Goal: Information Seeking & Learning: Learn about a topic

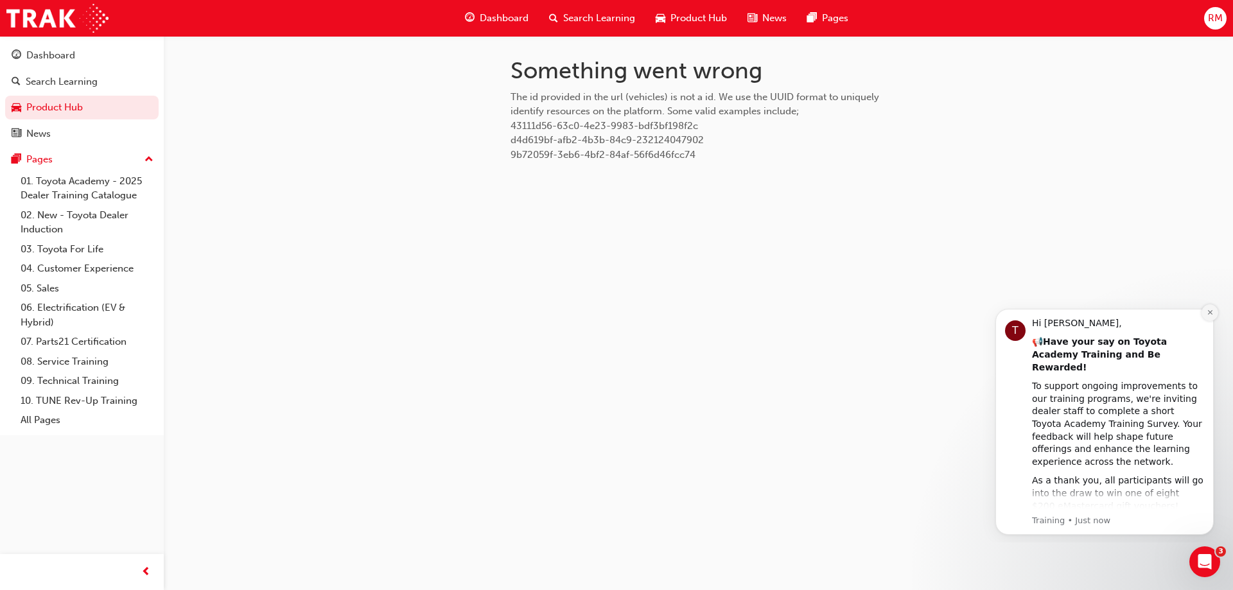
click at [1210, 314] on icon "Dismiss notification" at bounding box center [1210, 312] width 7 height 7
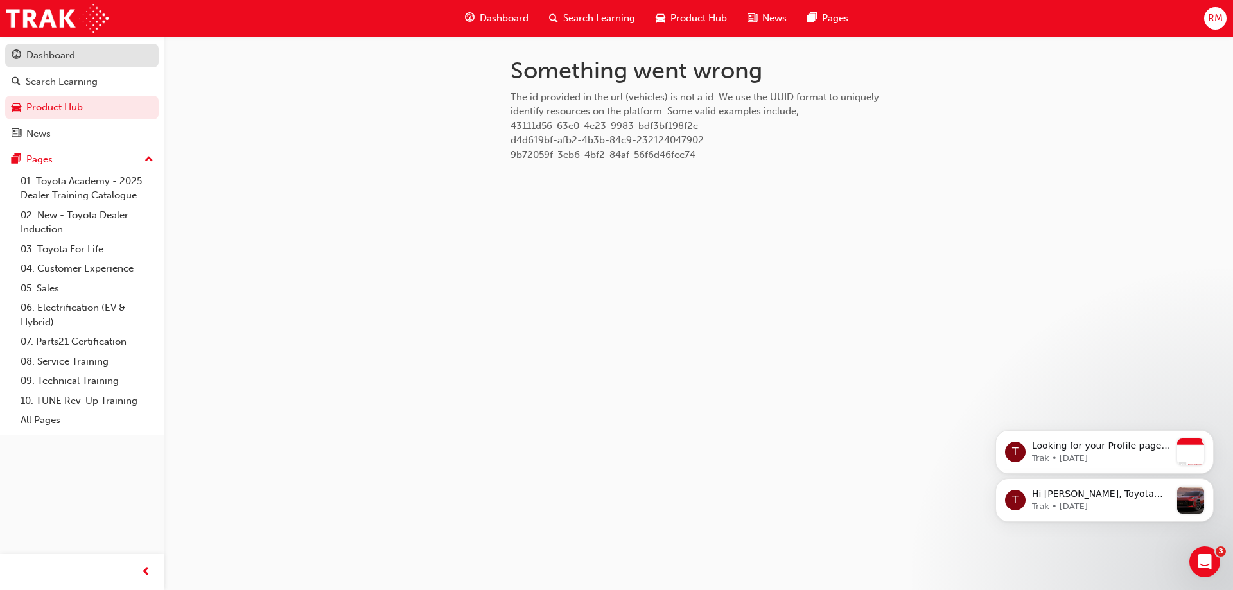
click at [87, 62] on div "Dashboard" at bounding box center [82, 56] width 141 height 16
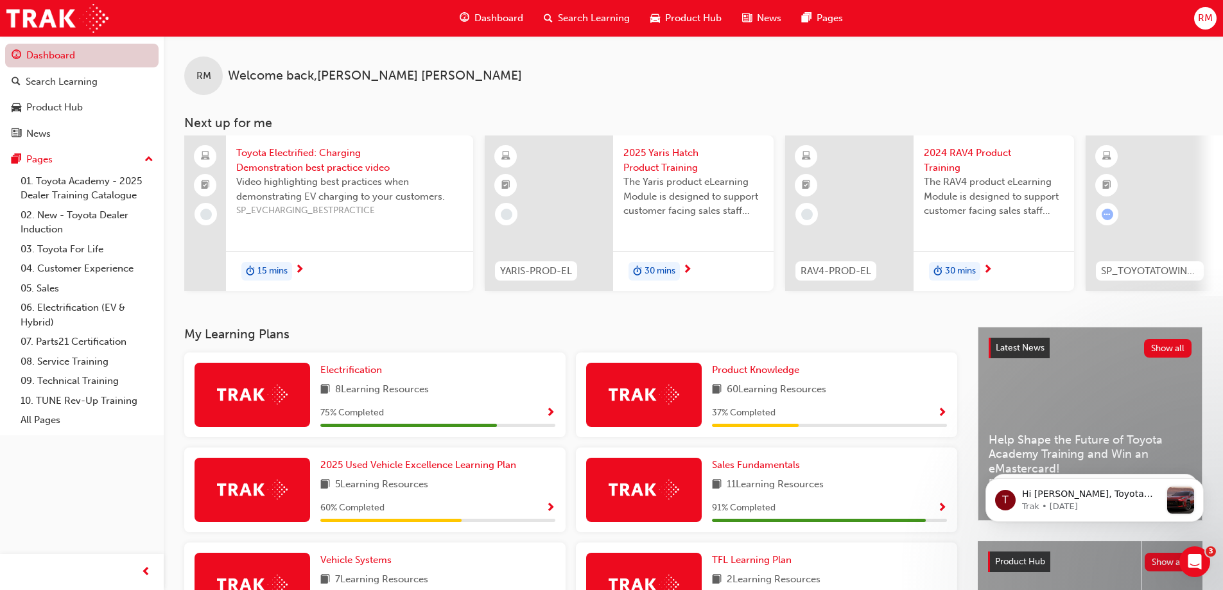
click at [97, 54] on link "Dashboard" at bounding box center [81, 56] width 153 height 24
click at [55, 106] on div "Product Hub" at bounding box center [54, 107] width 57 height 15
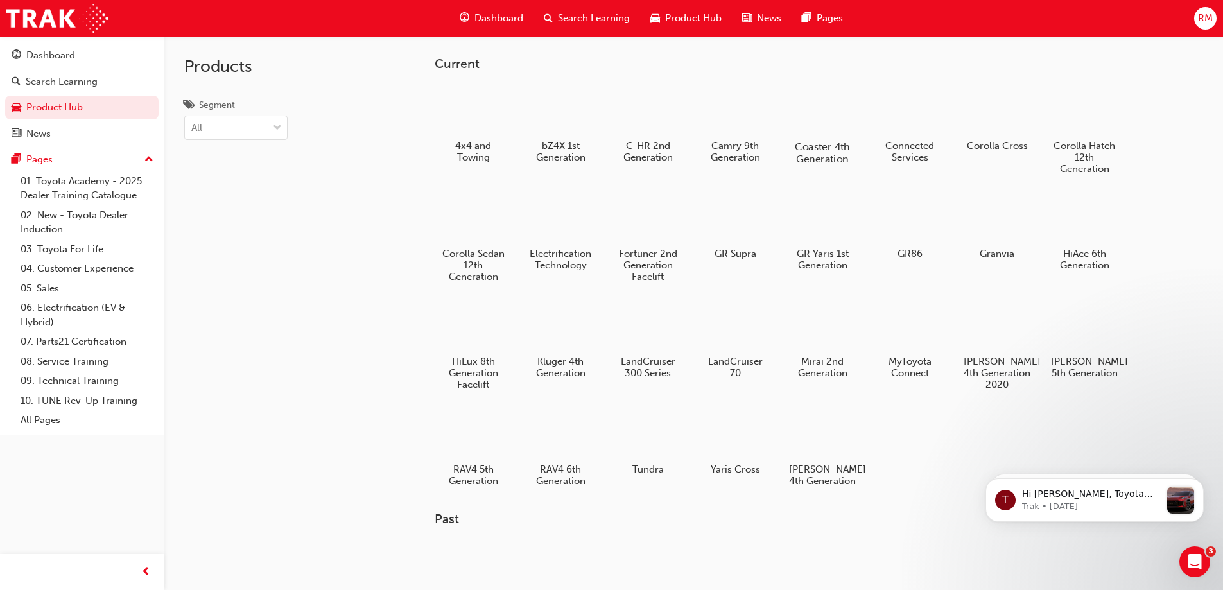
click at [822, 164] on h5 "Coaster 4th Generation" at bounding box center [822, 153] width 71 height 24
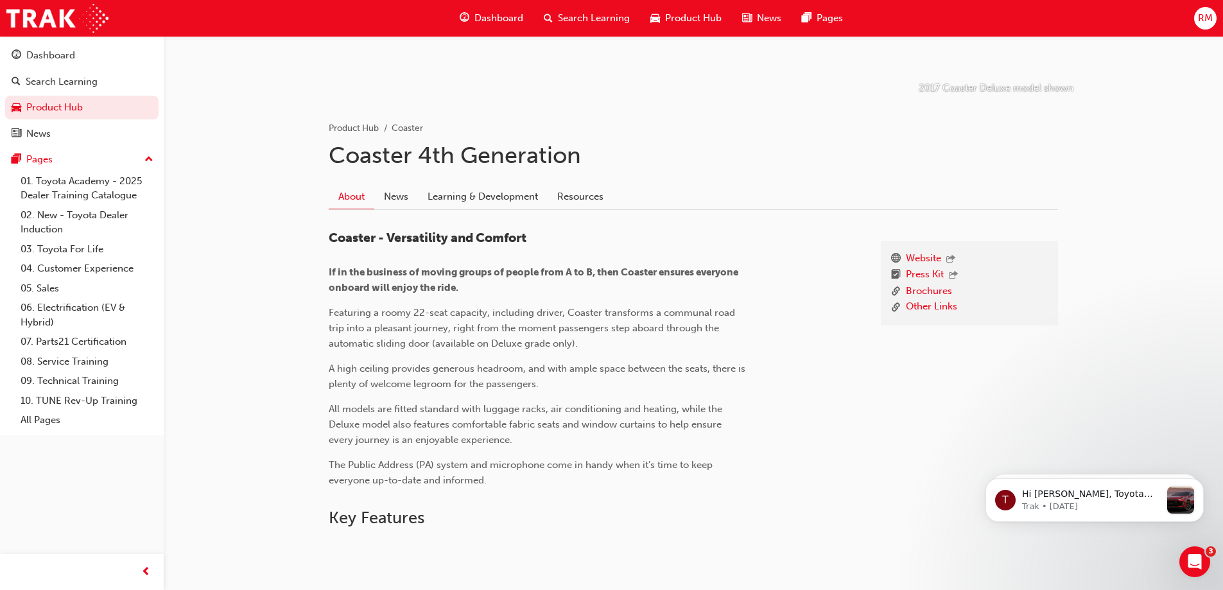
scroll to position [257, 0]
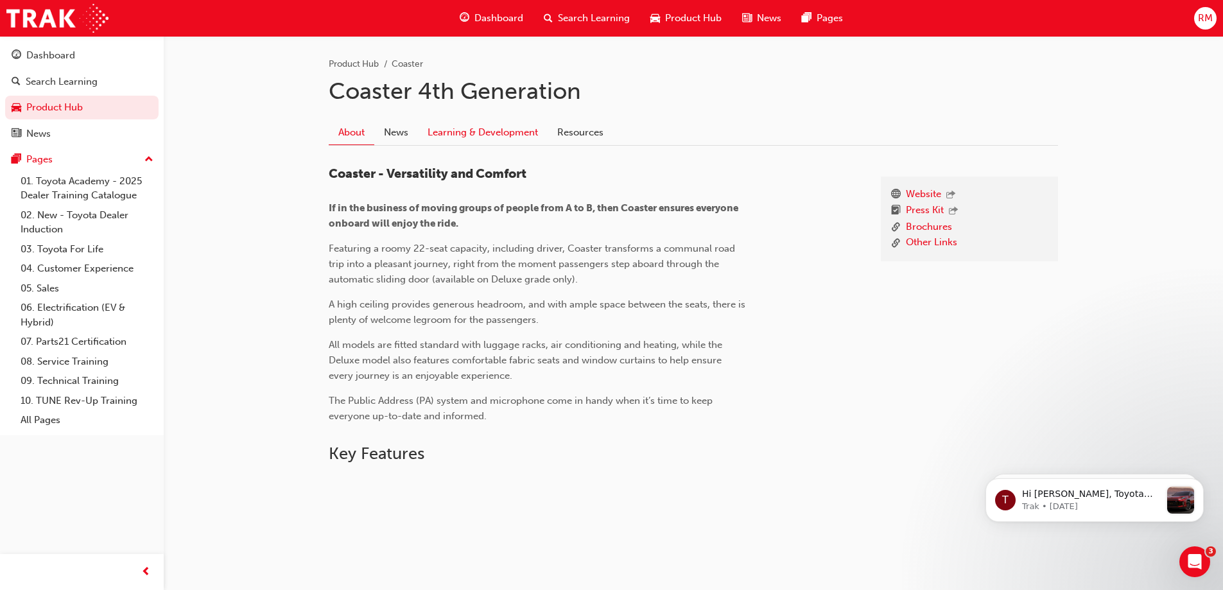
click at [462, 130] on link "Learning & Development" at bounding box center [483, 132] width 130 height 24
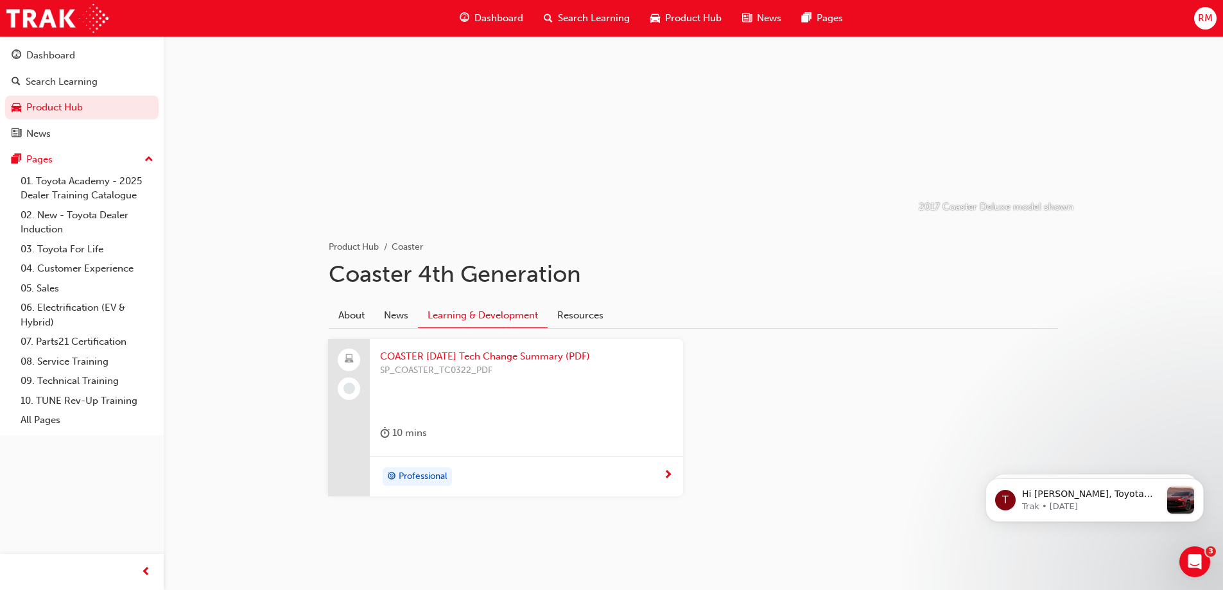
scroll to position [74, 0]
click at [448, 348] on div "COASTER March 2022 Tech Change Summary (PDF) SP_COASTER_TC0322_PDF 10 mins" at bounding box center [526, 398] width 313 height 118
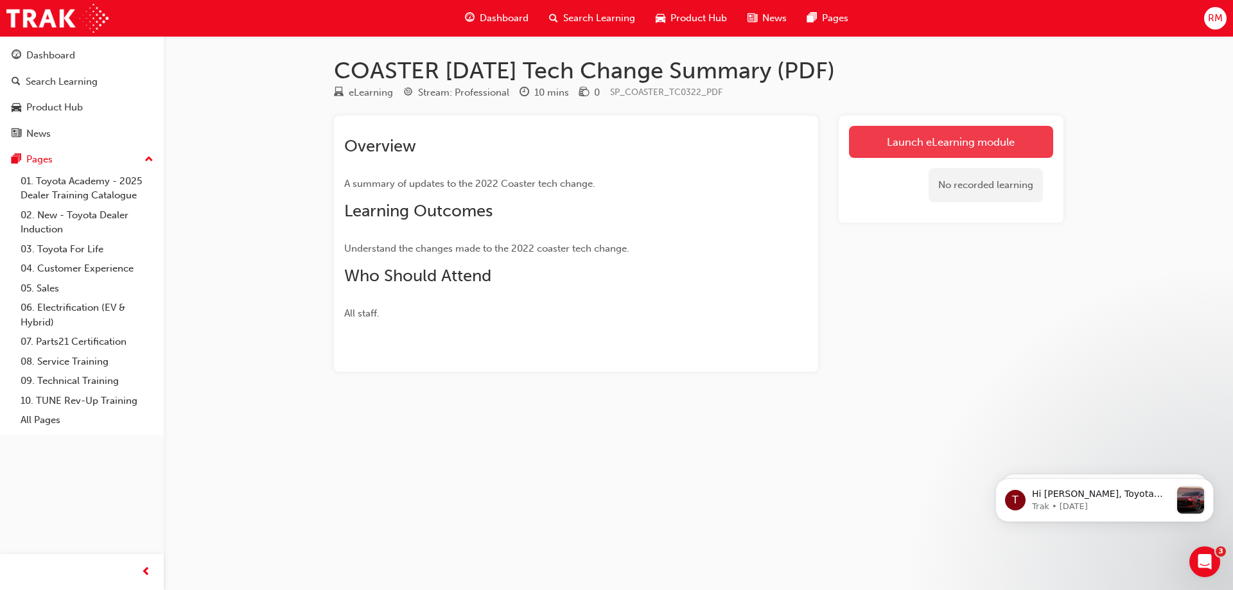
click at [1020, 141] on link "Launch eLearning module" at bounding box center [951, 142] width 204 height 32
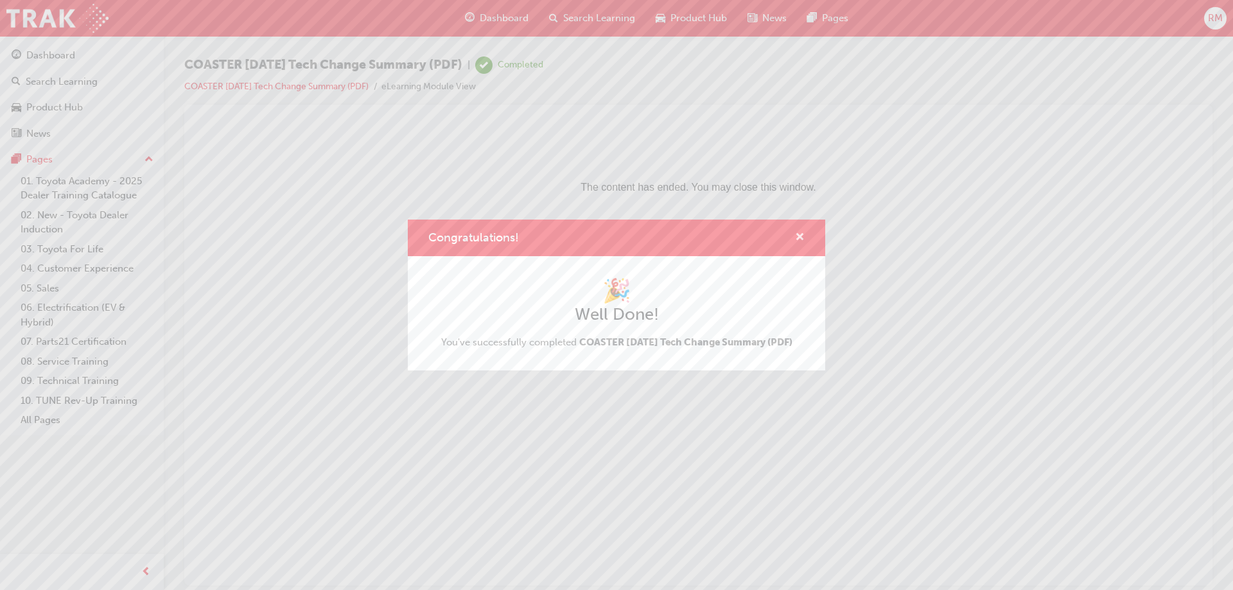
click at [795, 232] on span "cross-icon" at bounding box center [800, 238] width 10 height 12
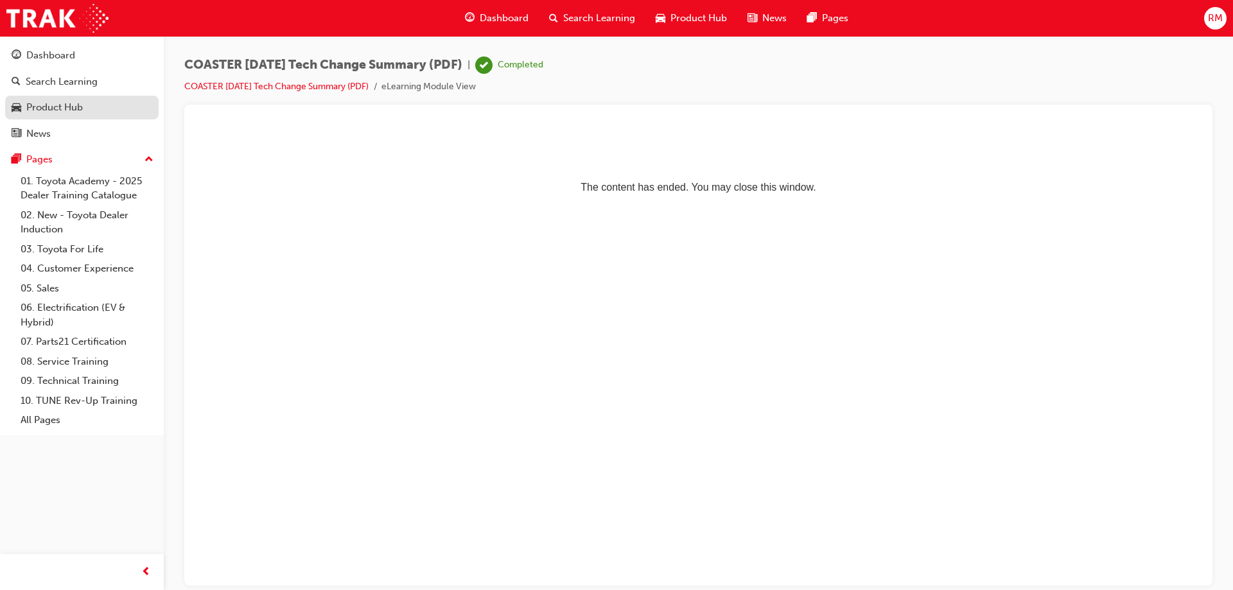
click at [61, 109] on div "Product Hub" at bounding box center [54, 107] width 57 height 15
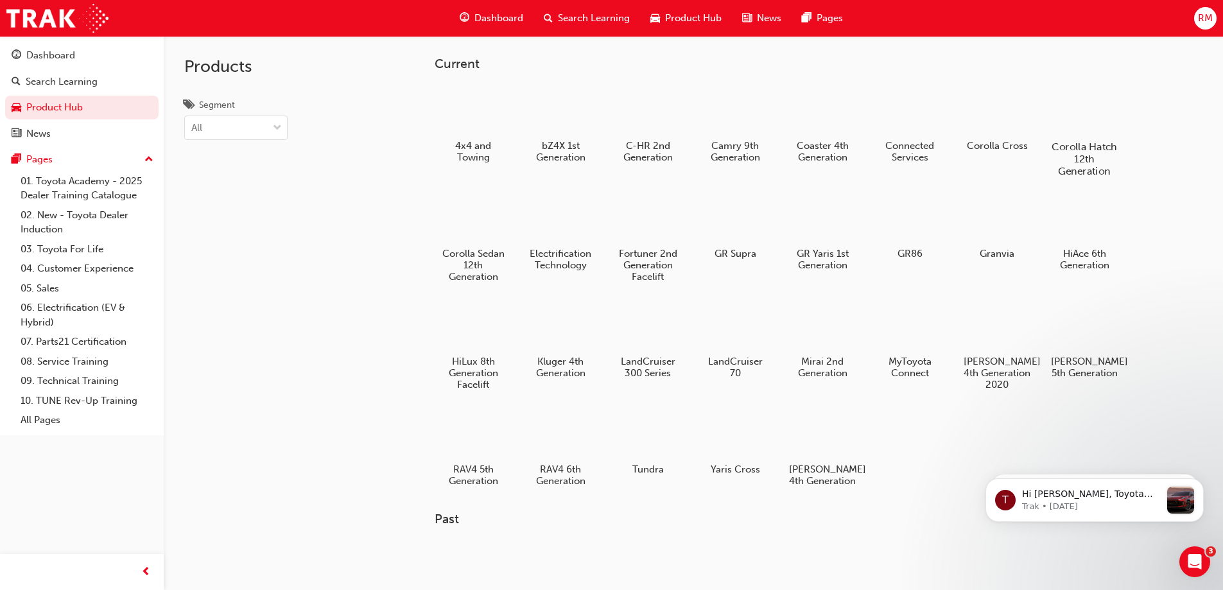
click at [1080, 139] on div "Corolla Hatch 12th Generation" at bounding box center [1085, 130] width 82 height 103
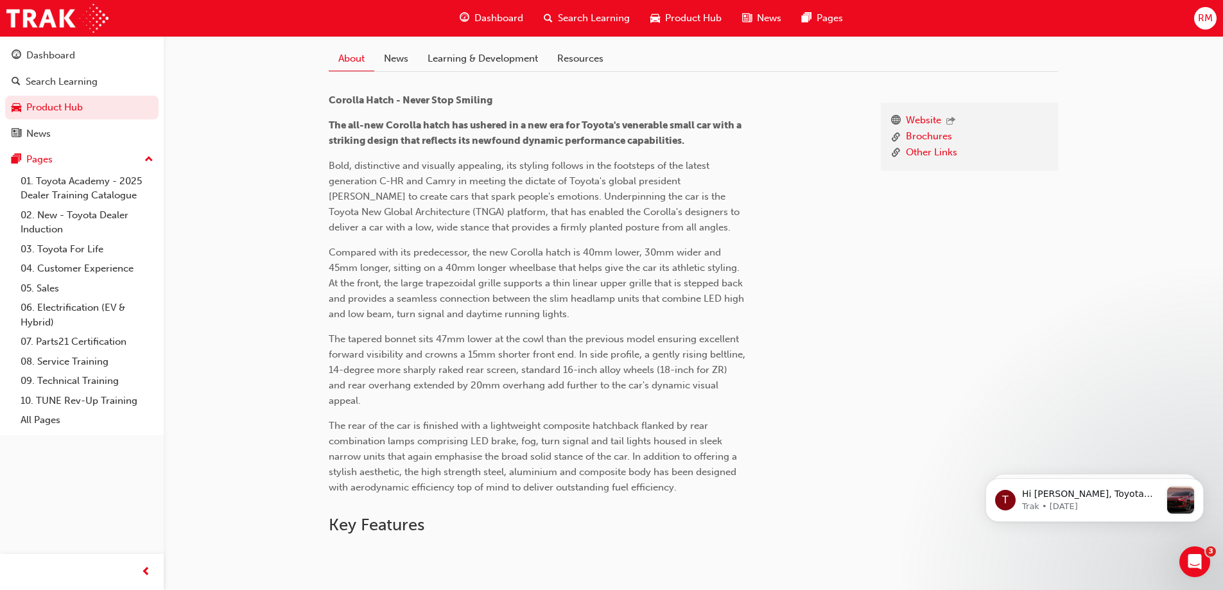
scroll to position [193, 0]
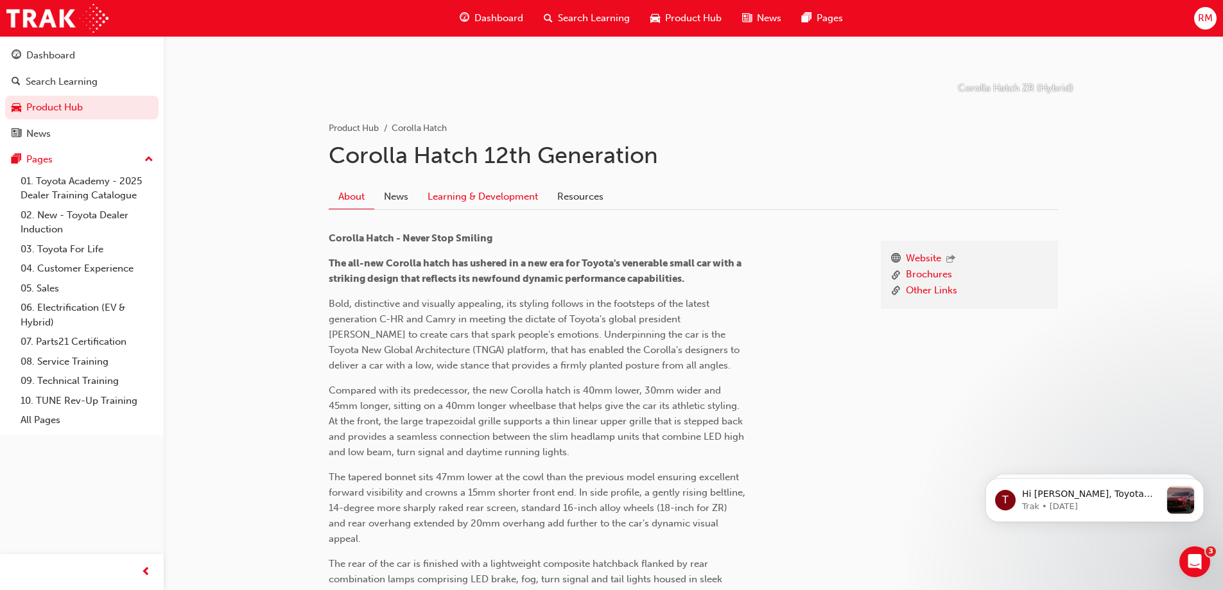
click at [496, 195] on link "Learning & Development" at bounding box center [483, 196] width 130 height 24
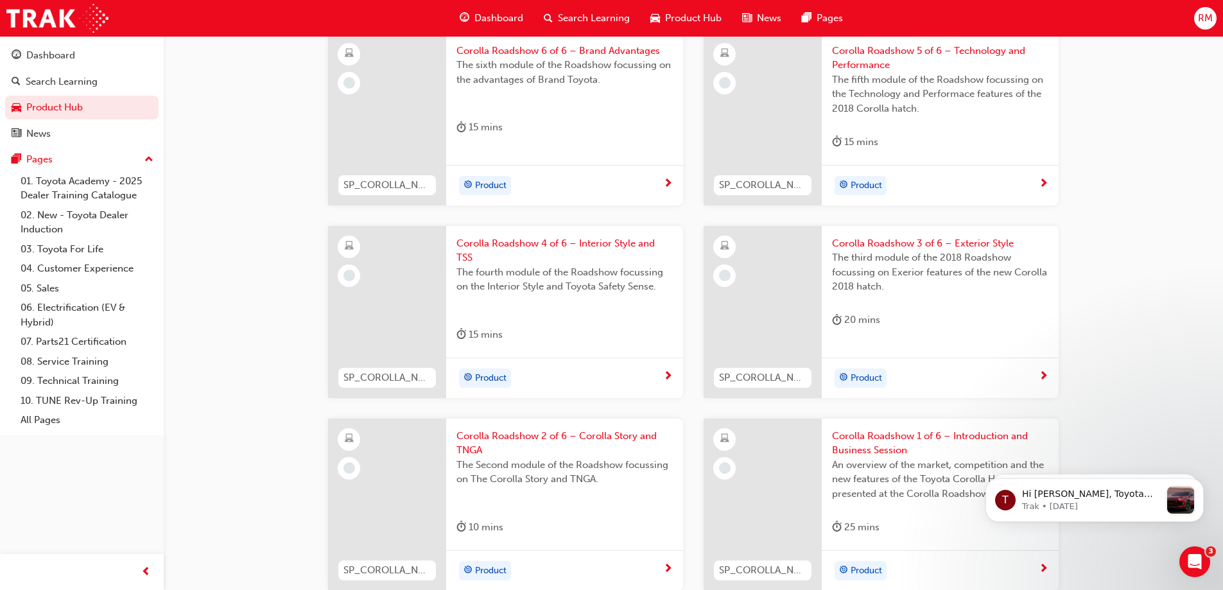
scroll to position [188, 0]
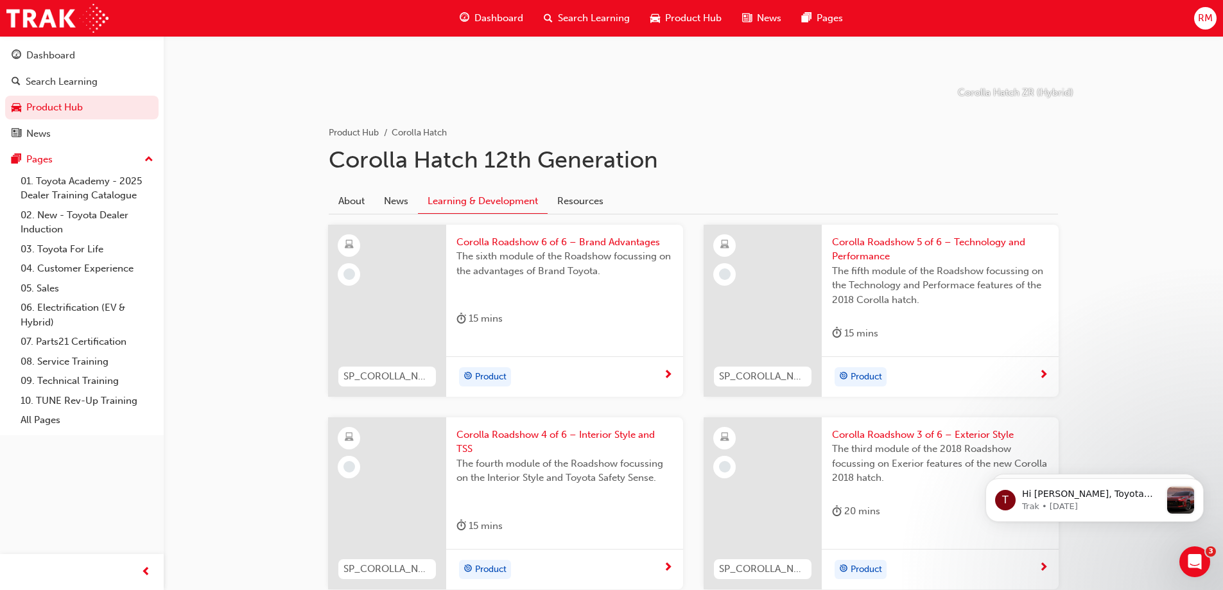
click at [518, 234] on div "Corolla Roadshow 6 of 6 – Brand Advantages The sixth module of the Roadshow foc…" at bounding box center [564, 284] width 237 height 118
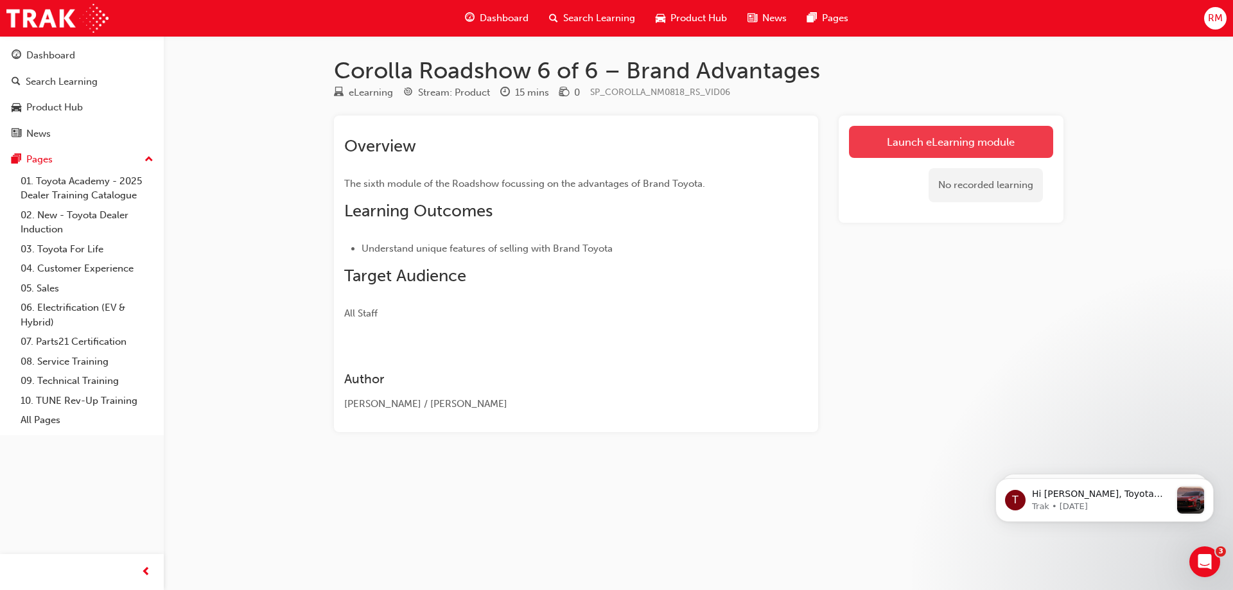
click at [909, 139] on link "Launch eLearning module" at bounding box center [951, 142] width 204 height 32
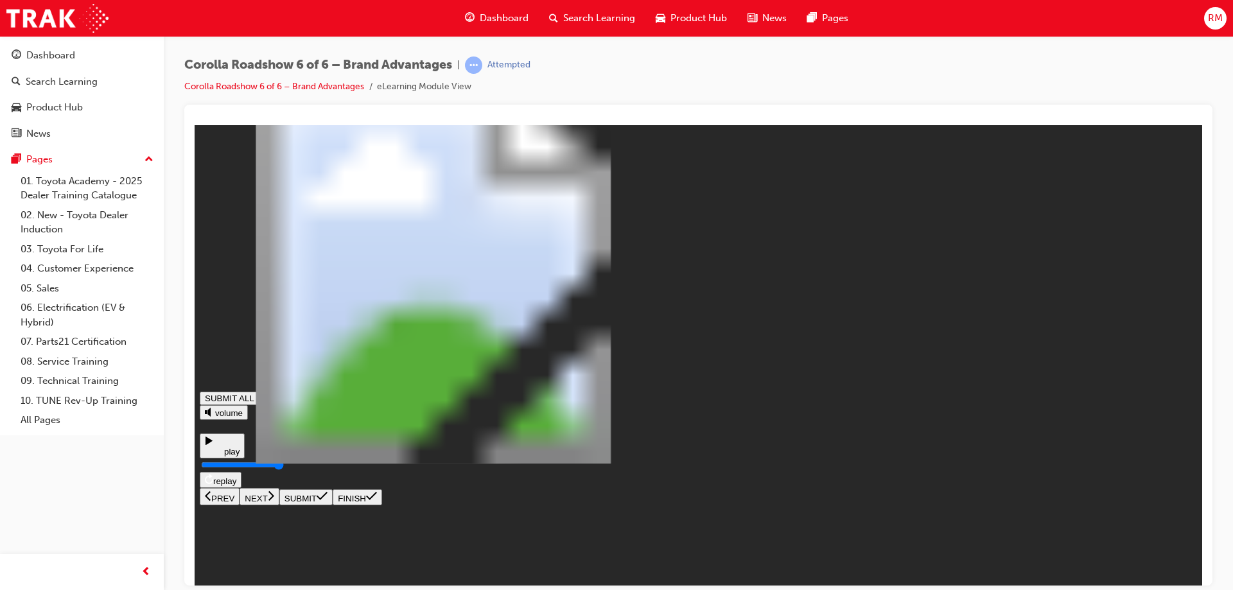
drag, startPoint x: 245, startPoint y: 556, endPoint x: 244, endPoint y: 564, distance: 8.4
click at [244, 505] on div "Brand Advantages SUBMIT ALL volume play replay PREV NEXT SUBMIT FINISH" at bounding box center [698, 317] width 997 height 375
click at [213, 444] on icon at bounding box center [209, 440] width 7 height 8
click at [740, 75] on div "Corolla Roadshow 6 of 6 – Brand Advantages | Attempted Corolla Roadshow 6 of 6 …" at bounding box center [698, 81] width 1028 height 48
click at [213, 444] on icon at bounding box center [209, 440] width 7 height 8
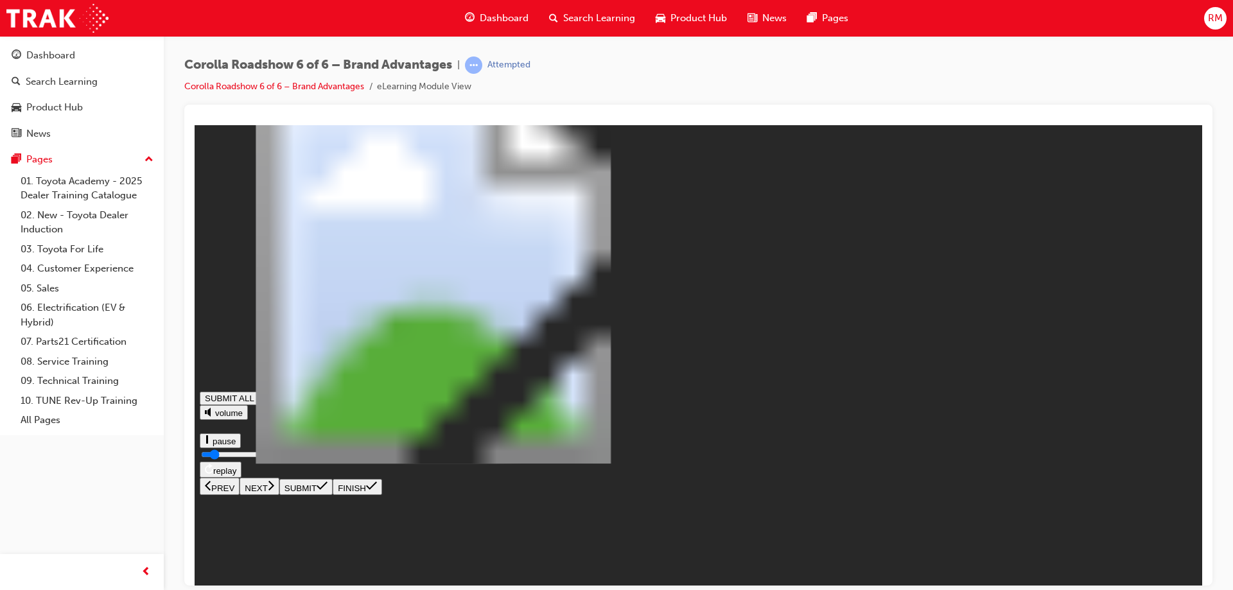
type input "1"
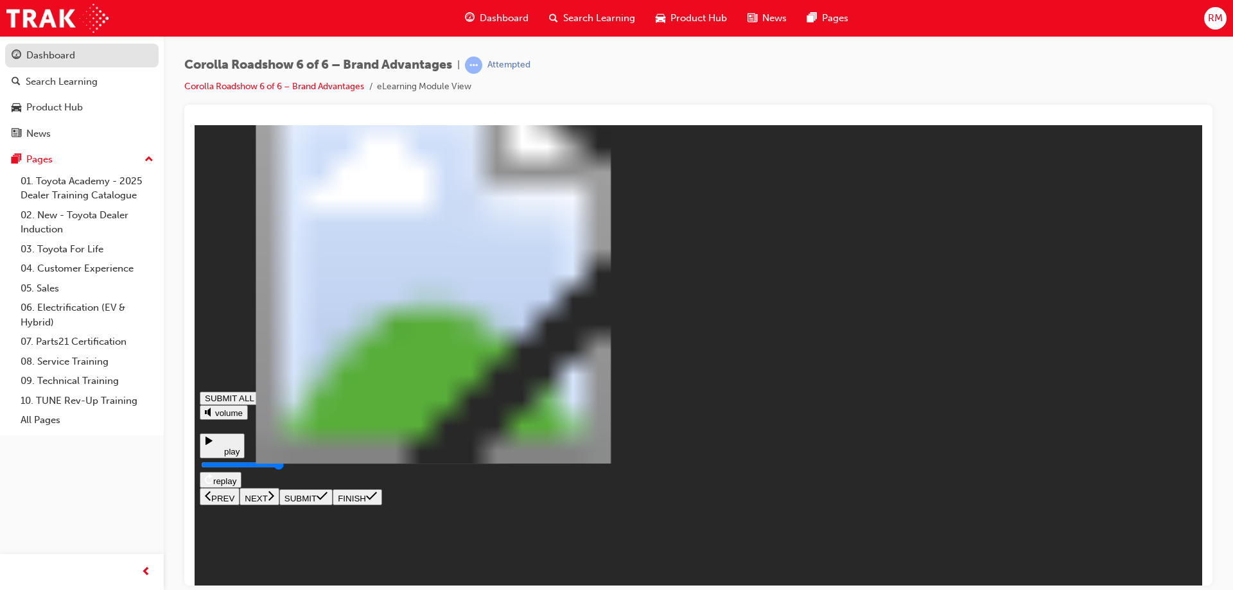
click at [69, 49] on div "Dashboard" at bounding box center [50, 55] width 49 height 15
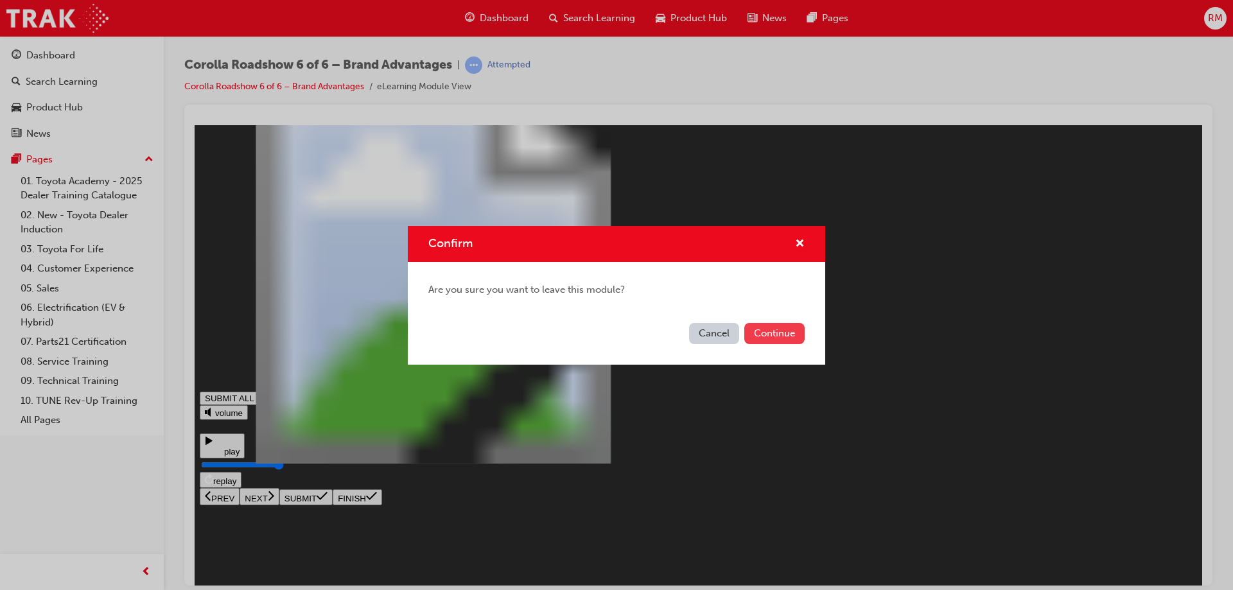
click at [760, 329] on button "Continue" at bounding box center [774, 333] width 60 height 21
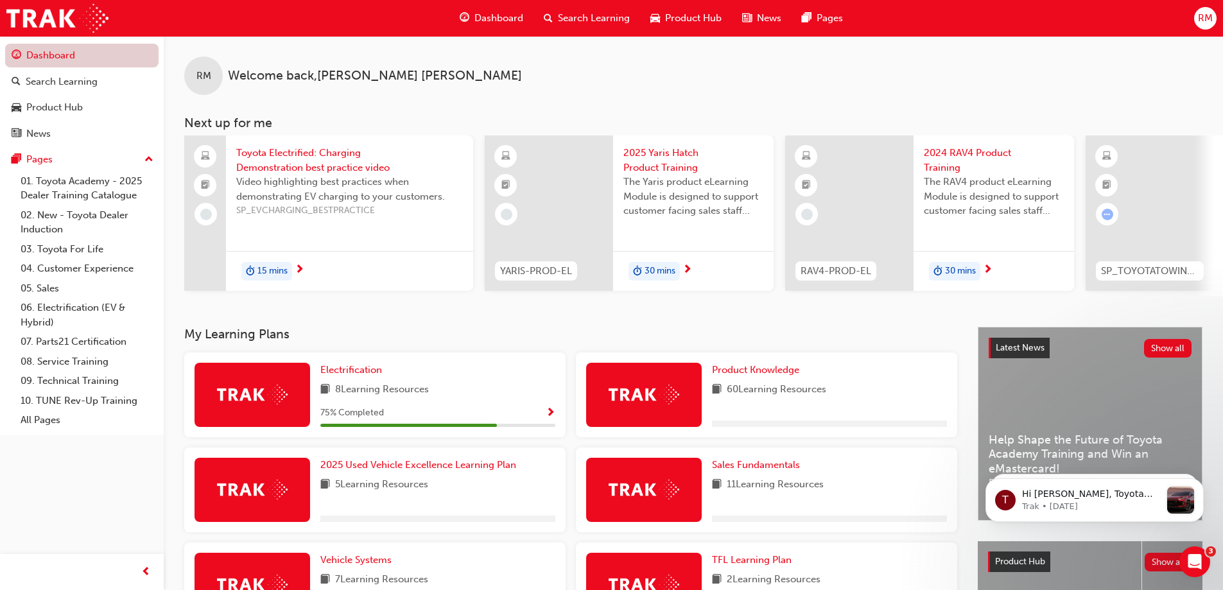
click at [65, 51] on link "Dashboard" at bounding box center [81, 56] width 153 height 24
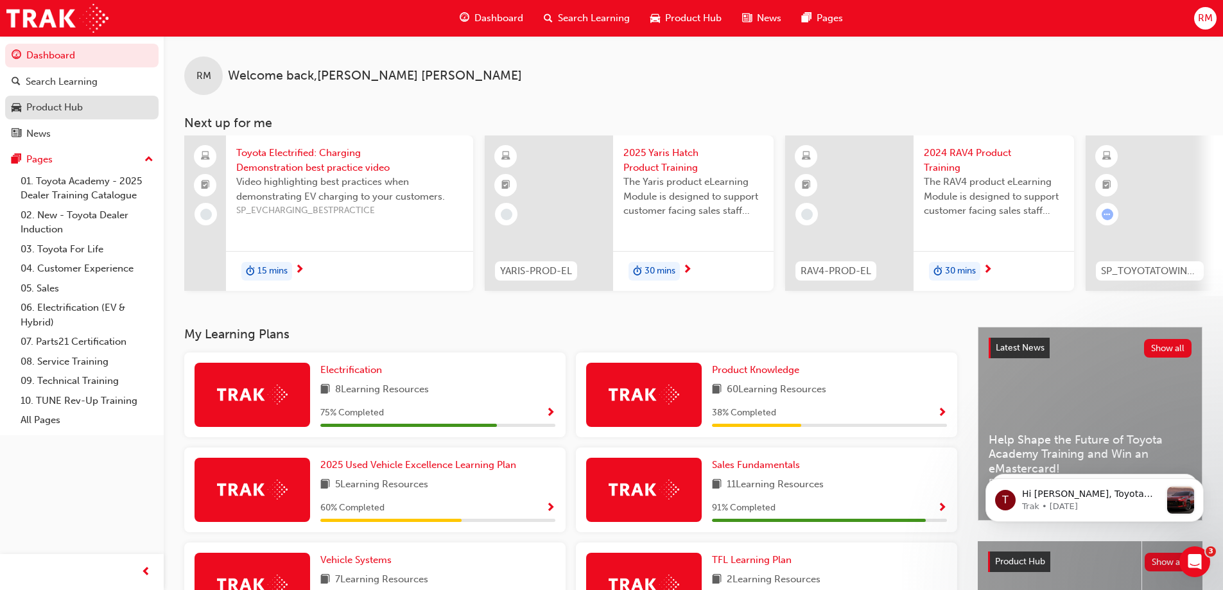
click at [59, 105] on div "Product Hub" at bounding box center [54, 107] width 57 height 15
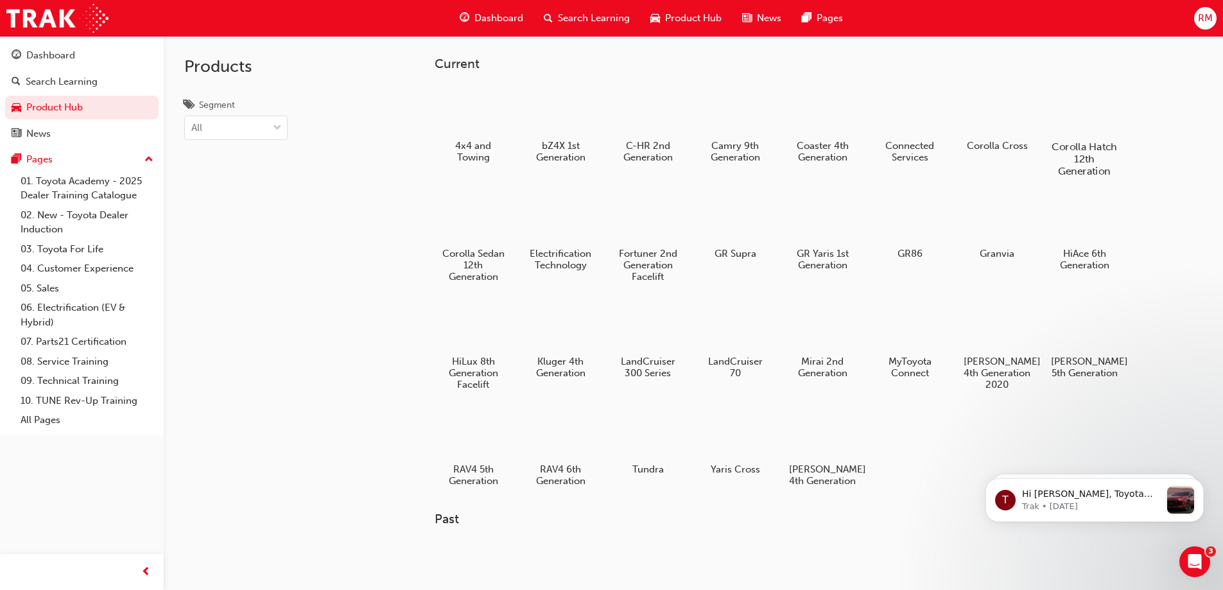
click at [1075, 142] on h5 "Corolla Hatch 12th Generation" at bounding box center [1084, 159] width 71 height 37
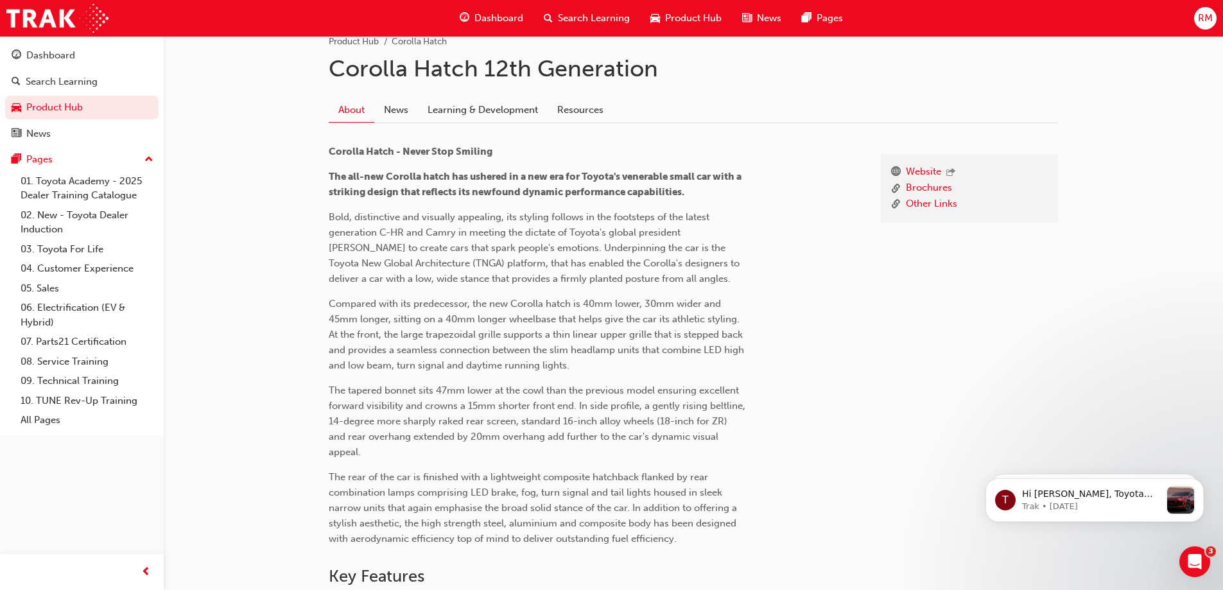
scroll to position [257, 0]
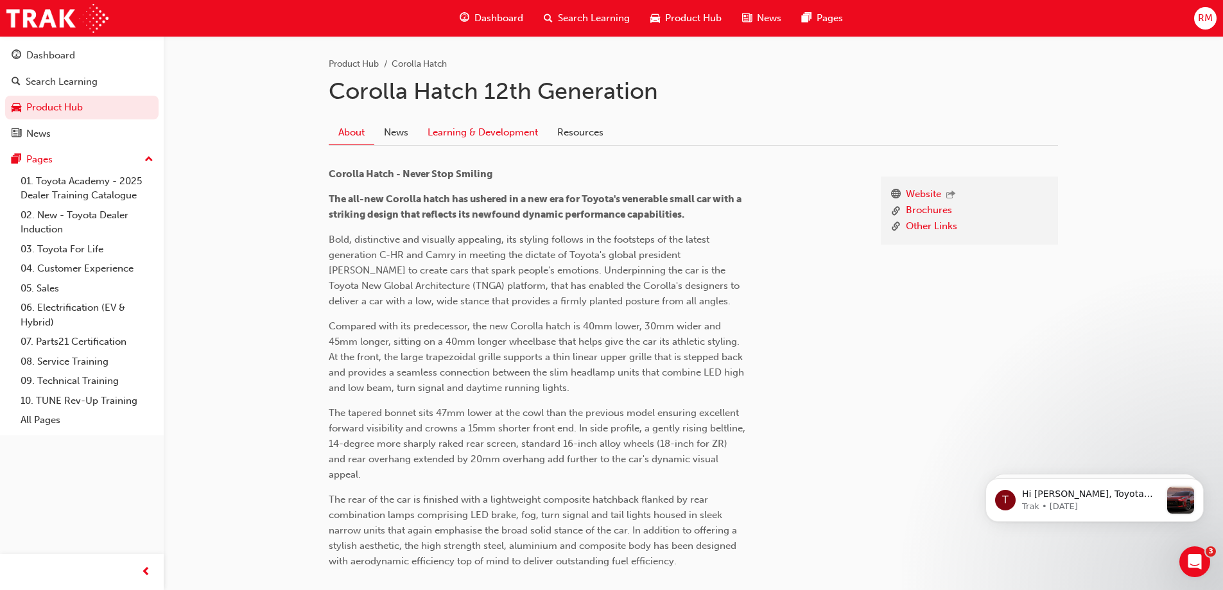
click at [469, 142] on link "Learning & Development" at bounding box center [483, 132] width 130 height 24
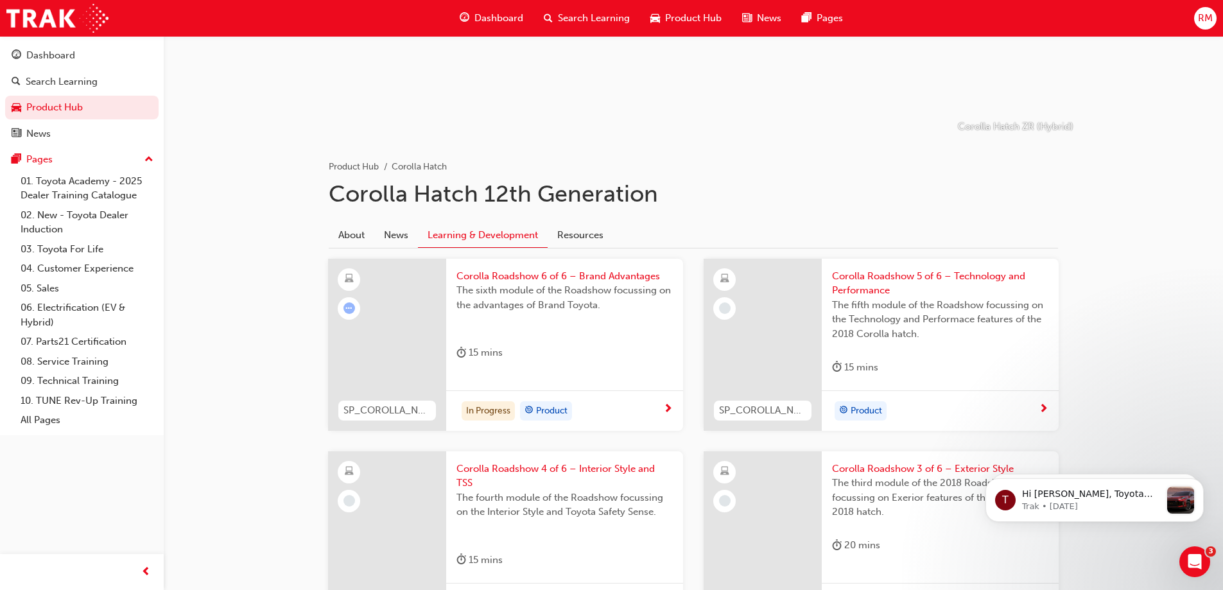
scroll to position [188, 0]
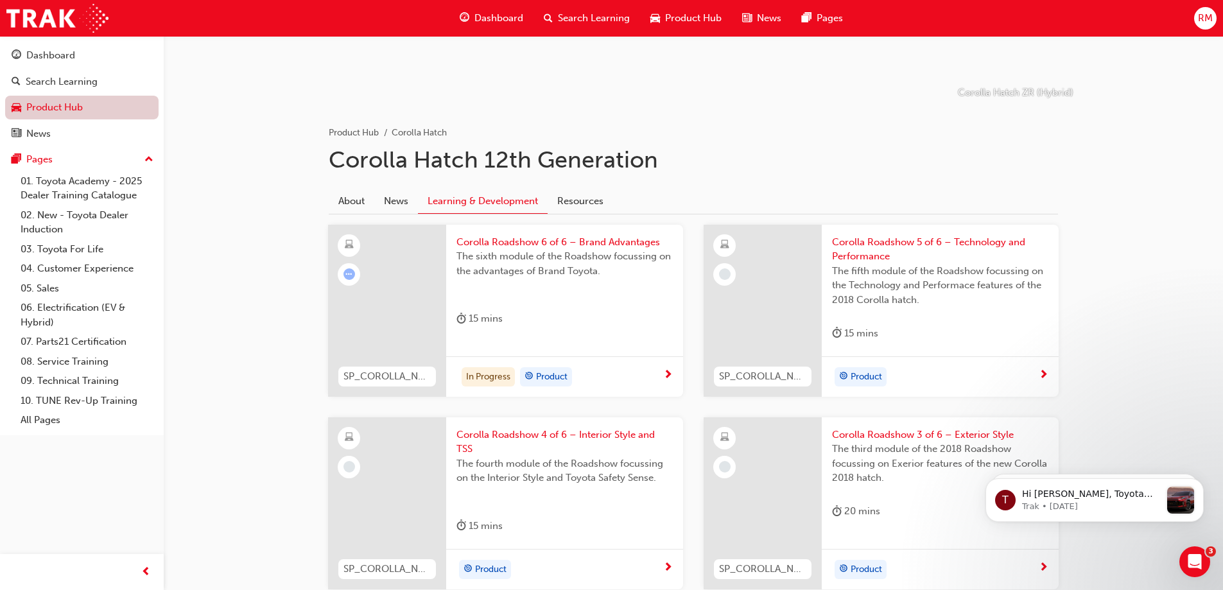
click at [31, 112] on link "Product Hub" at bounding box center [81, 108] width 153 height 24
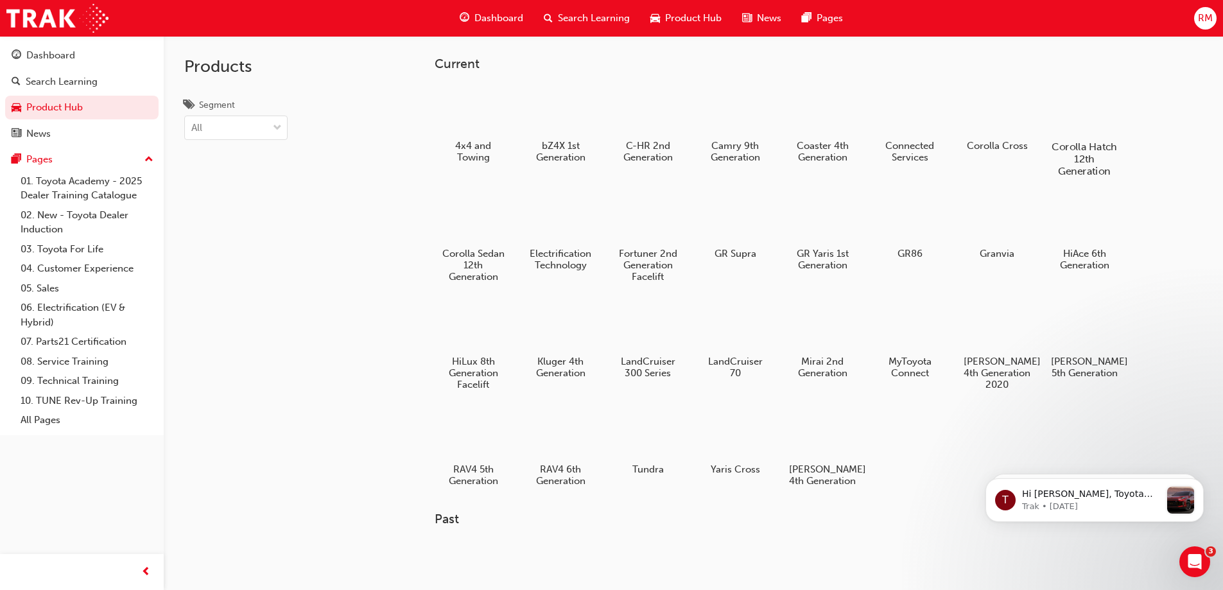
click at [1056, 161] on h5 "Corolla Hatch 12th Generation" at bounding box center [1084, 159] width 71 height 37
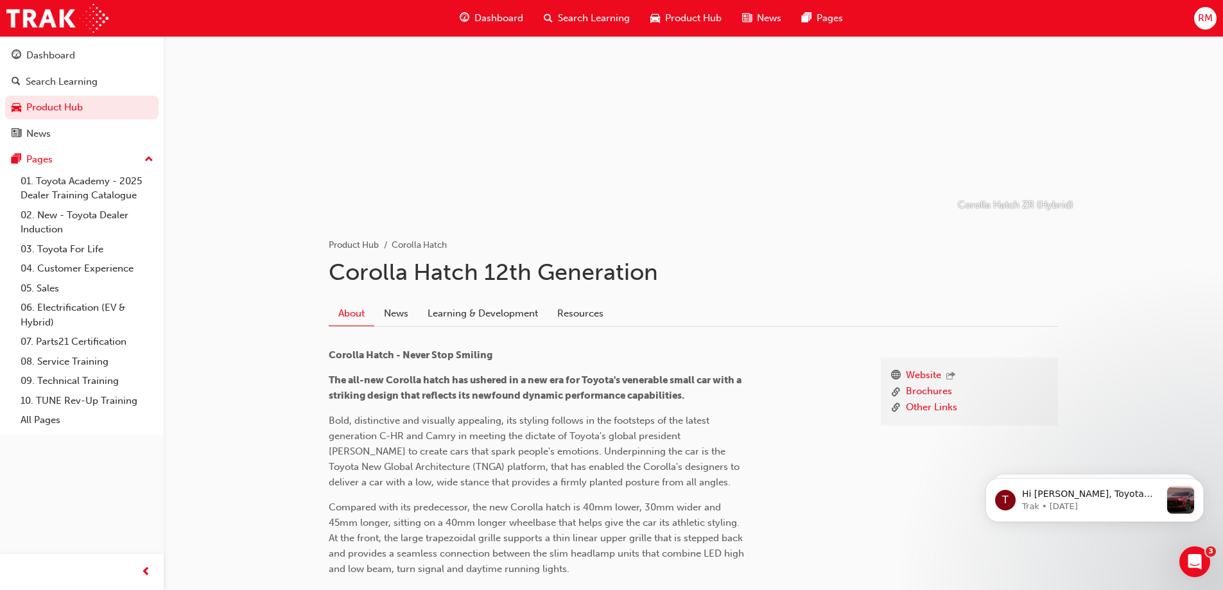
scroll to position [193, 0]
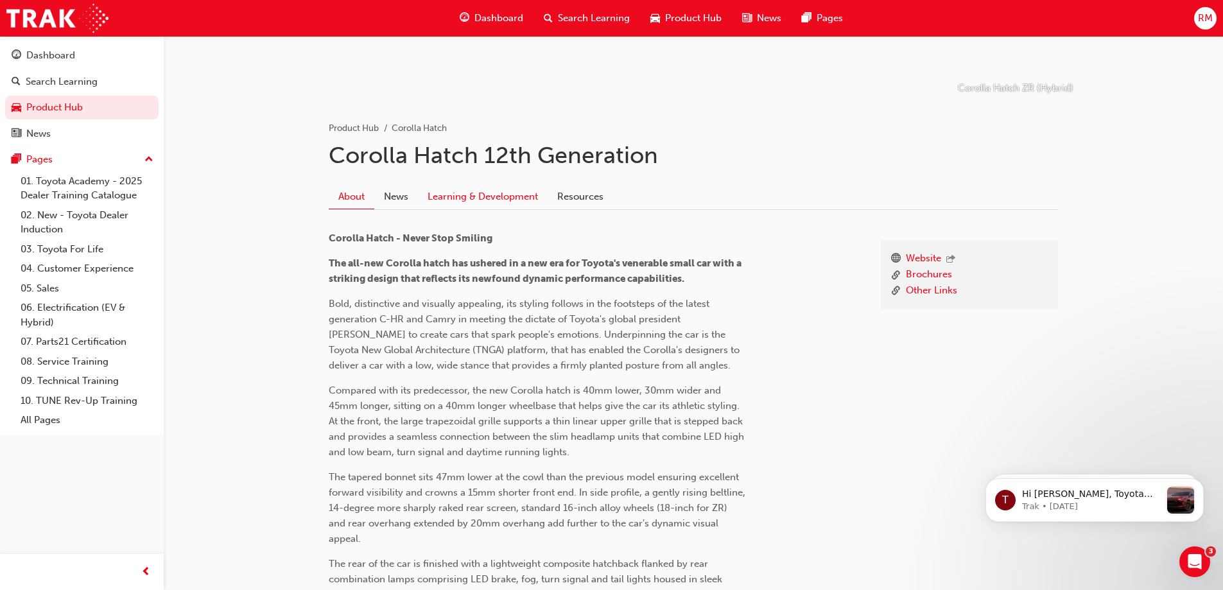
click at [474, 197] on link "Learning & Development" at bounding box center [483, 196] width 130 height 24
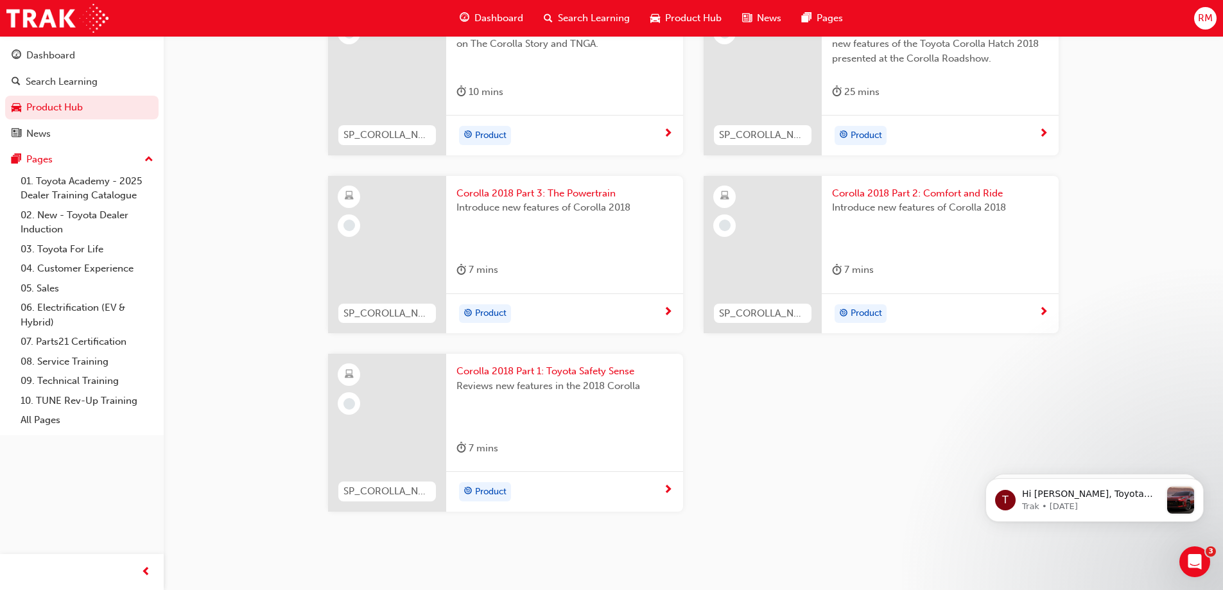
scroll to position [830, 0]
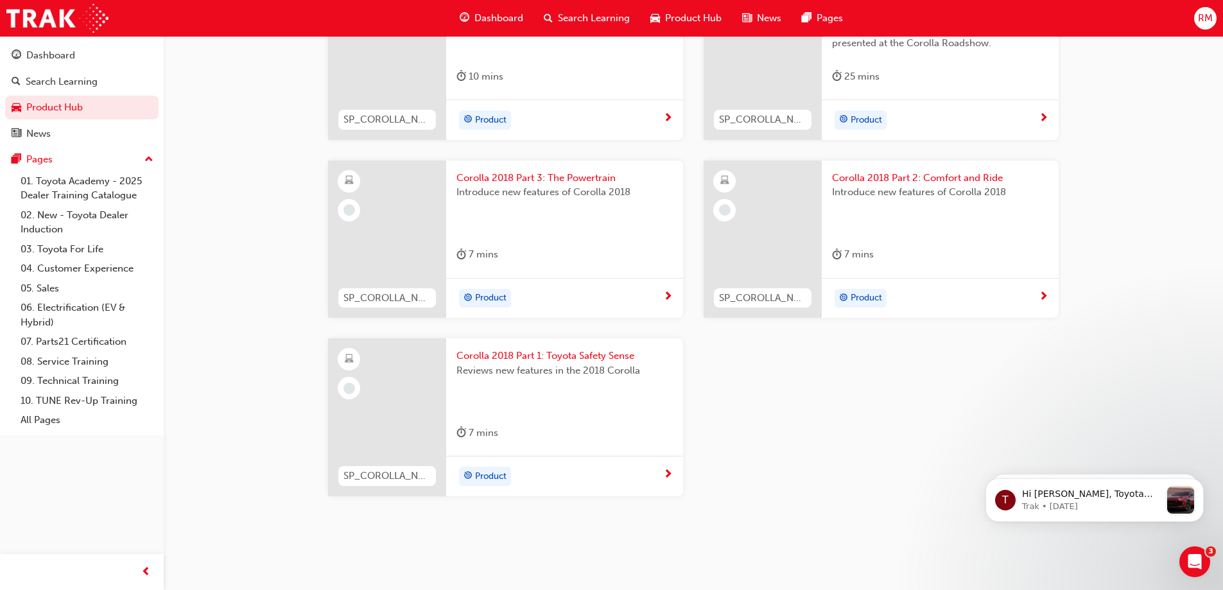
click at [582, 362] on span "Corolla 2018 Part 1: Toyota Safety Sense" at bounding box center [565, 356] width 216 height 15
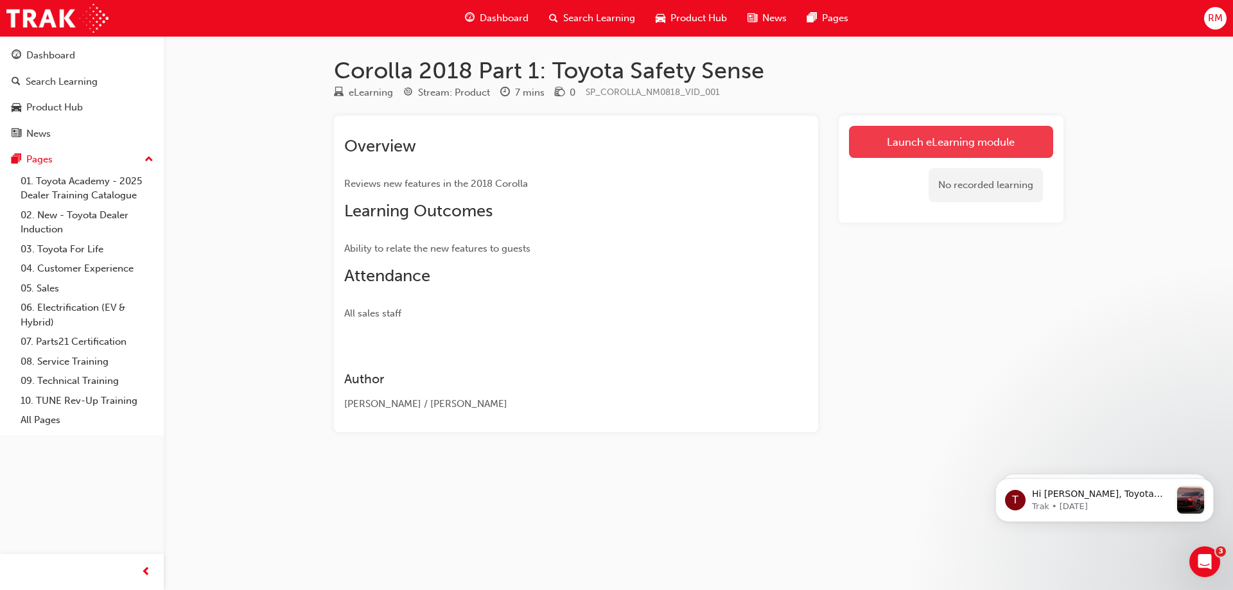
click at [984, 143] on link "Launch eLearning module" at bounding box center [951, 142] width 204 height 32
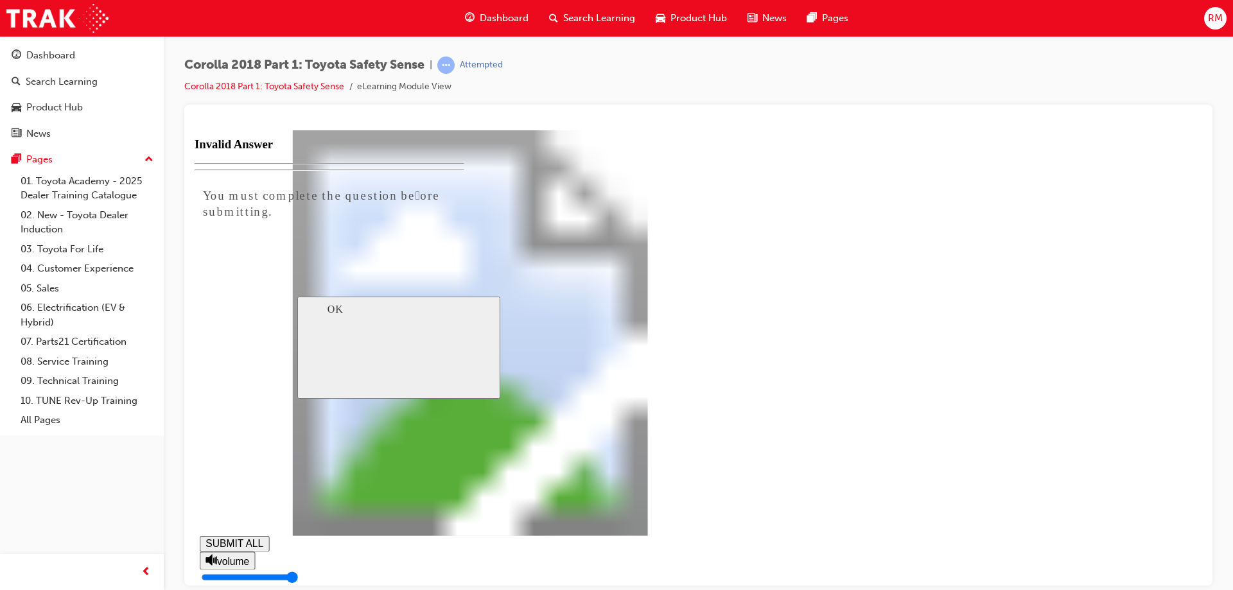
click at [938, 137] on div at bounding box center [699, 137] width 1008 height 0
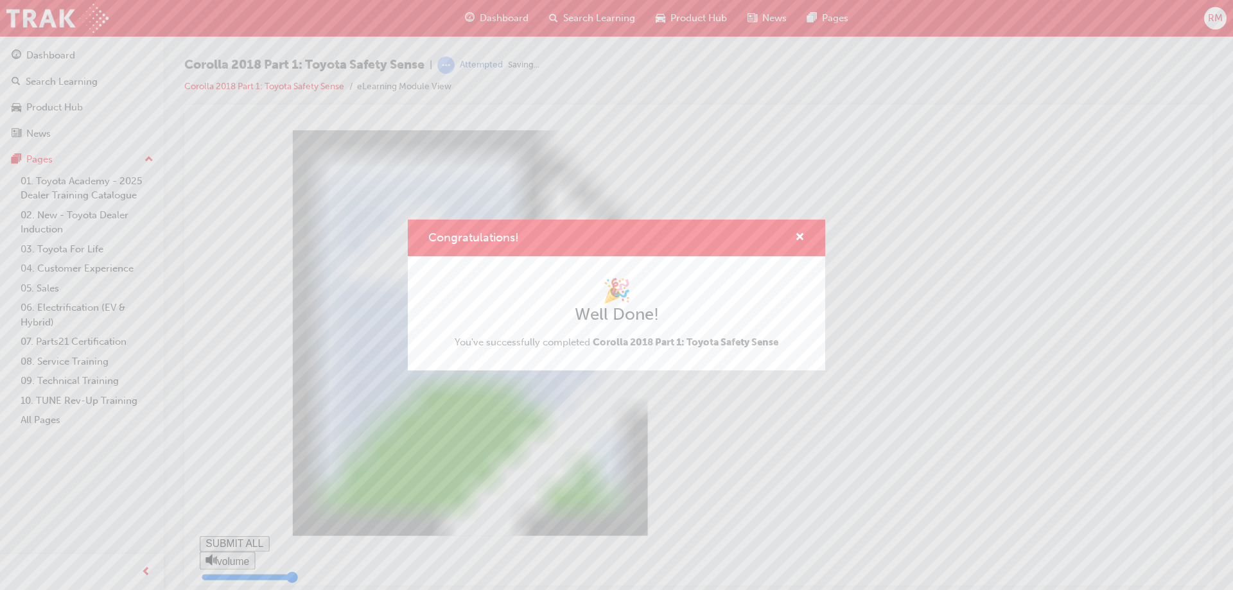
type input "0.359"
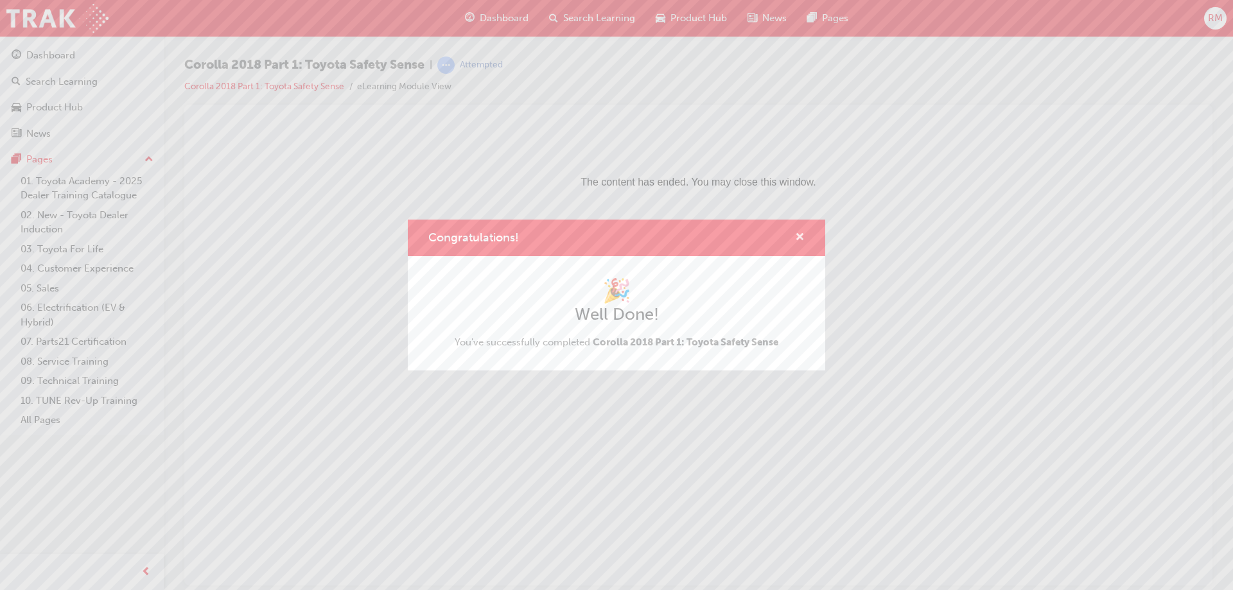
click at [799, 236] on span "cross-icon" at bounding box center [800, 238] width 10 height 12
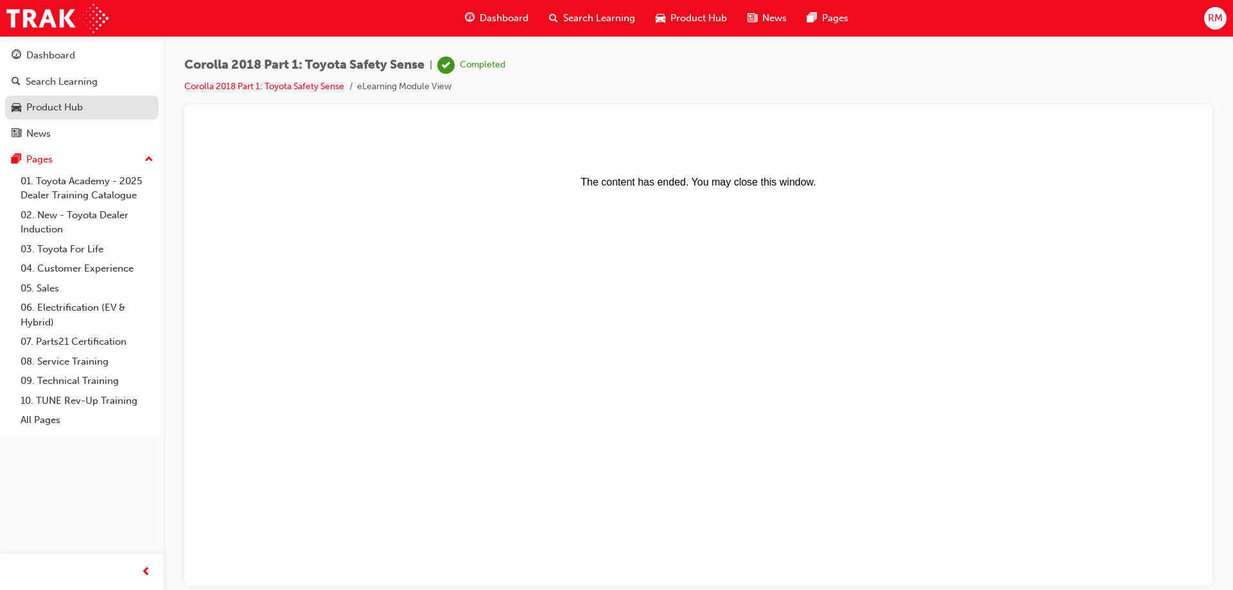
click at [53, 105] on div "Product Hub" at bounding box center [54, 107] width 57 height 15
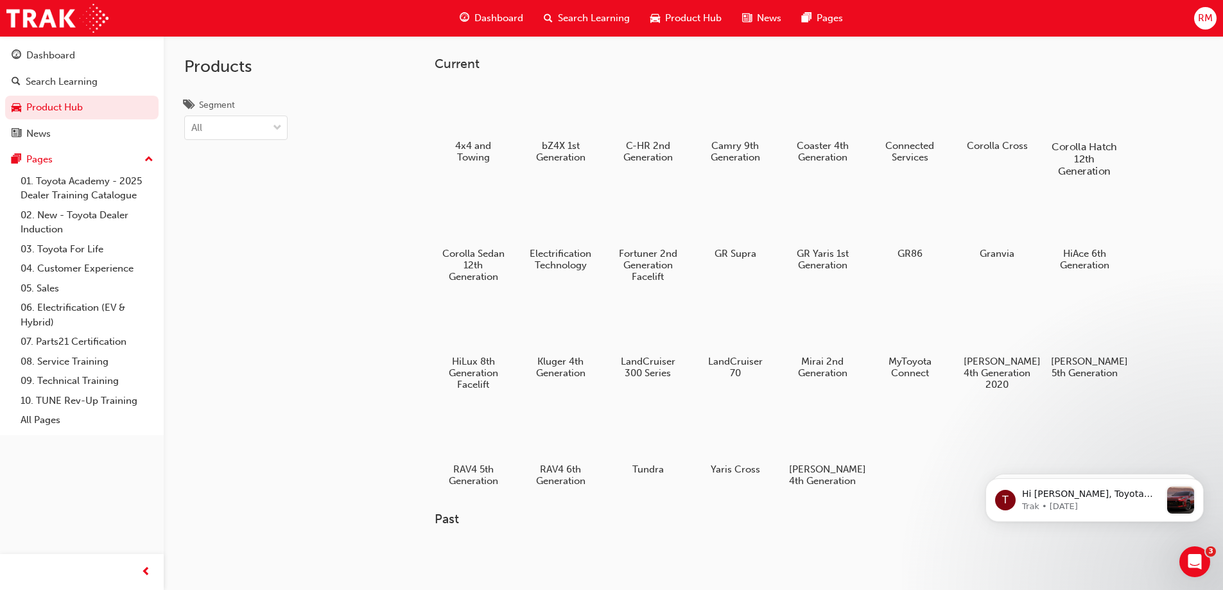
click at [1092, 155] on h5 "Corolla Hatch 12th Generation" at bounding box center [1084, 159] width 71 height 37
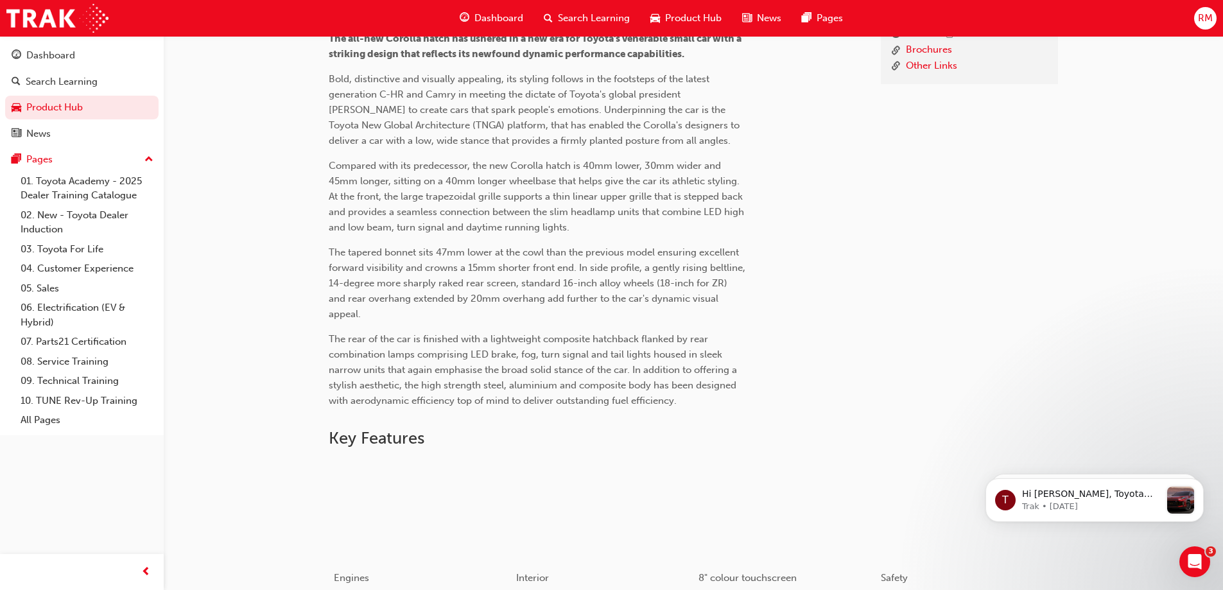
scroll to position [257, 0]
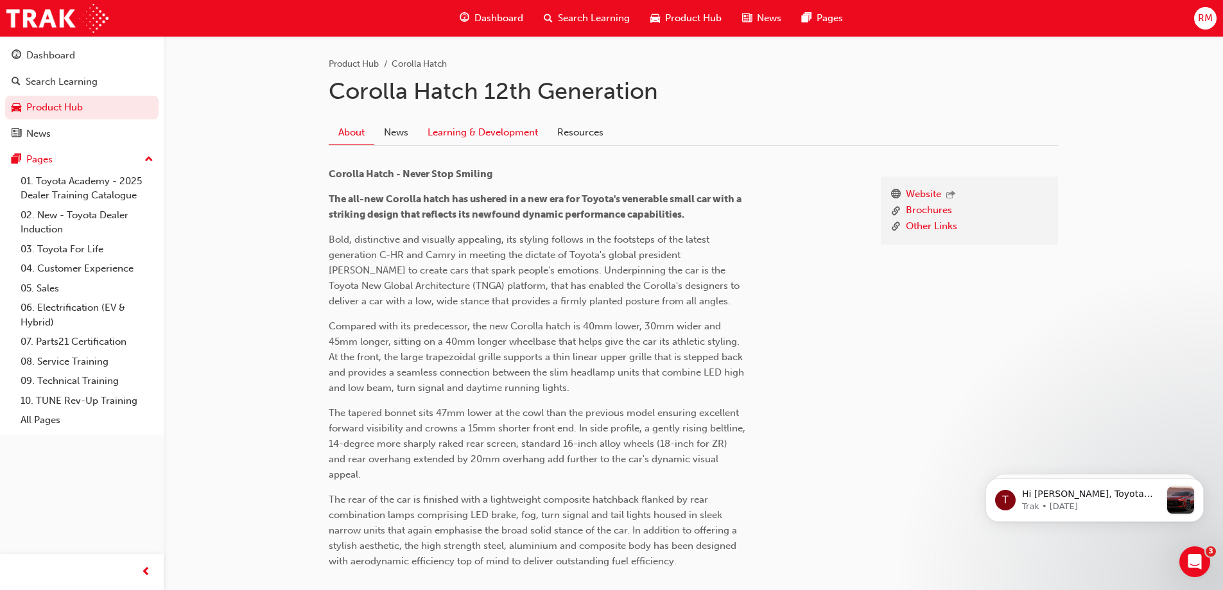
click at [462, 140] on link "Learning & Development" at bounding box center [483, 132] width 130 height 24
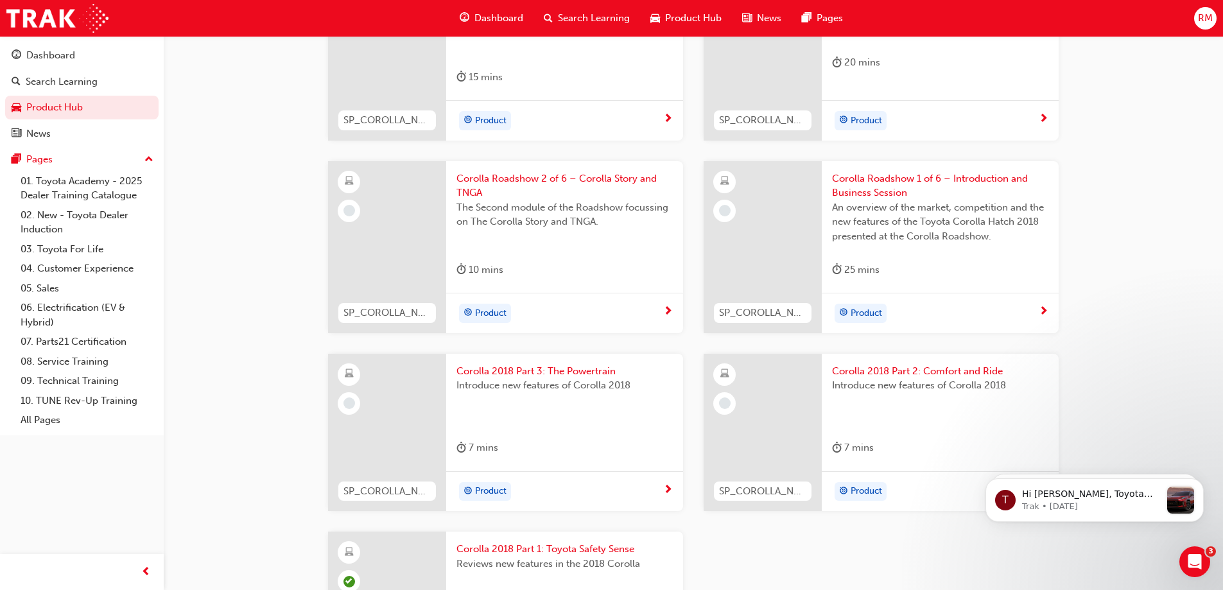
scroll to position [830, 0]
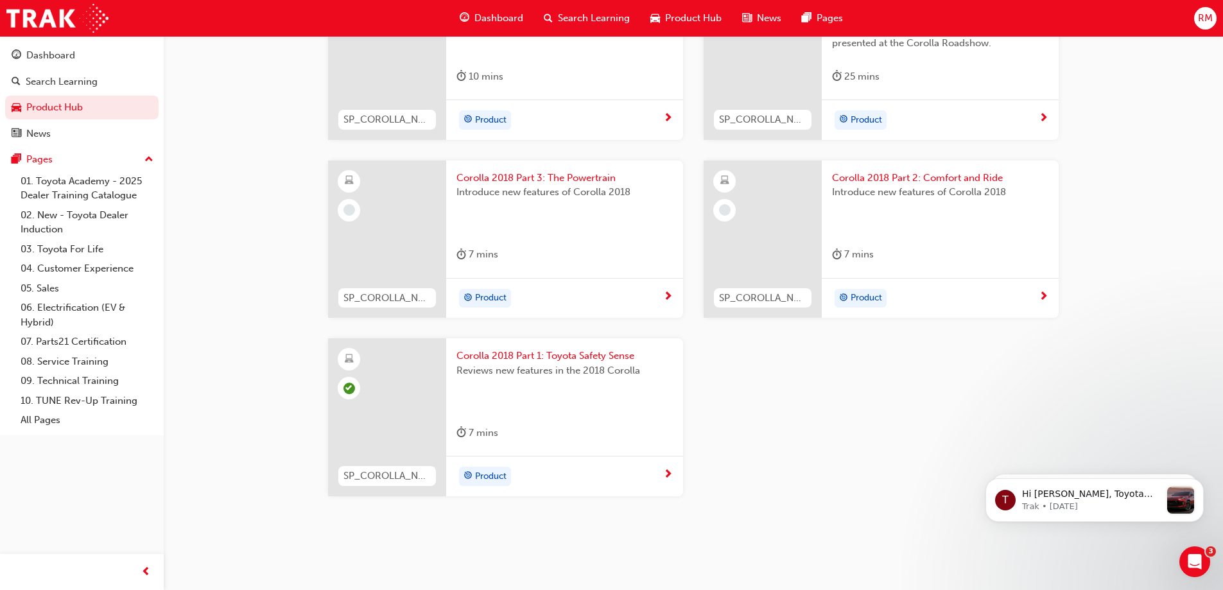
click at [523, 360] on span "Corolla 2018 Part 1: Toyota Safety Sense" at bounding box center [565, 356] width 216 height 15
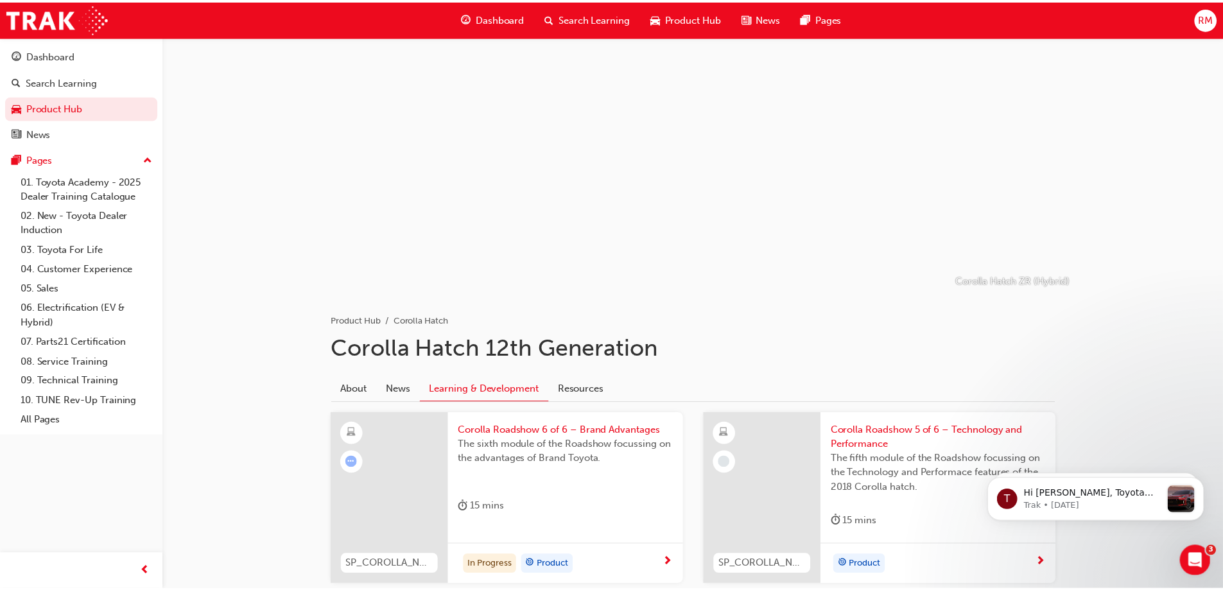
scroll to position [830, 0]
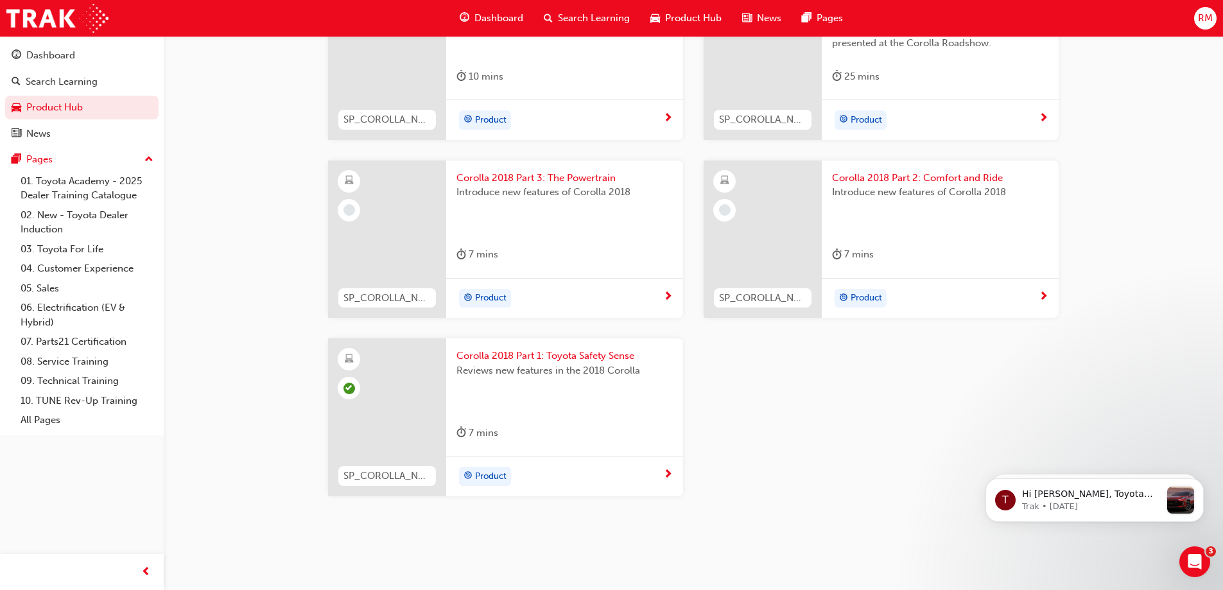
click at [882, 180] on span "Corolla 2018 Part 2: Comfort and Ride" at bounding box center [940, 178] width 216 height 15
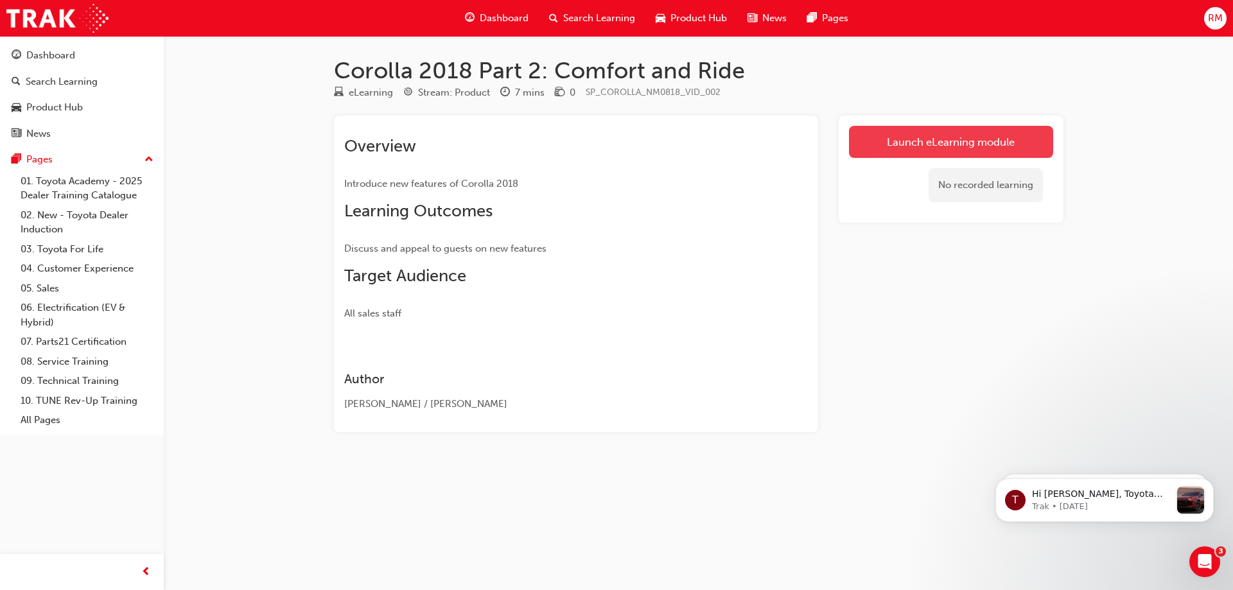
click at [946, 141] on link "Launch eLearning module" at bounding box center [951, 142] width 204 height 32
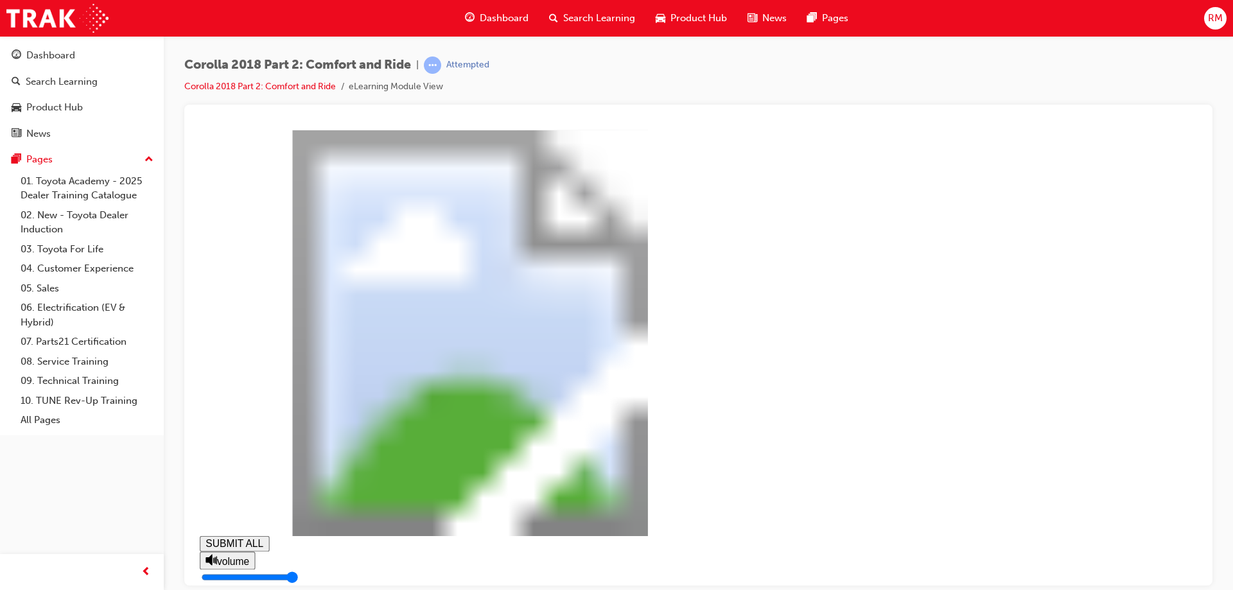
click at [703, 12] on span "Product Hub" at bounding box center [698, 18] width 57 height 15
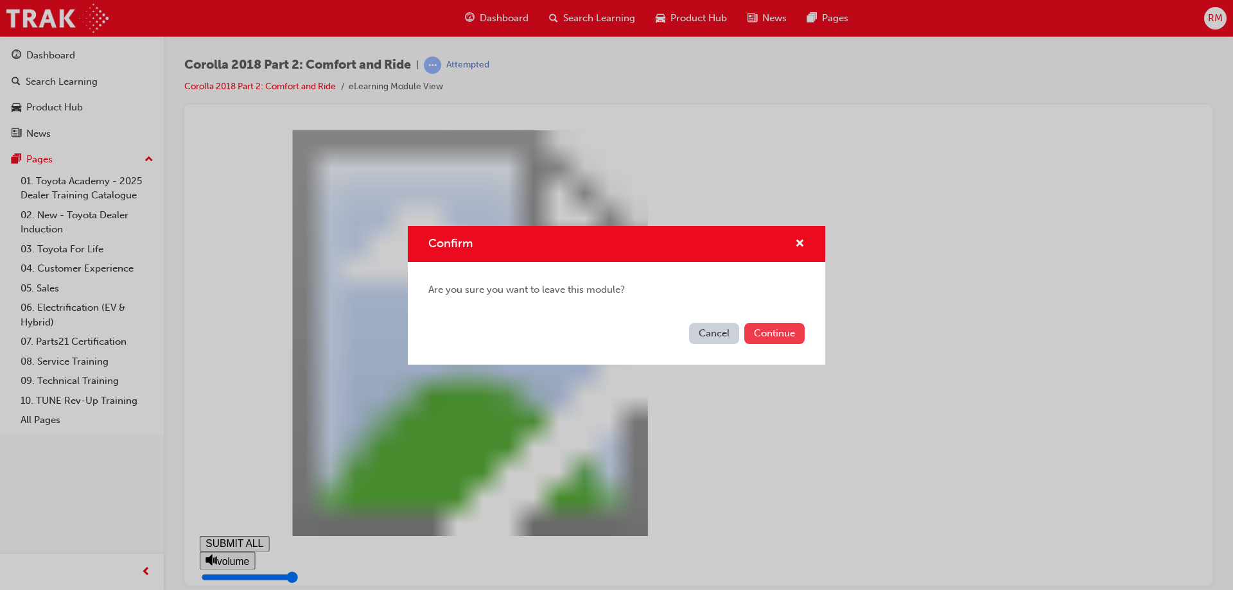
type input "0.079"
click at [800, 338] on button "Continue" at bounding box center [774, 333] width 60 height 21
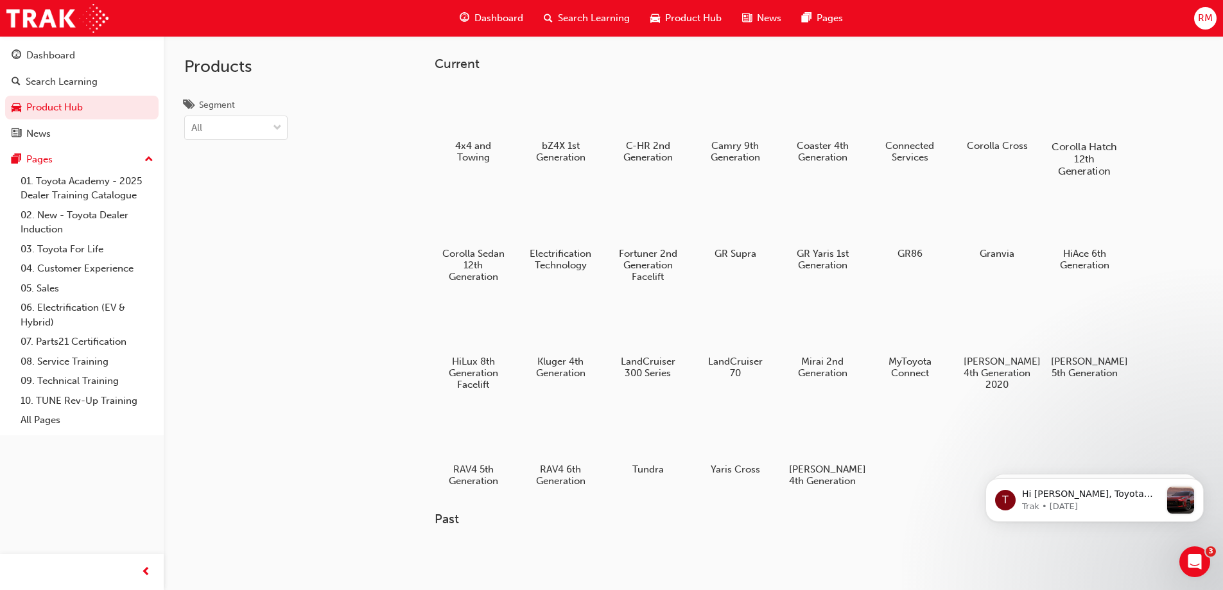
click at [1082, 162] on h5 "Corolla Hatch 12th Generation" at bounding box center [1084, 159] width 71 height 37
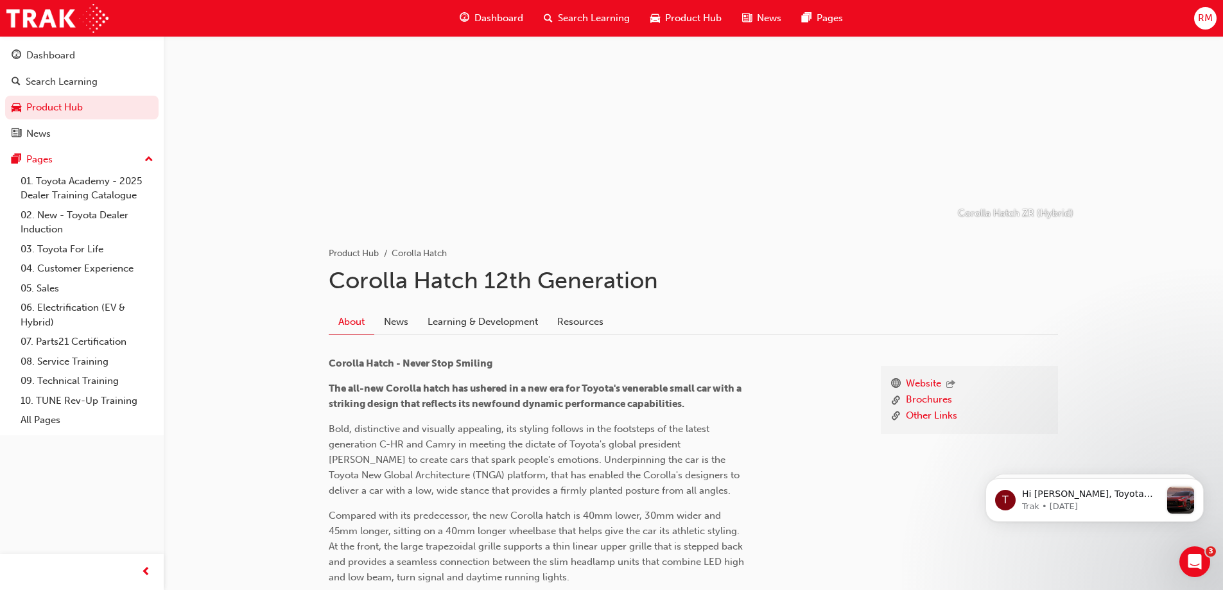
scroll to position [128, 0]
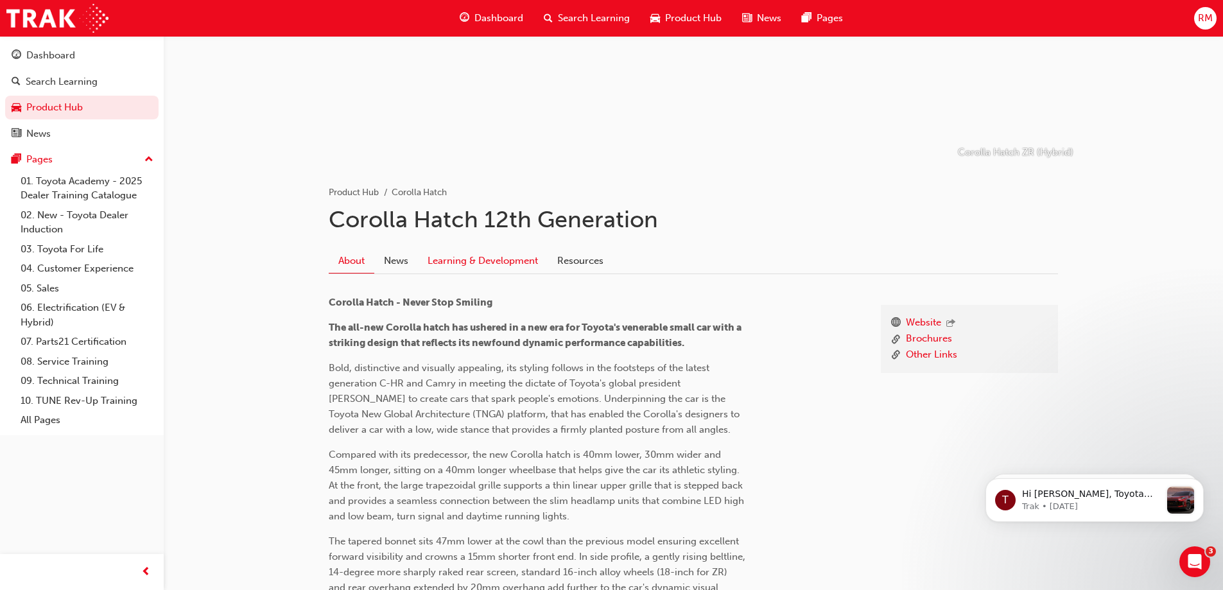
click at [511, 261] on link "Learning & Development" at bounding box center [483, 261] width 130 height 24
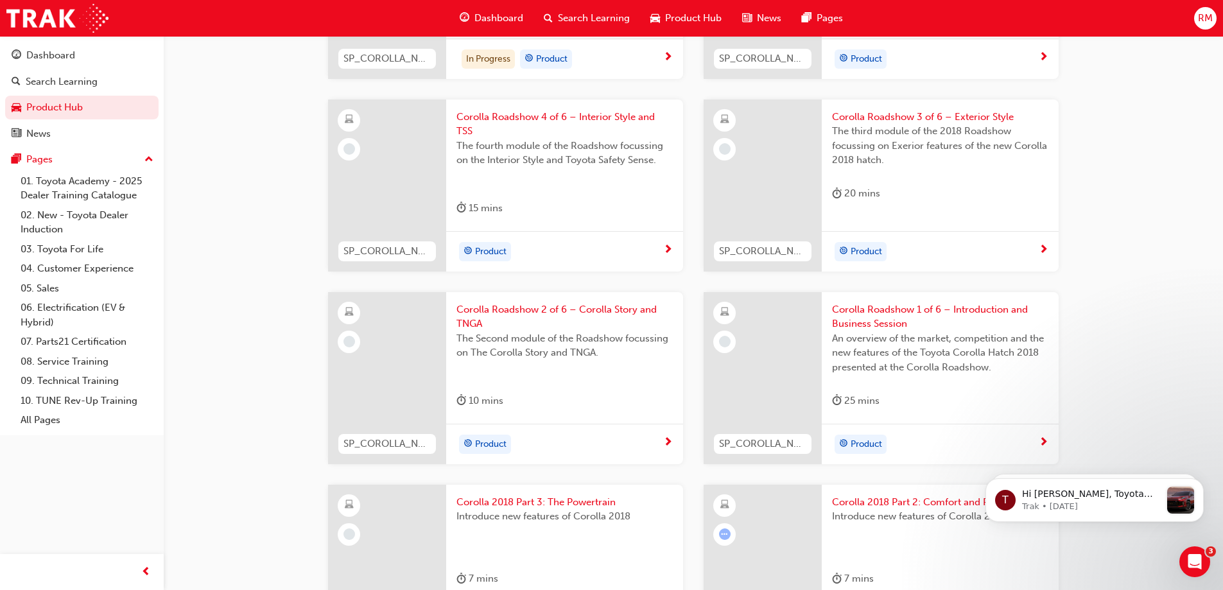
scroll to position [578, 0]
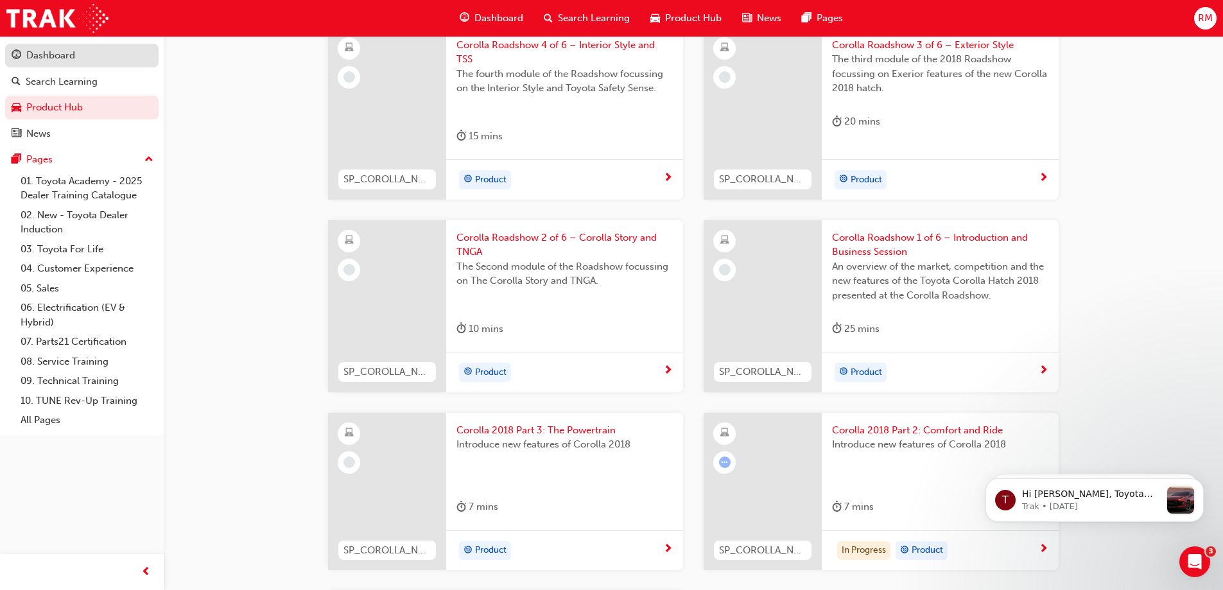
click at [80, 53] on div "Dashboard" at bounding box center [82, 56] width 141 height 16
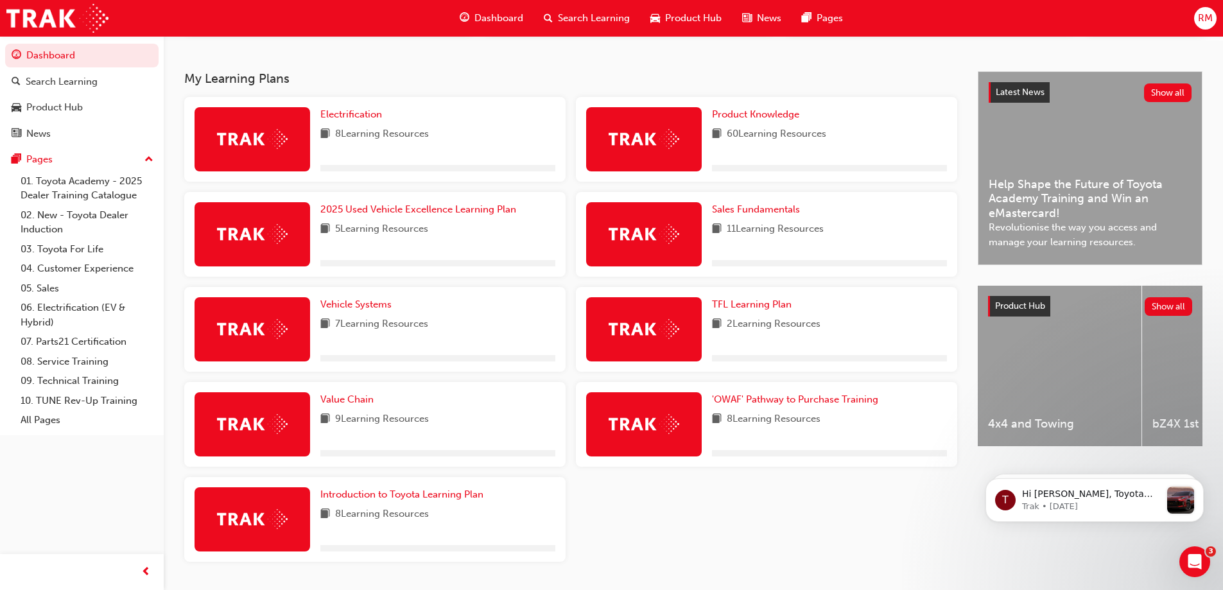
scroll to position [257, 0]
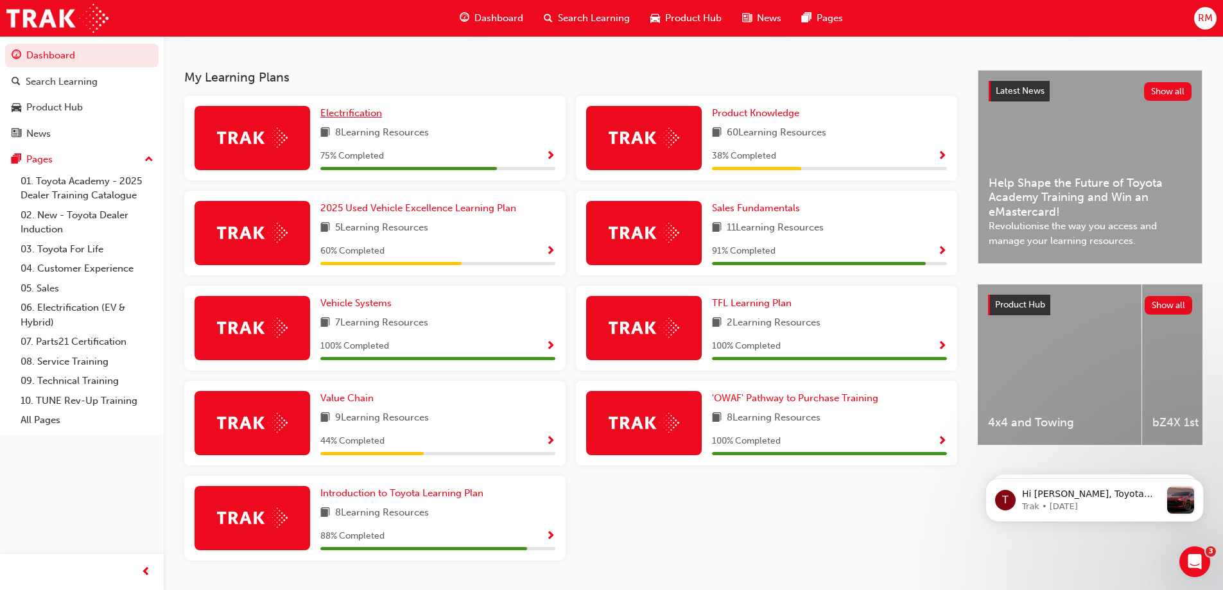
click at [342, 111] on link "Electrification" at bounding box center [353, 113] width 67 height 15
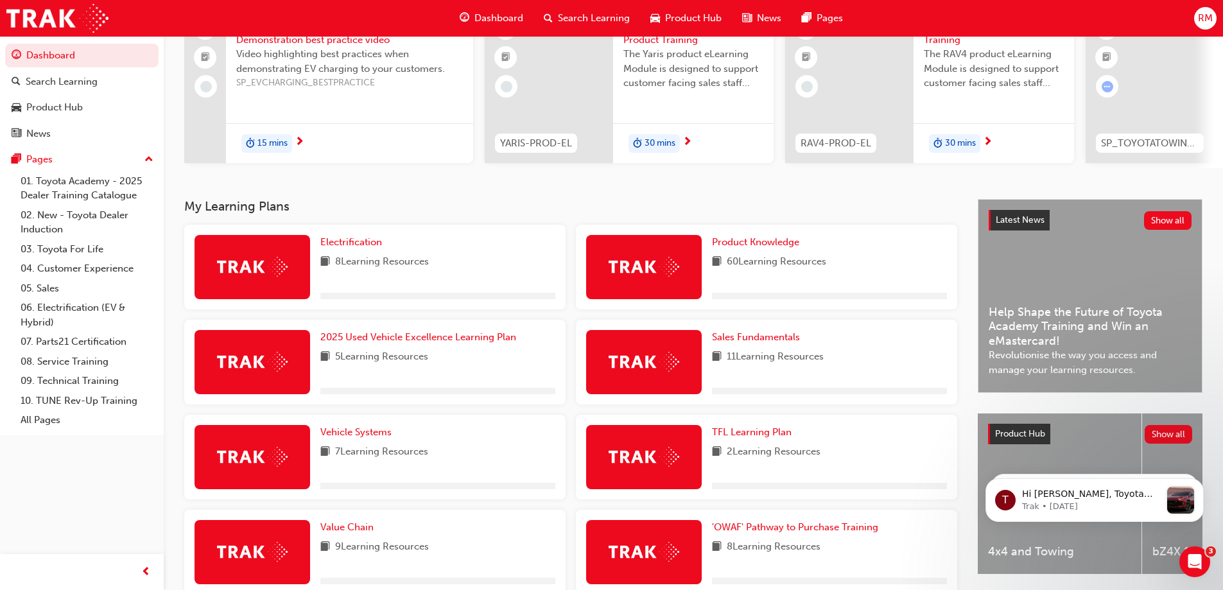
scroll to position [128, 0]
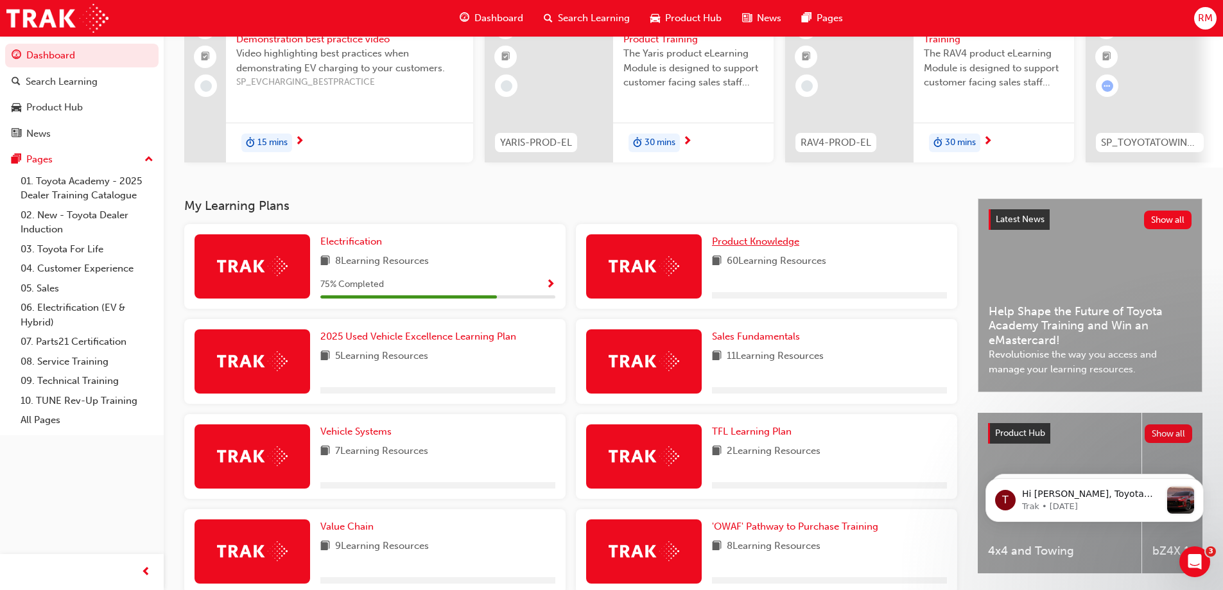
click at [747, 247] on span "Product Knowledge" at bounding box center [755, 242] width 87 height 12
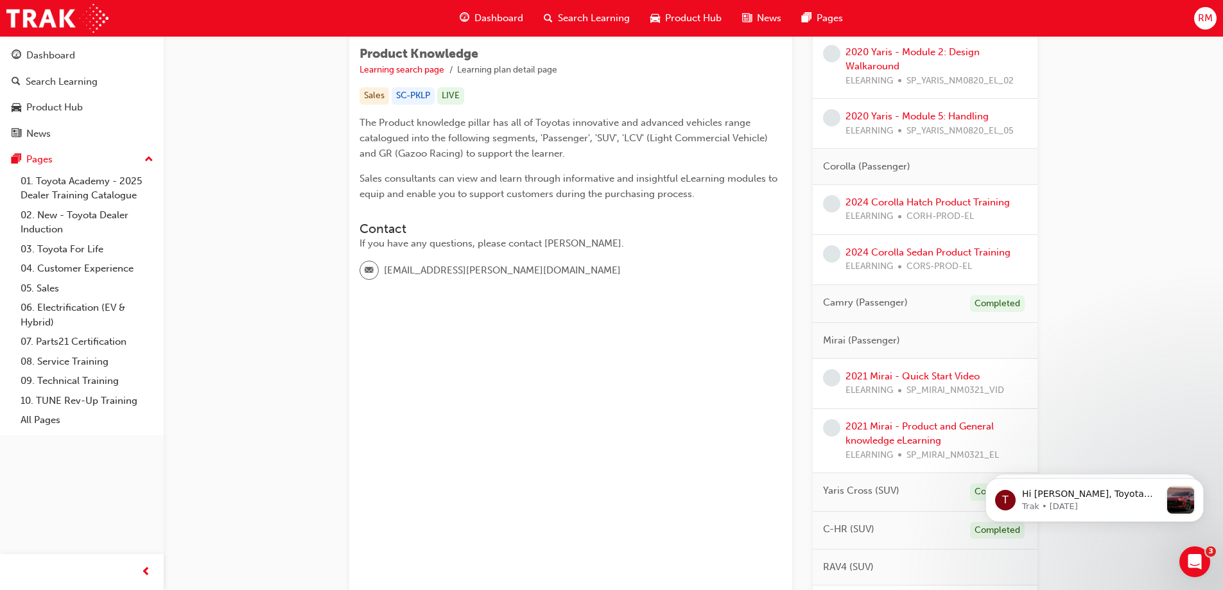
scroll to position [193, 0]
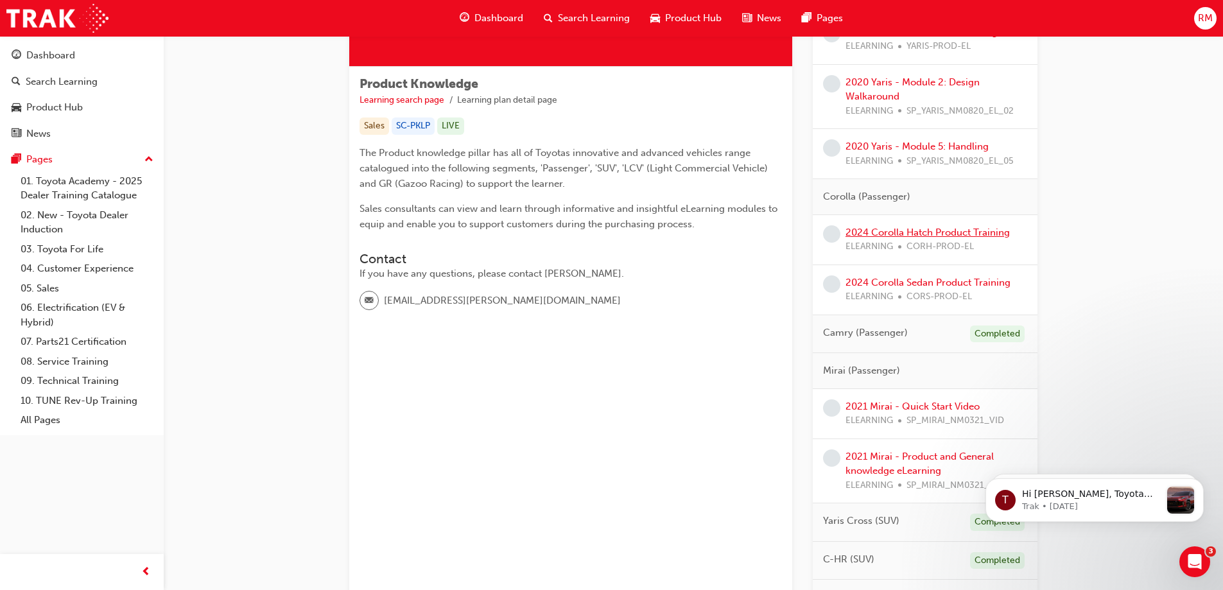
click at [997, 236] on link "2024 Corolla Hatch Product Training" at bounding box center [928, 233] width 164 height 12
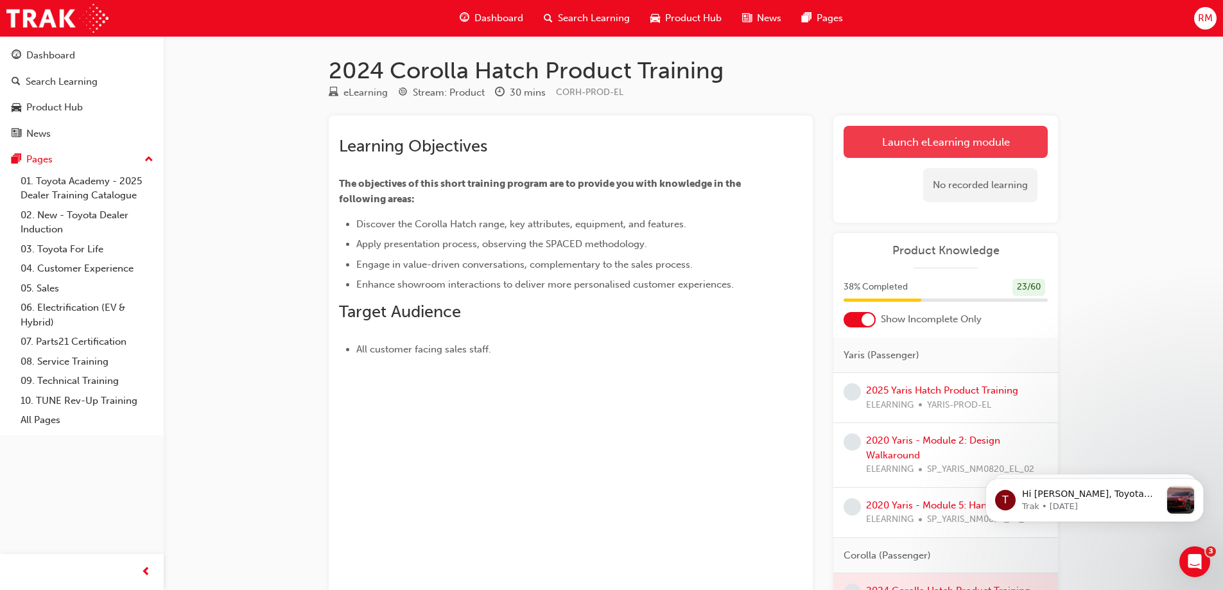
click at [984, 144] on link "Launch eLearning module" at bounding box center [946, 142] width 204 height 32
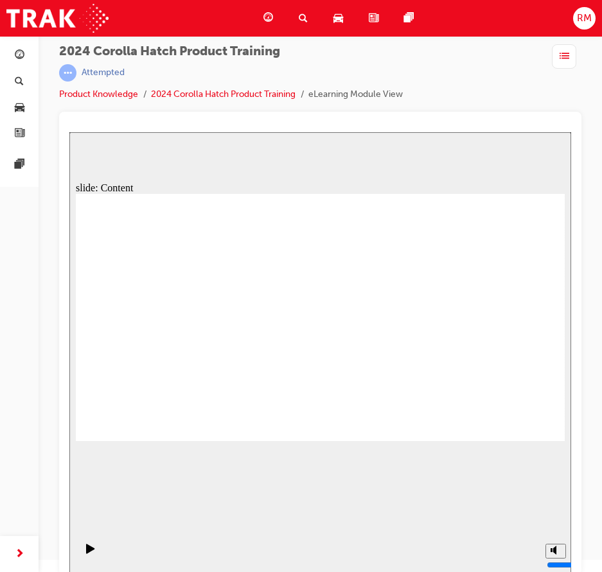
scroll to position [15, 0]
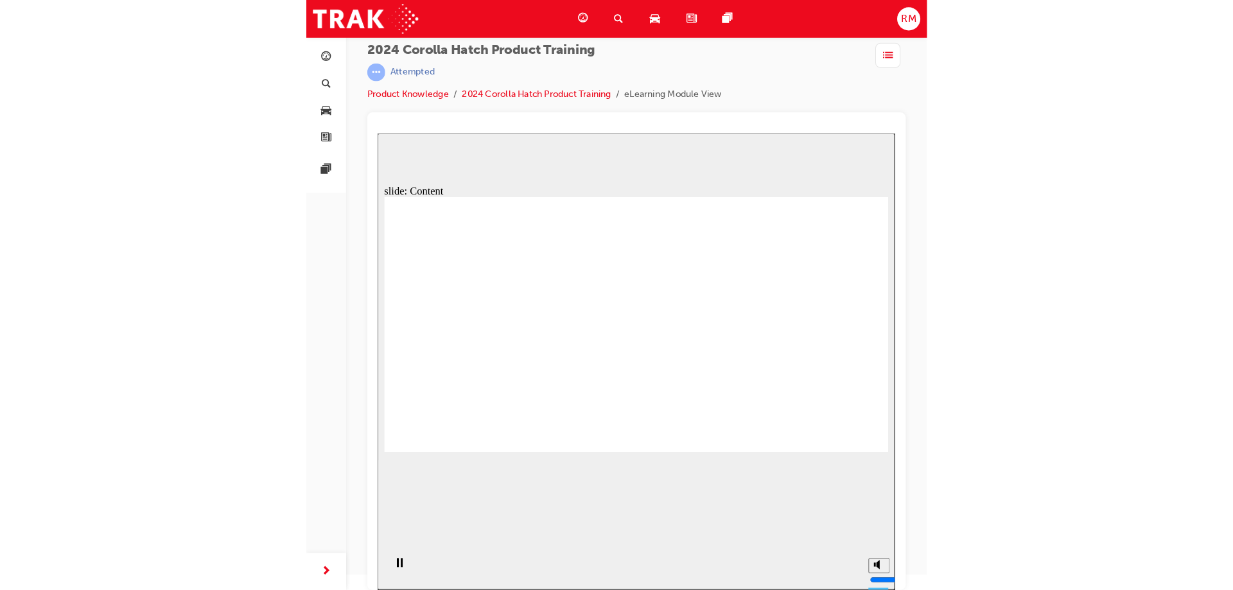
scroll to position [0, 0]
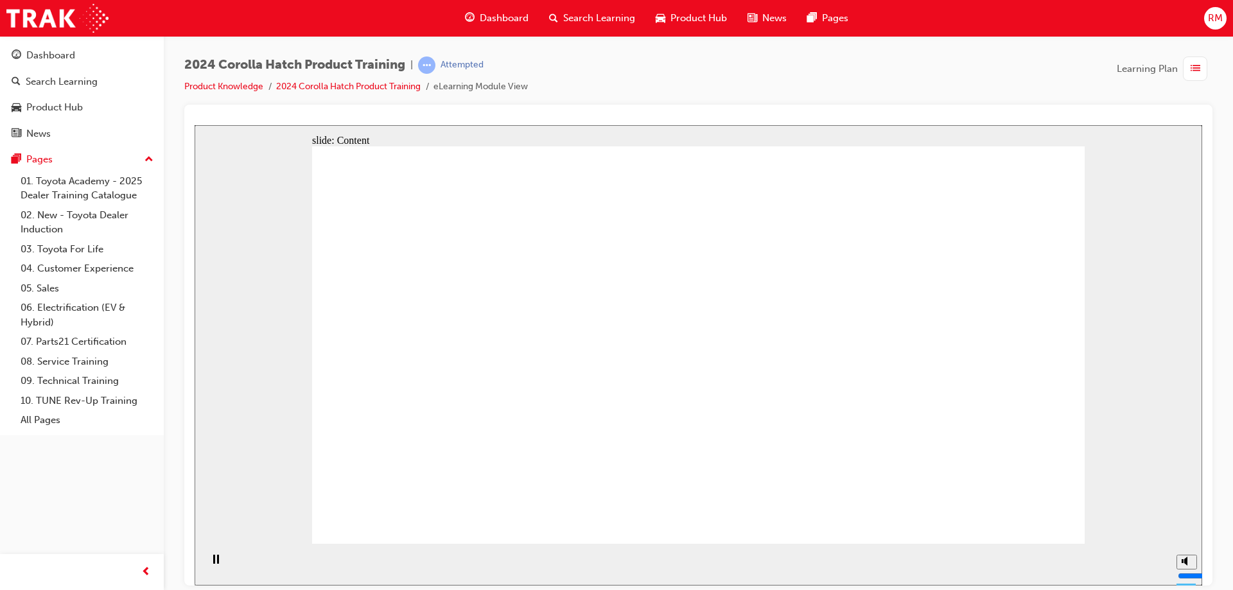
drag, startPoint x: 548, startPoint y: 296, endPoint x: 534, endPoint y: 302, distance: 14.9
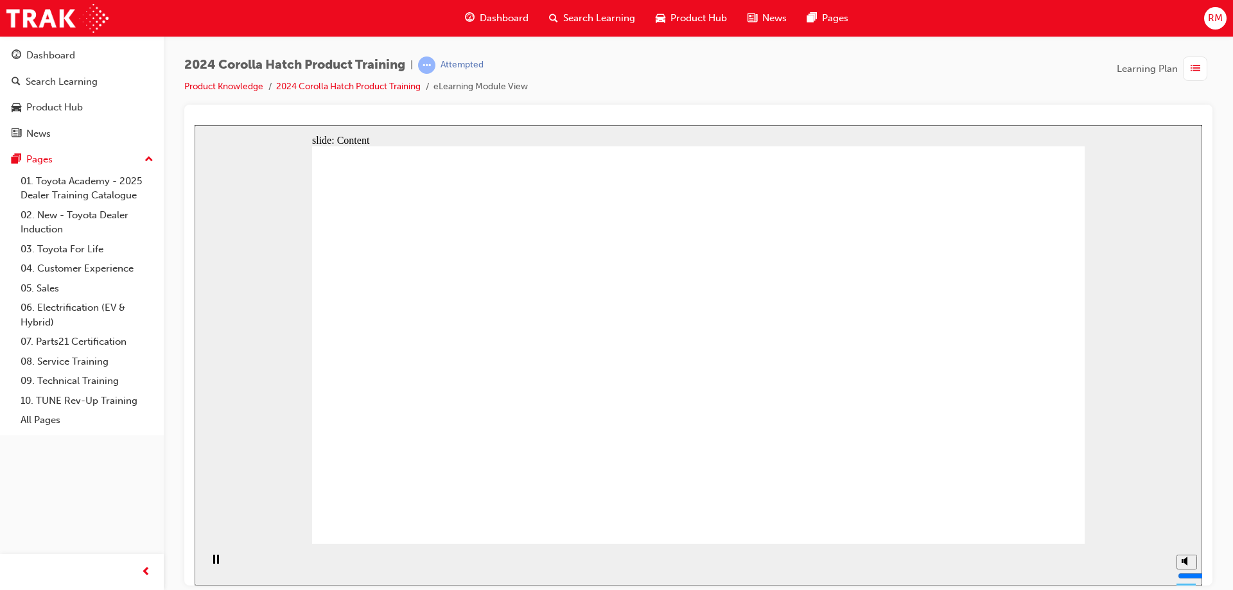
drag, startPoint x: 740, startPoint y: 261, endPoint x: 750, endPoint y: 240, distance: 23.0
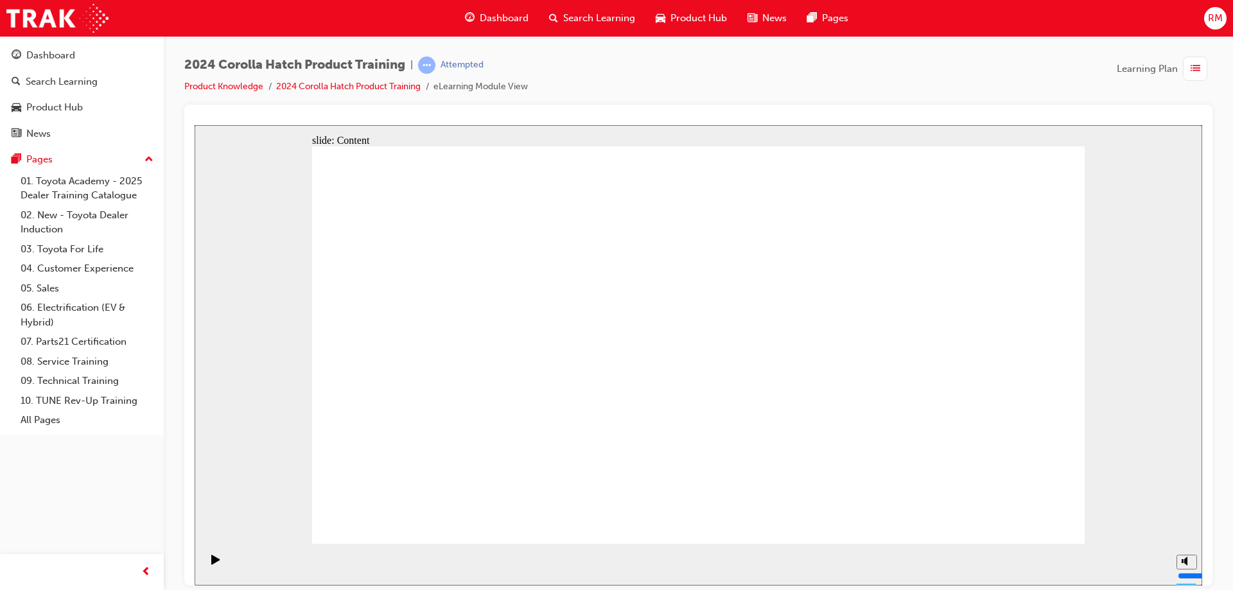
drag, startPoint x: 421, startPoint y: 290, endPoint x: 456, endPoint y: 302, distance: 36.6
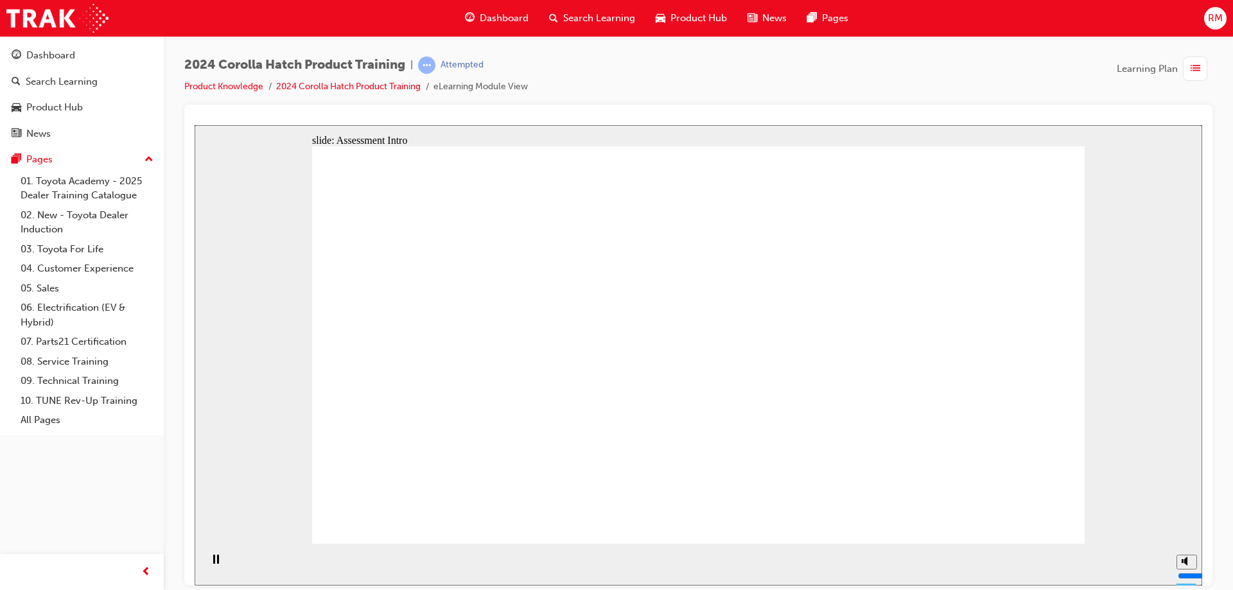
drag, startPoint x: 974, startPoint y: 264, endPoint x: 977, endPoint y: 245, distance: 19.5
radio input "true"
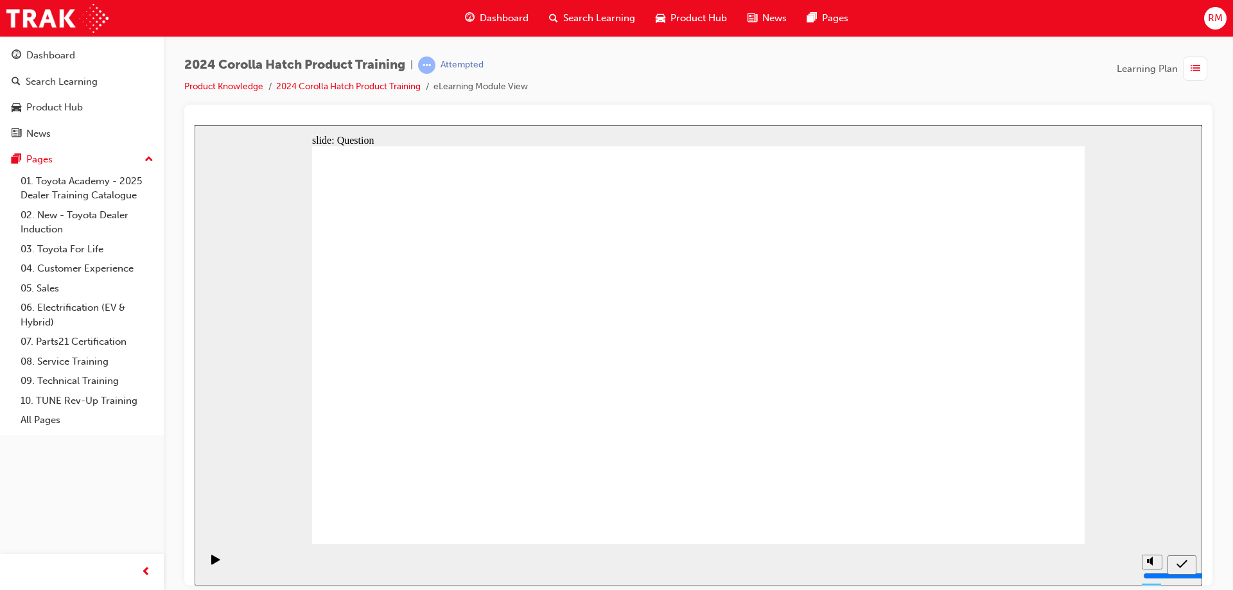
radio input "true"
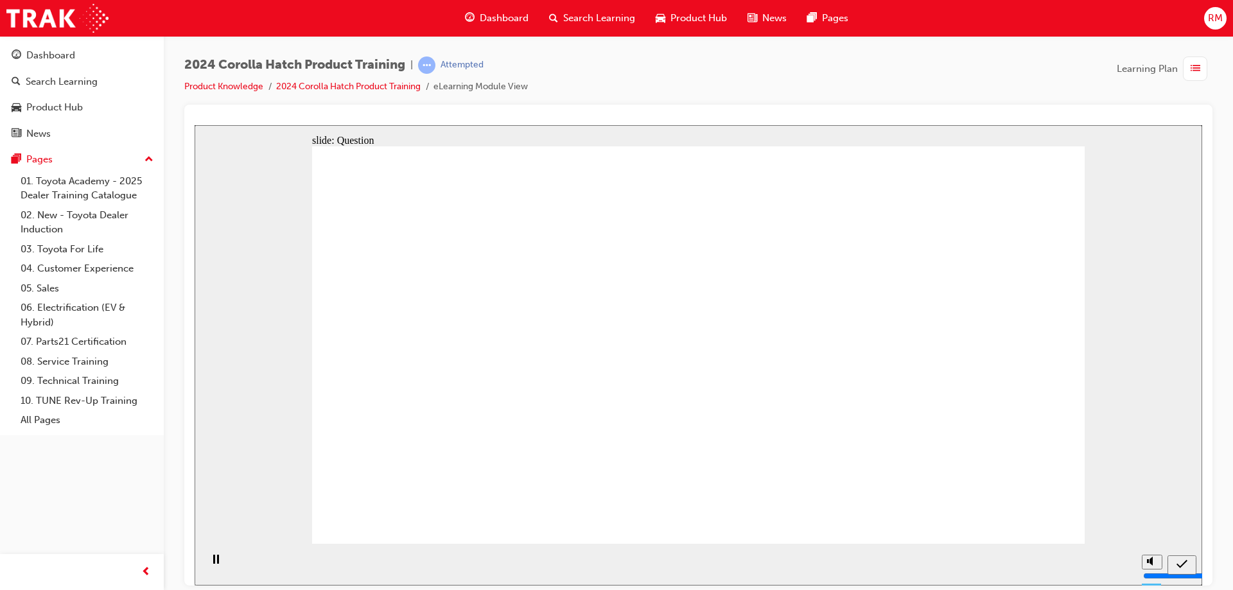
radio input "true"
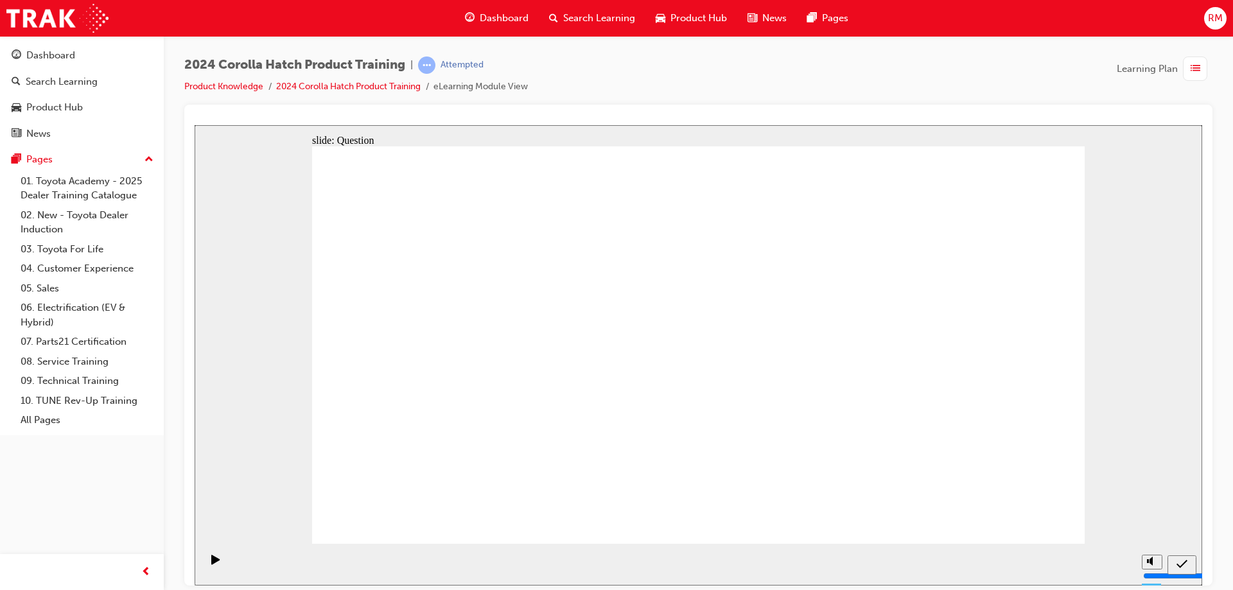
radio input "true"
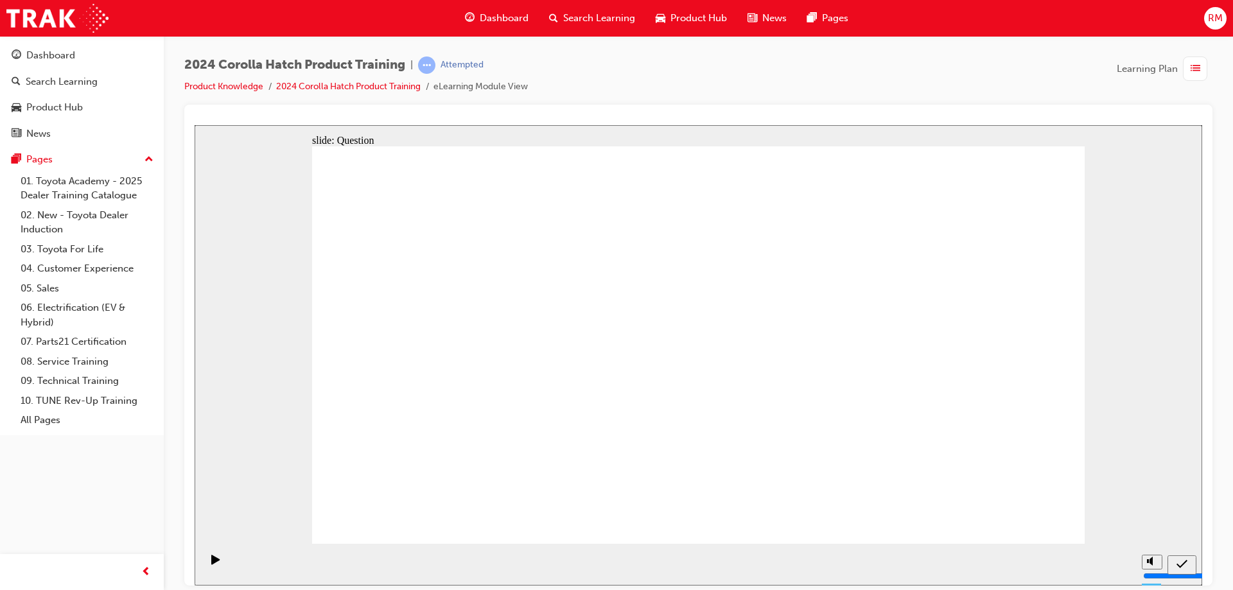
drag, startPoint x: 620, startPoint y: 328, endPoint x: 484, endPoint y: 441, distance: 176.5
drag, startPoint x: 740, startPoint y: 348, endPoint x: 874, endPoint y: 465, distance: 178.0
drag, startPoint x: 861, startPoint y: 338, endPoint x: 809, endPoint y: 401, distance: 81.2
drag, startPoint x: 961, startPoint y: 314, endPoint x: 956, endPoint y: 475, distance: 161.3
drag, startPoint x: 390, startPoint y: 310, endPoint x: 540, endPoint y: 439, distance: 198.1
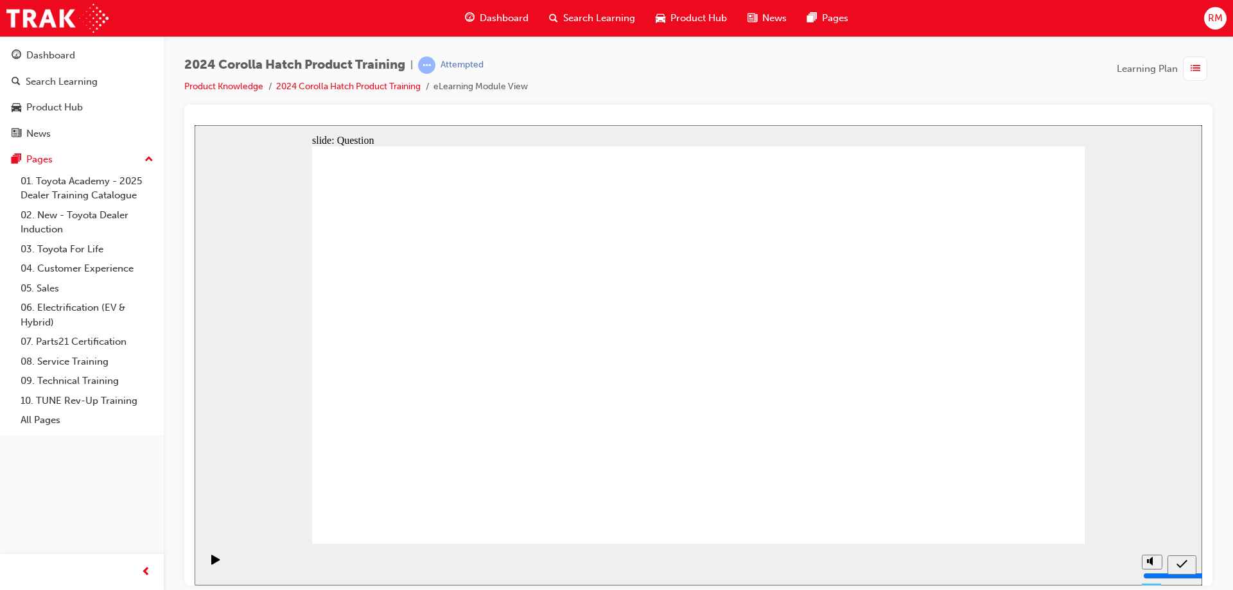
radio input "true"
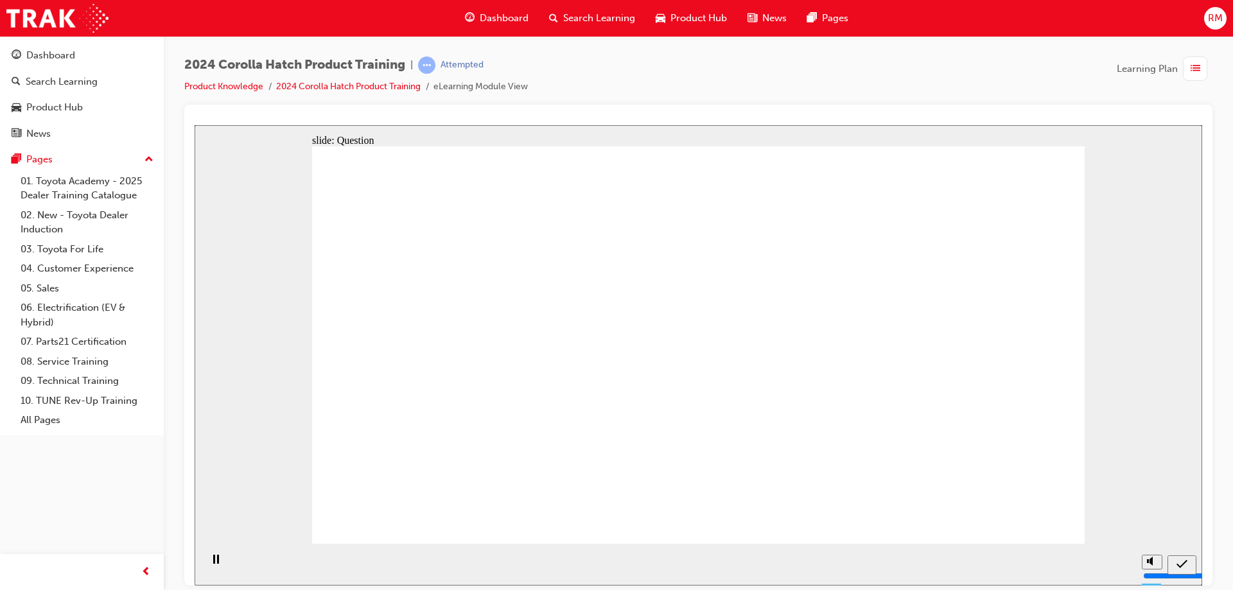
drag, startPoint x: 1021, startPoint y: 505, endPoint x: 1019, endPoint y: 521, distance: 15.6
radio input "true"
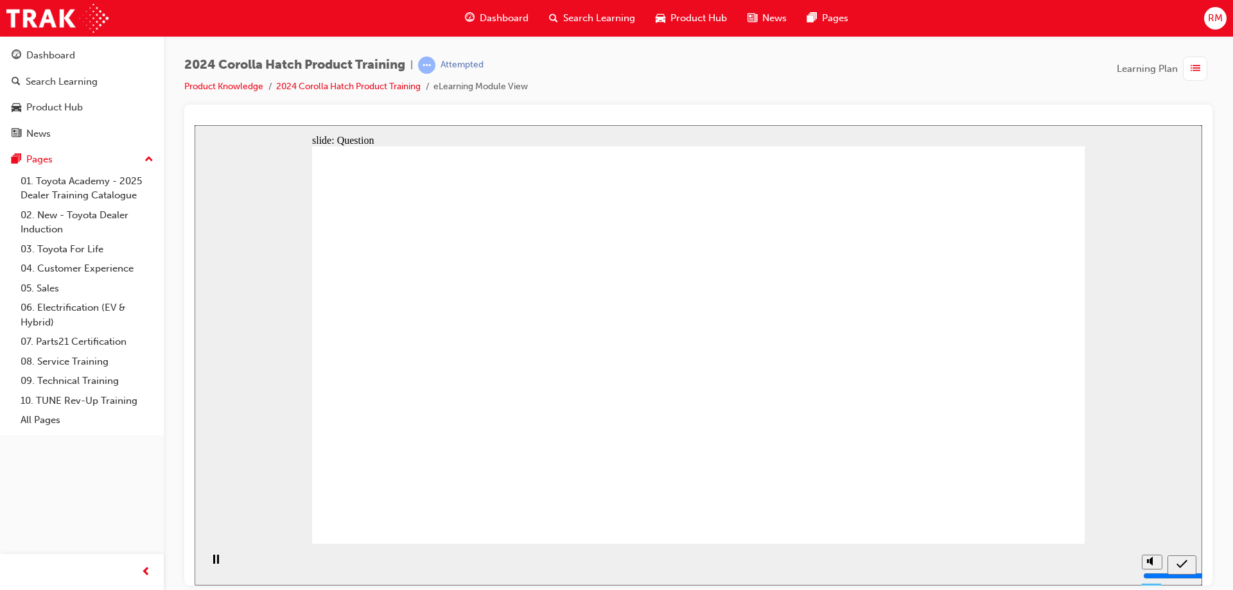
radio input "true"
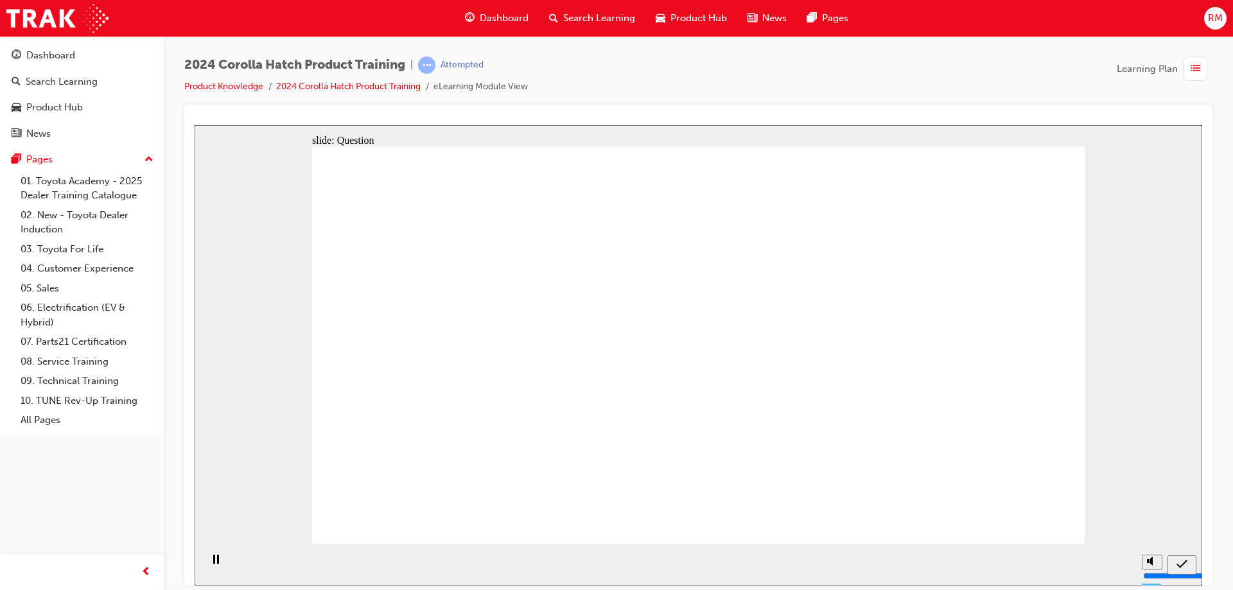
radio input "true"
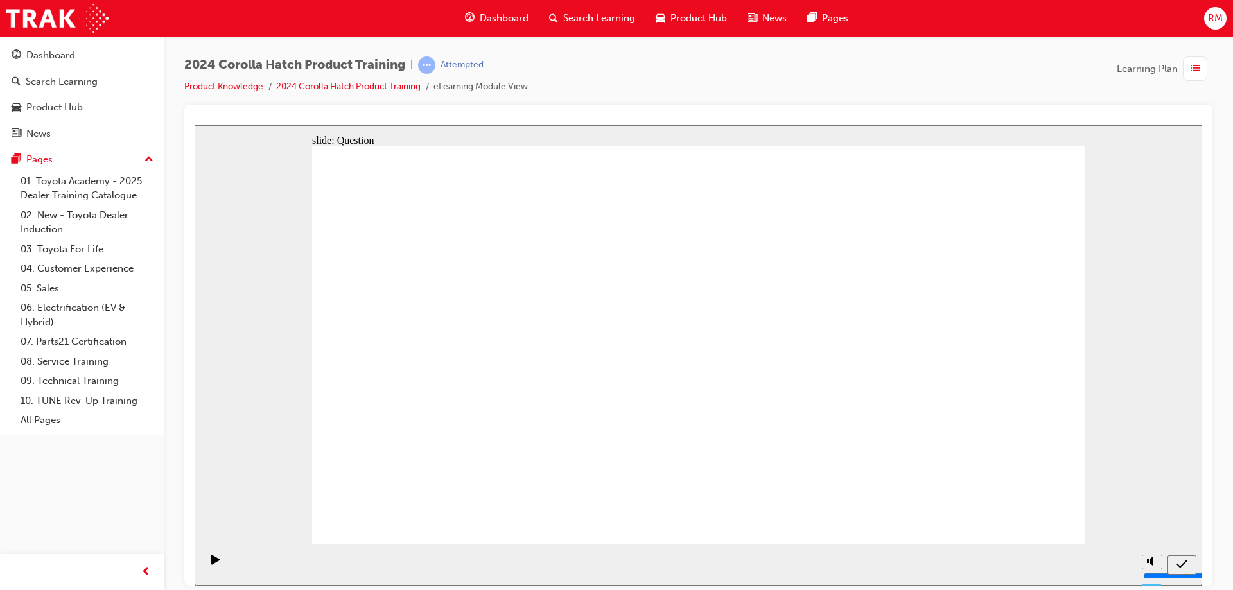
drag, startPoint x: 818, startPoint y: 335, endPoint x: 705, endPoint y: 456, distance: 165.9
drag, startPoint x: 958, startPoint y: 311, endPoint x: 939, endPoint y: 299, distance: 23.2
drag, startPoint x: 922, startPoint y: 313, endPoint x: 736, endPoint y: 363, distance: 193.0
drag, startPoint x: 708, startPoint y: 340, endPoint x: 955, endPoint y: 456, distance: 272.9
drag, startPoint x: 583, startPoint y: 322, endPoint x: 466, endPoint y: 430, distance: 159.5
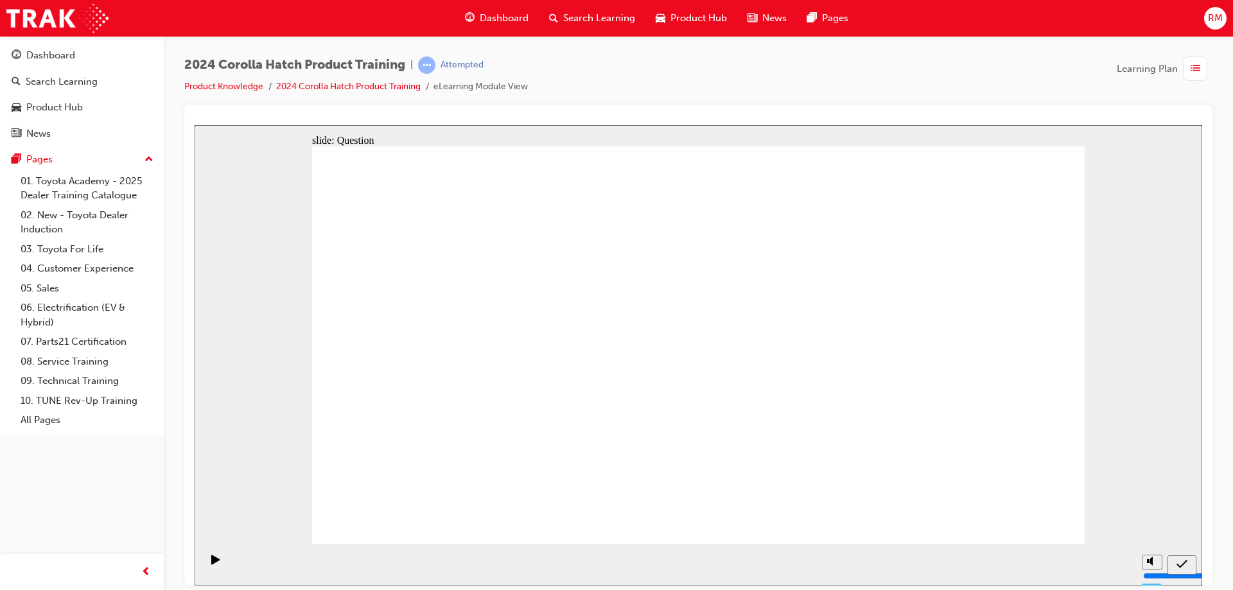
drag, startPoint x: 510, startPoint y: 414, endPoint x: 724, endPoint y: 471, distance: 221.5
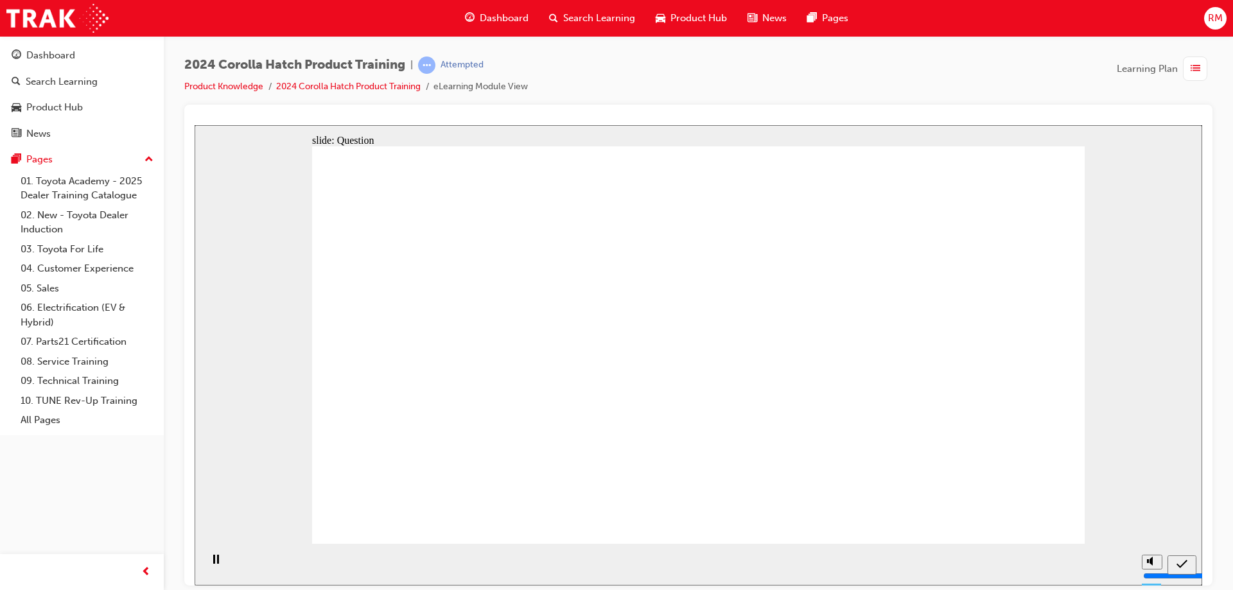
radio input "true"
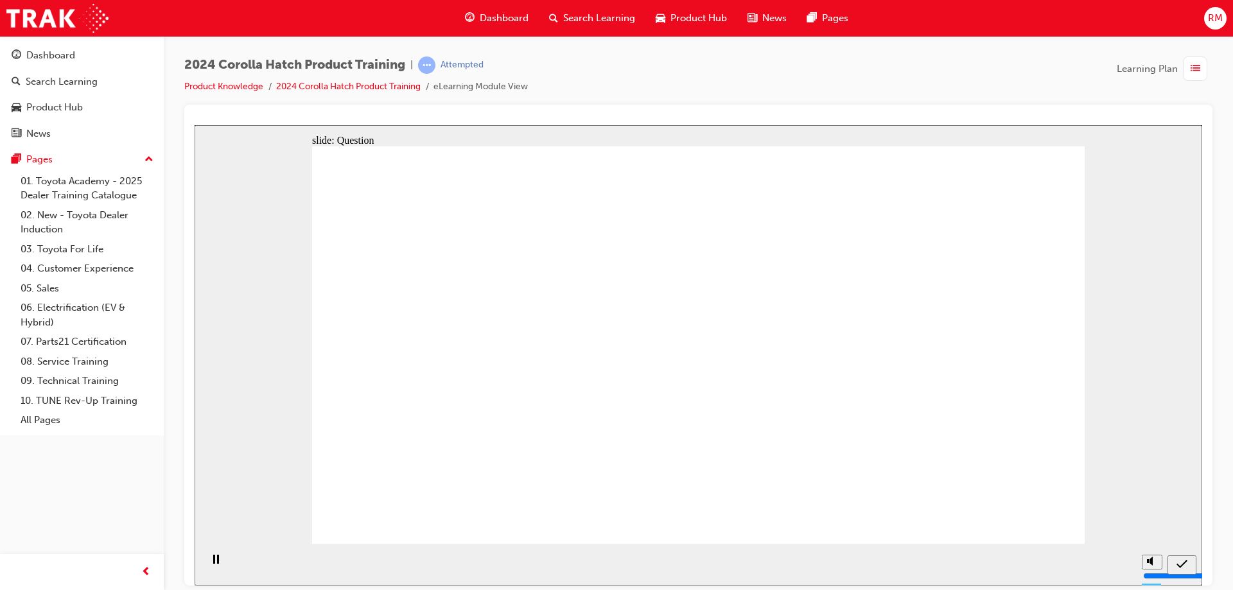
radio input "true"
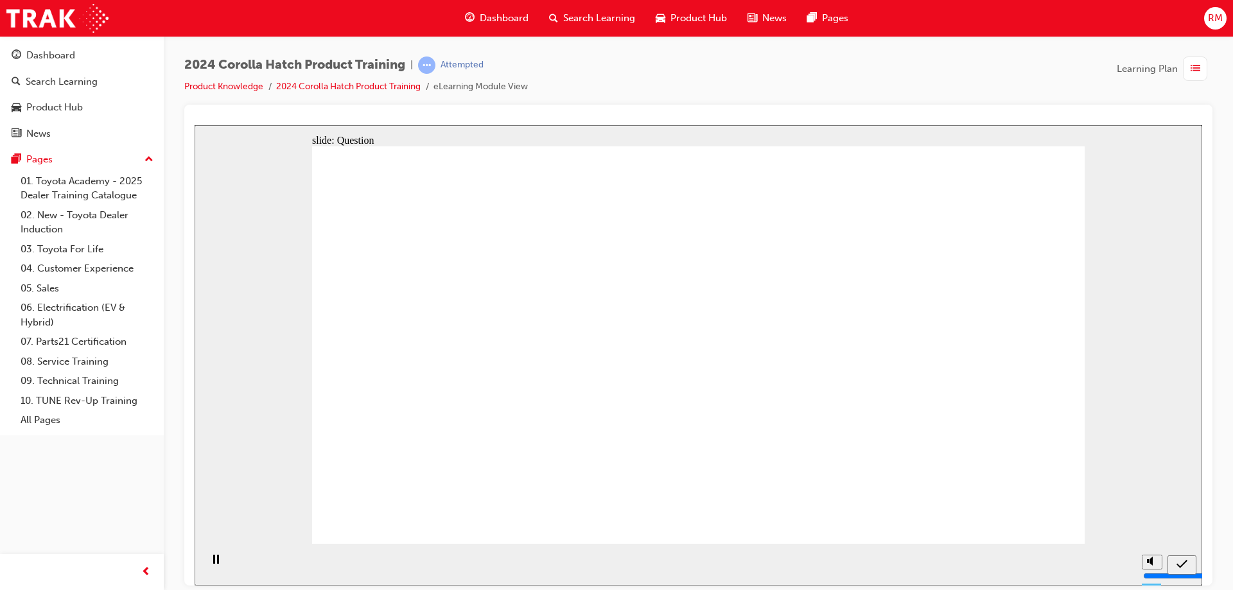
radio input "true"
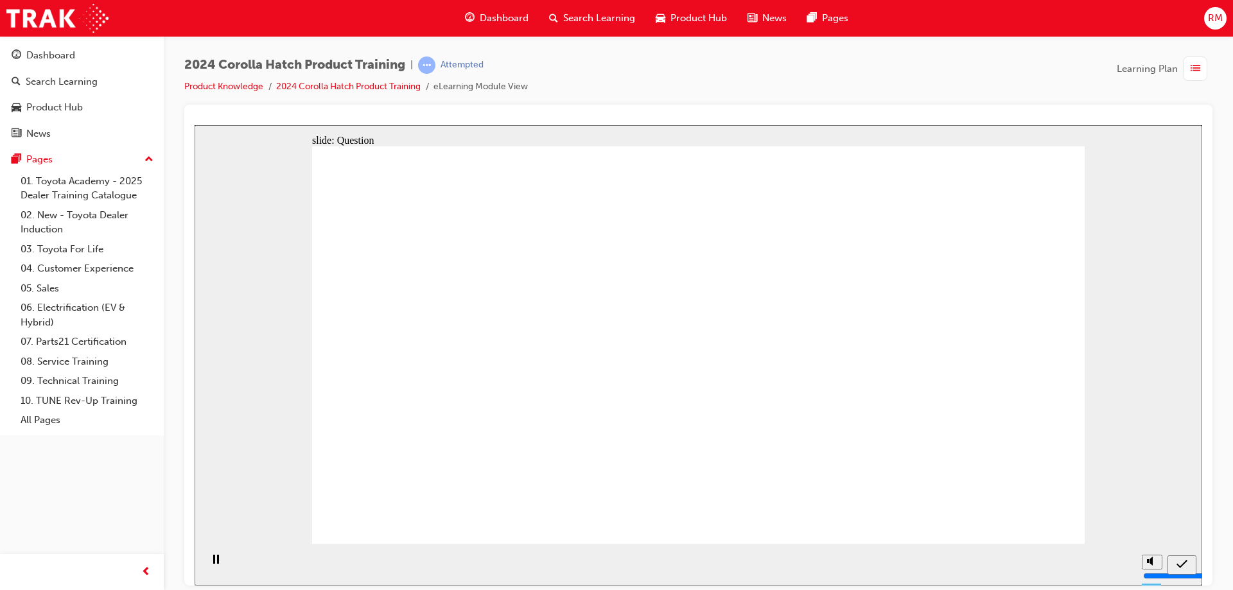
drag, startPoint x: 681, startPoint y: 326, endPoint x: 818, endPoint y: 451, distance: 185.5
drag, startPoint x: 837, startPoint y: 336, endPoint x: 795, endPoint y: 368, distance: 53.2
drag, startPoint x: 962, startPoint y: 308, endPoint x: 979, endPoint y: 429, distance: 122.0
drag, startPoint x: 576, startPoint y: 318, endPoint x: 457, endPoint y: 441, distance: 171.2
drag, startPoint x: 442, startPoint y: 302, endPoint x: 587, endPoint y: 427, distance: 191.2
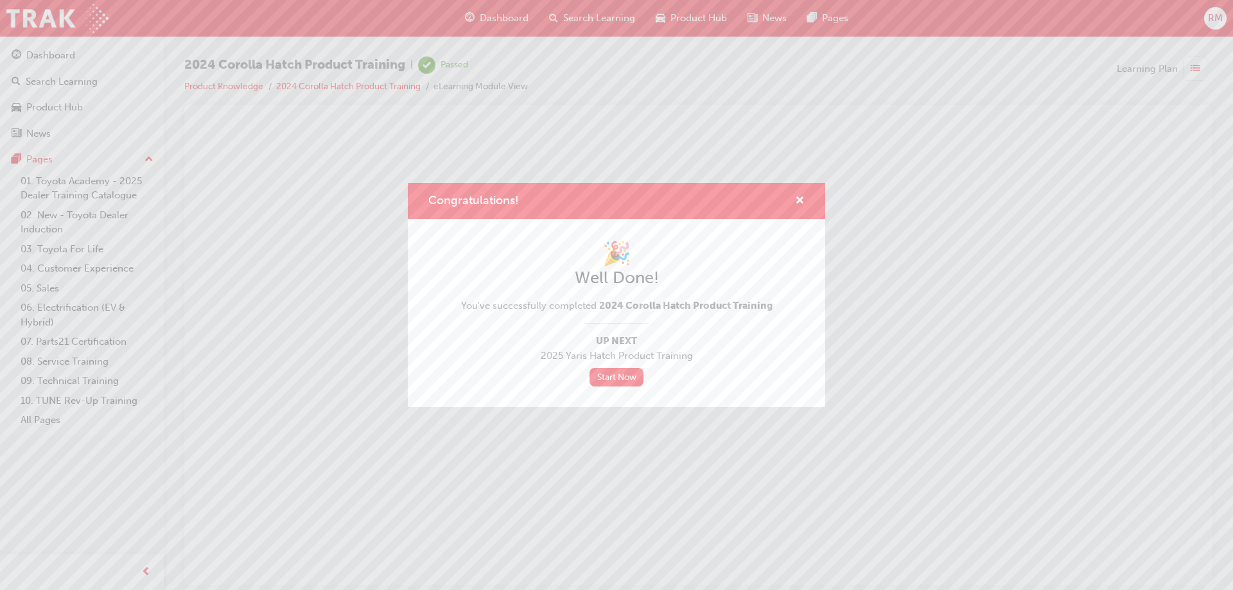
click at [807, 198] on div "Congratulations!" at bounding box center [616, 201] width 417 height 37
click at [801, 198] on span "cross-icon" at bounding box center [800, 202] width 10 height 12
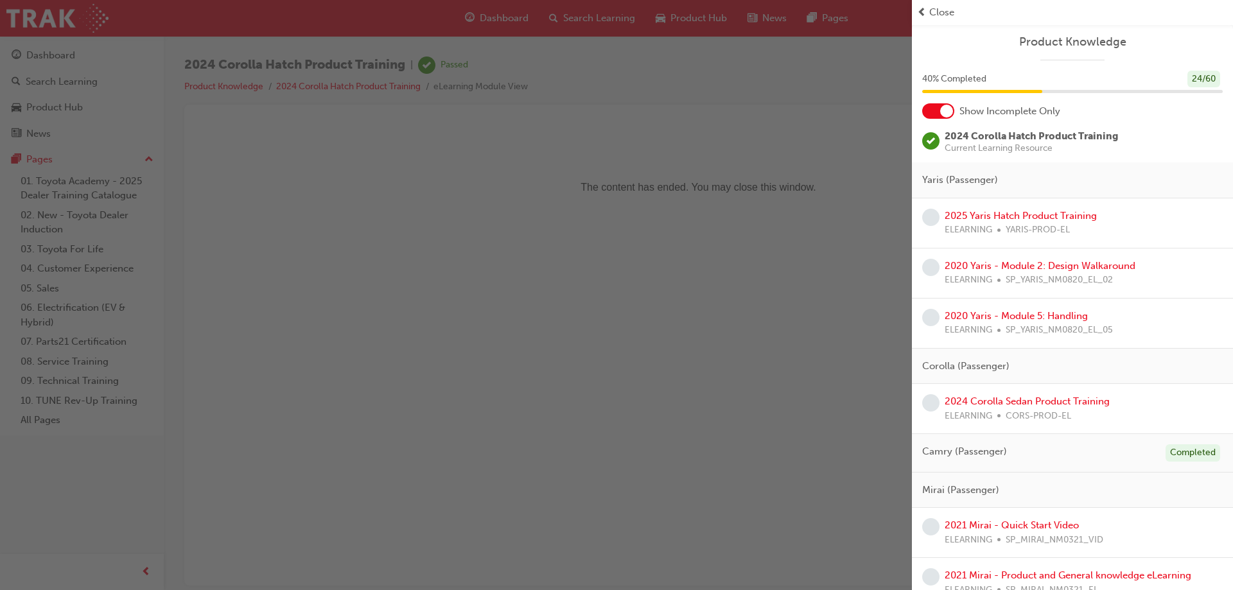
click at [952, 13] on span "Close" at bounding box center [941, 12] width 25 height 15
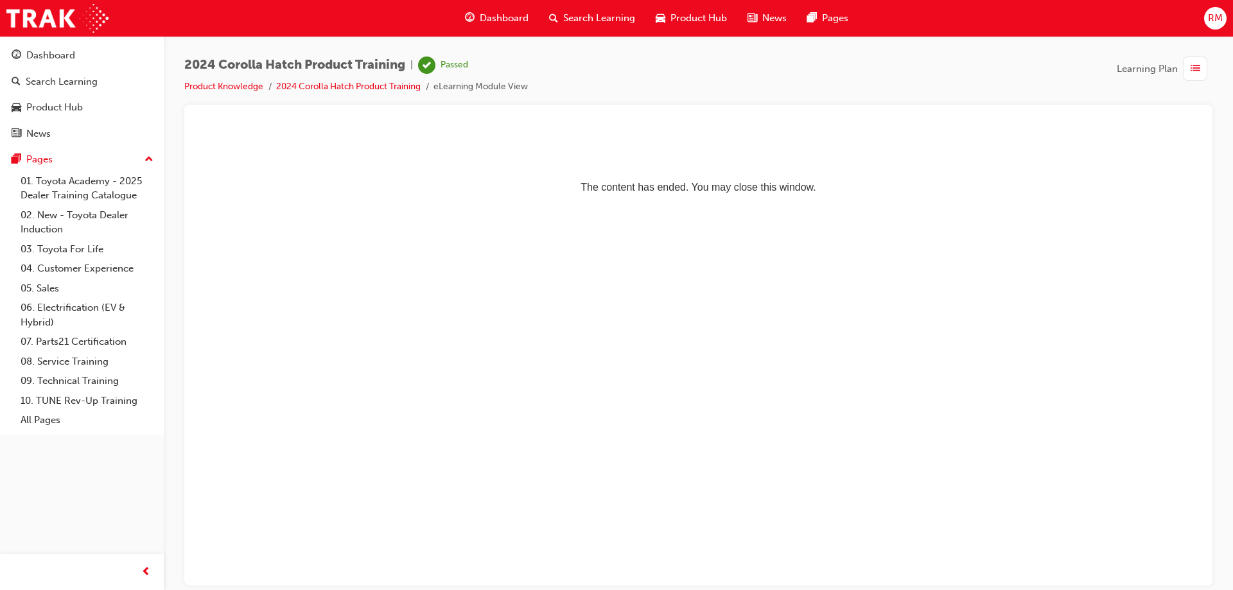
click at [218, 96] on div "2024 Corolla Hatch Product Training | Passed Product Knowledge 2024 Corolla Hat…" at bounding box center [698, 81] width 1028 height 48
click at [225, 87] on link "Product Knowledge" at bounding box center [223, 86] width 79 height 11
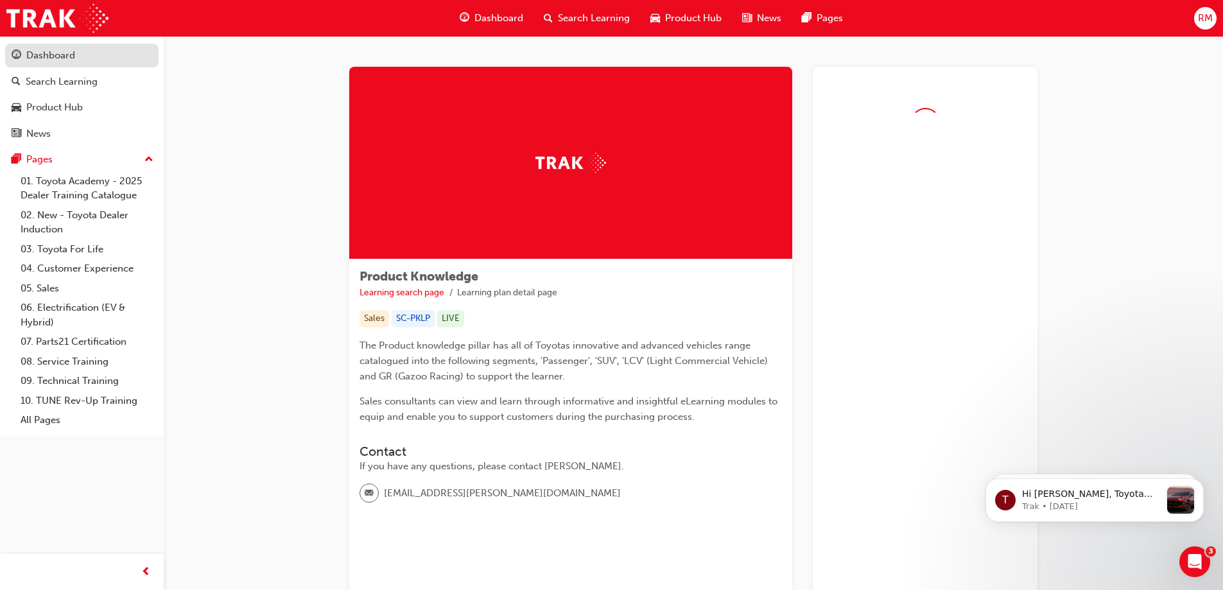
click at [54, 55] on div "Dashboard" at bounding box center [50, 55] width 49 height 15
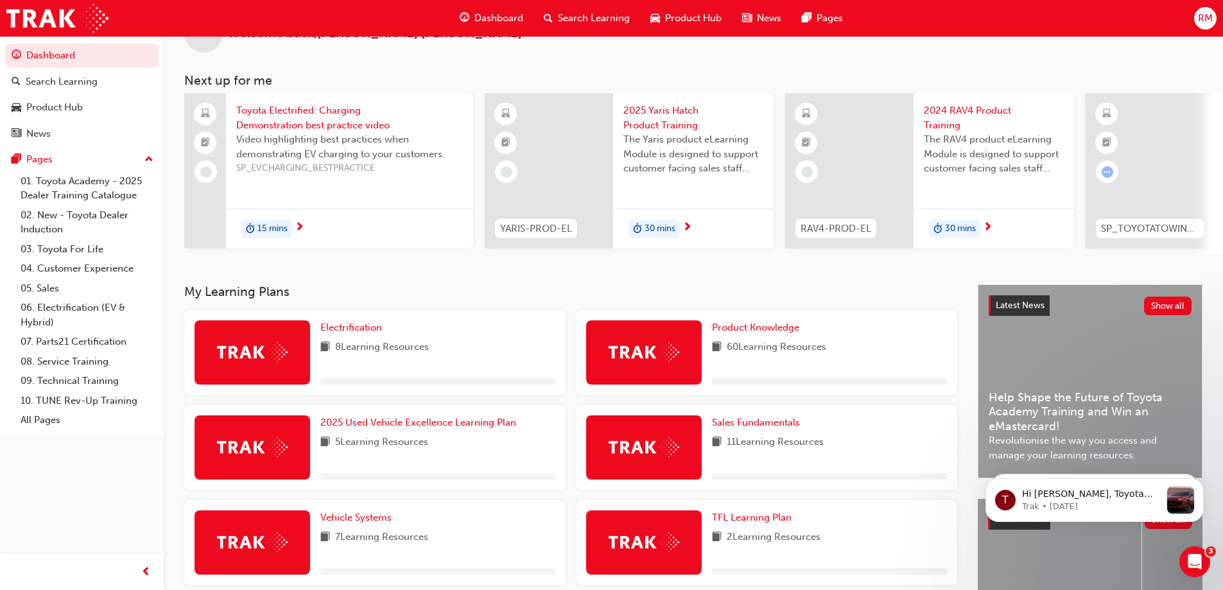
scroll to position [64, 0]
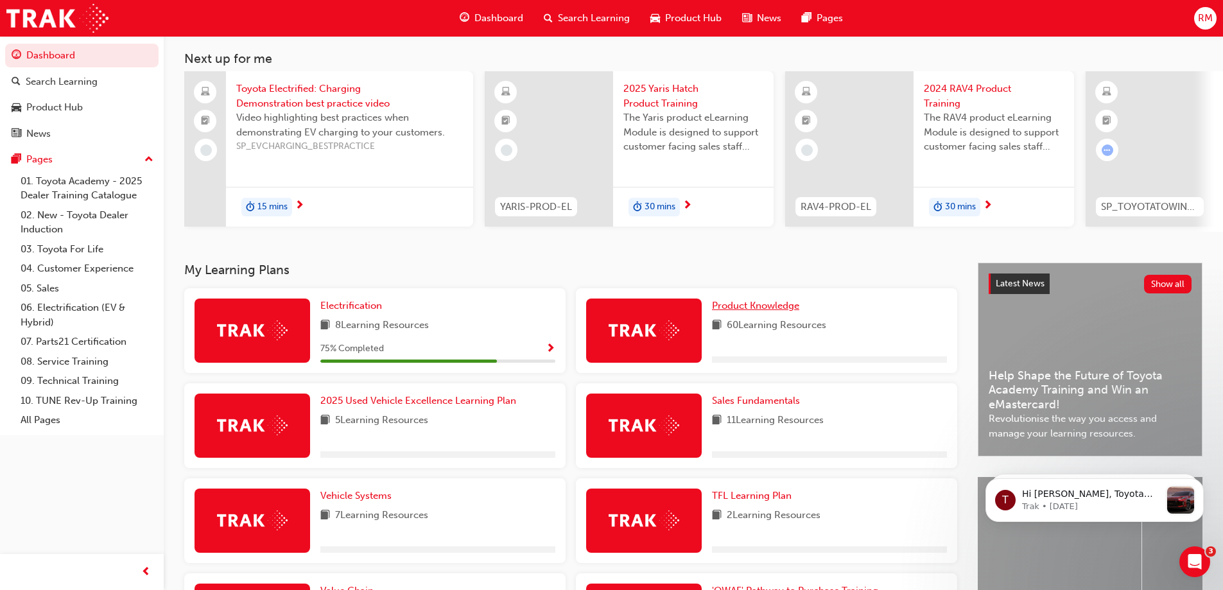
click at [781, 311] on span "Product Knowledge" at bounding box center [755, 306] width 87 height 12
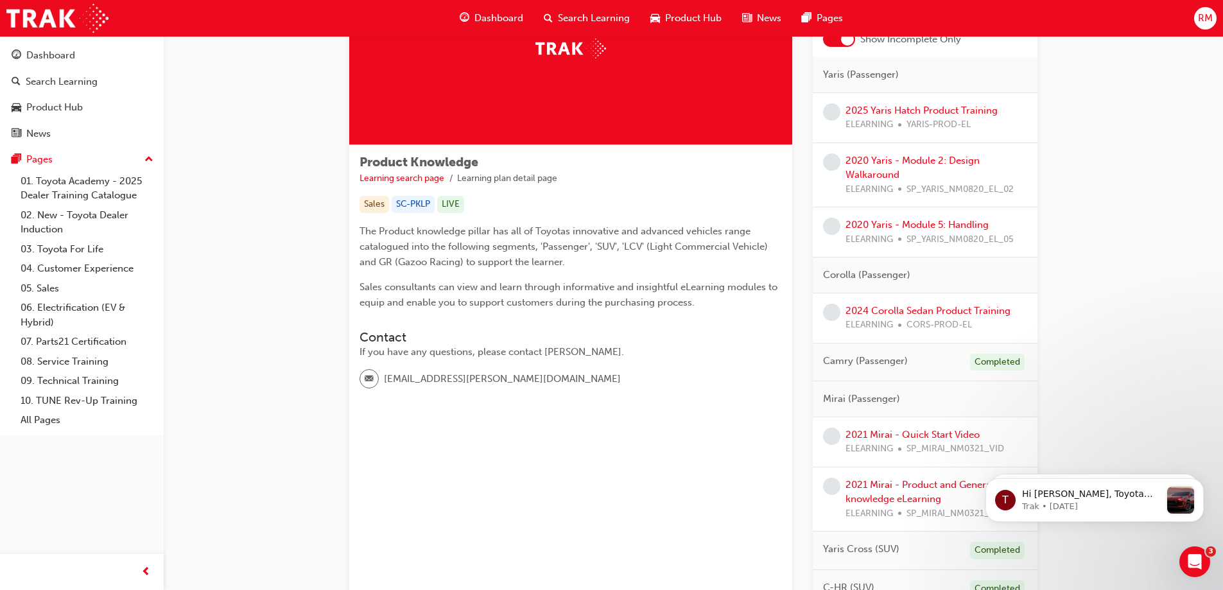
scroll to position [128, 0]
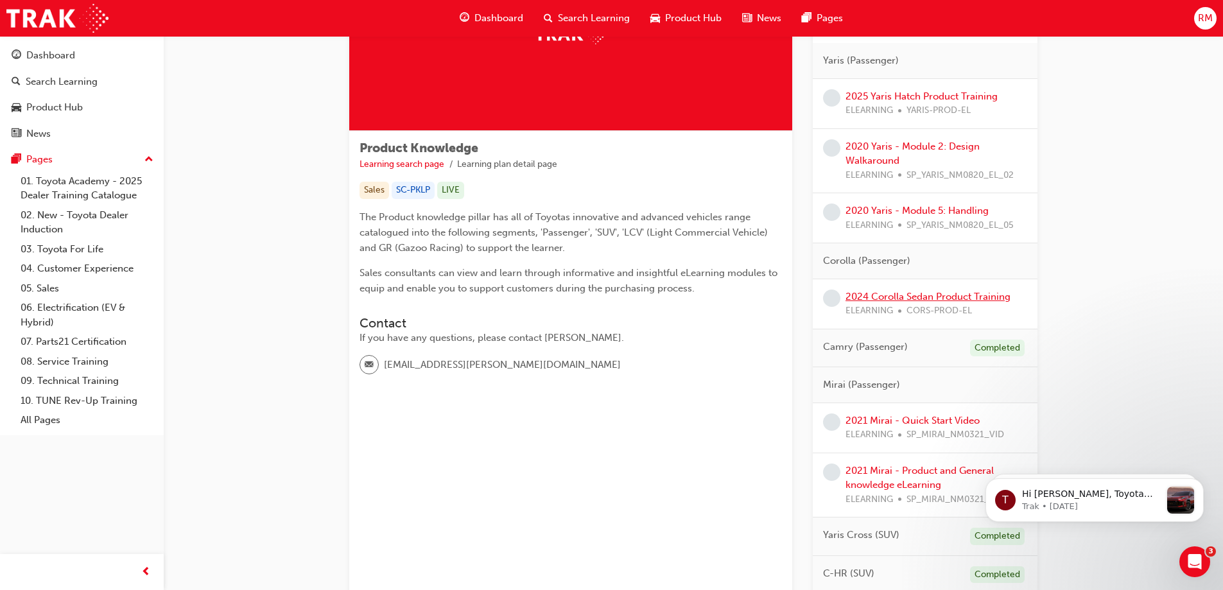
click at [947, 294] on link "2024 Corolla Sedan Product Training" at bounding box center [928, 297] width 165 height 12
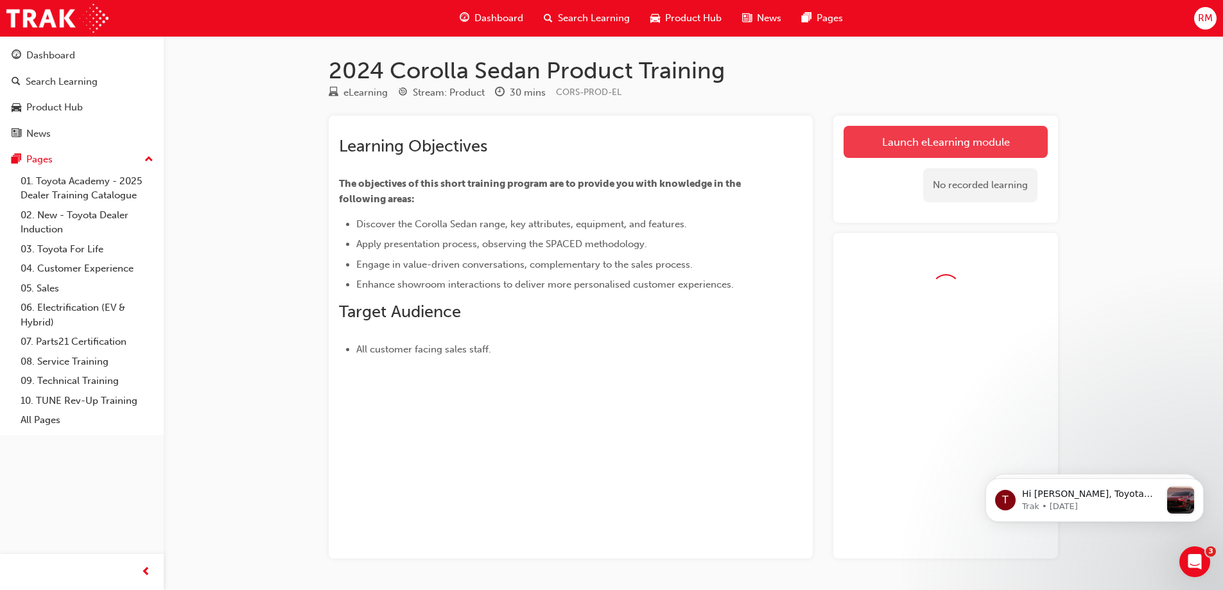
click at [965, 146] on link "Launch eLearning module" at bounding box center [946, 142] width 204 height 32
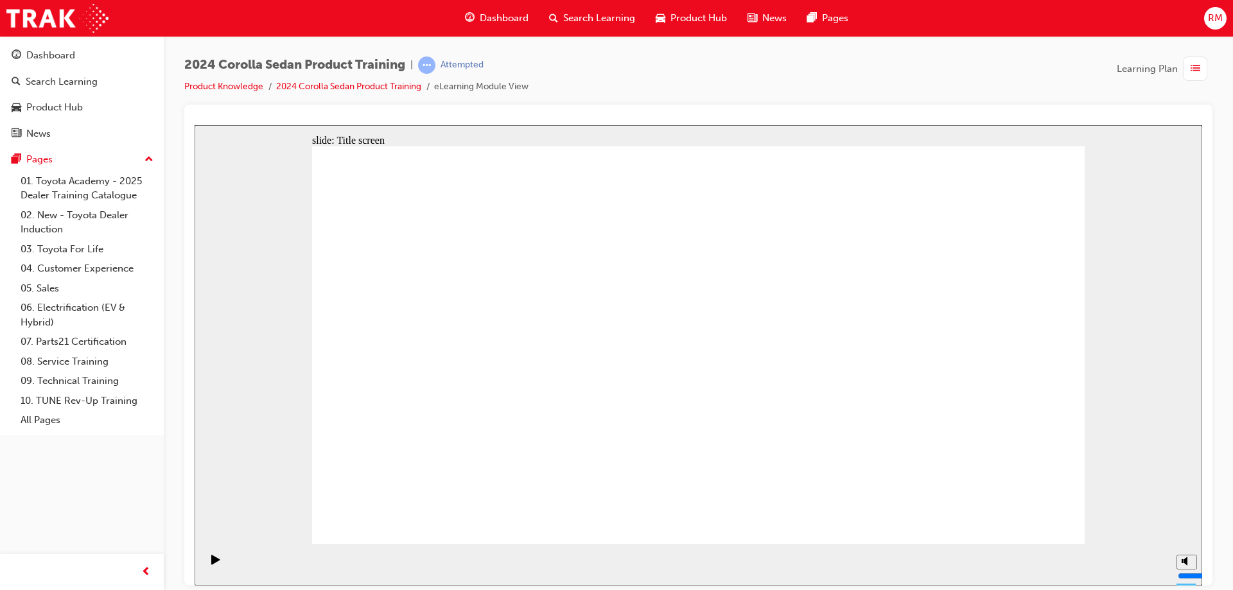
drag, startPoint x: 557, startPoint y: 336, endPoint x: 621, endPoint y: 268, distance: 93.1
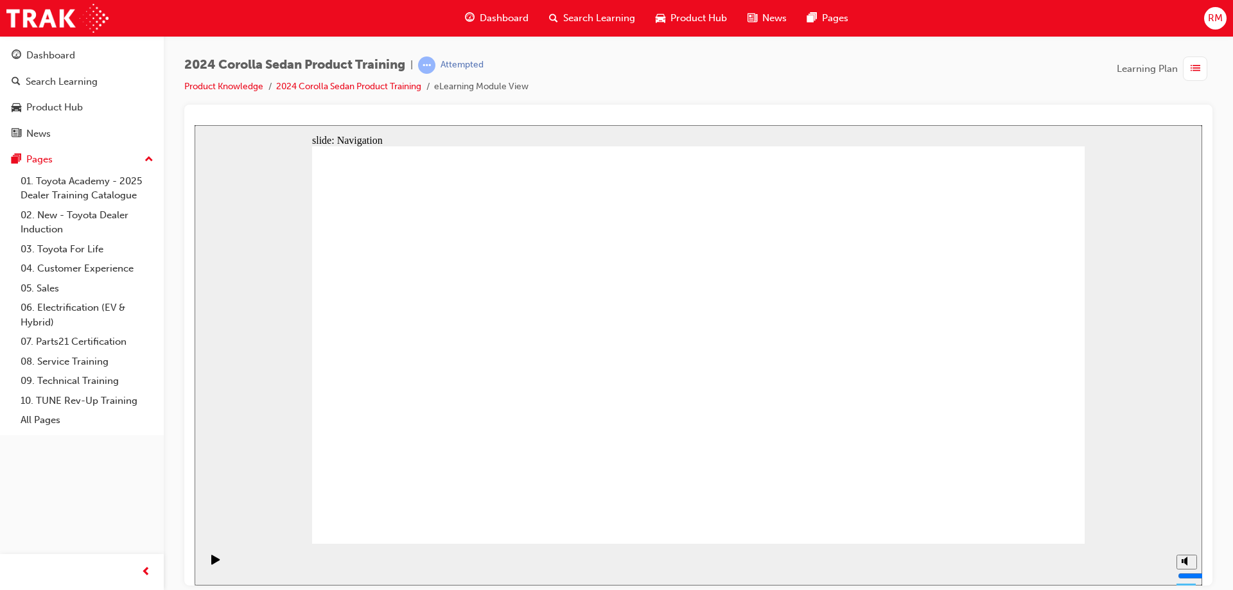
drag, startPoint x: 550, startPoint y: 290, endPoint x: 800, endPoint y: 350, distance: 256.9
drag, startPoint x: 832, startPoint y: 372, endPoint x: 843, endPoint y: 203, distance: 169.3
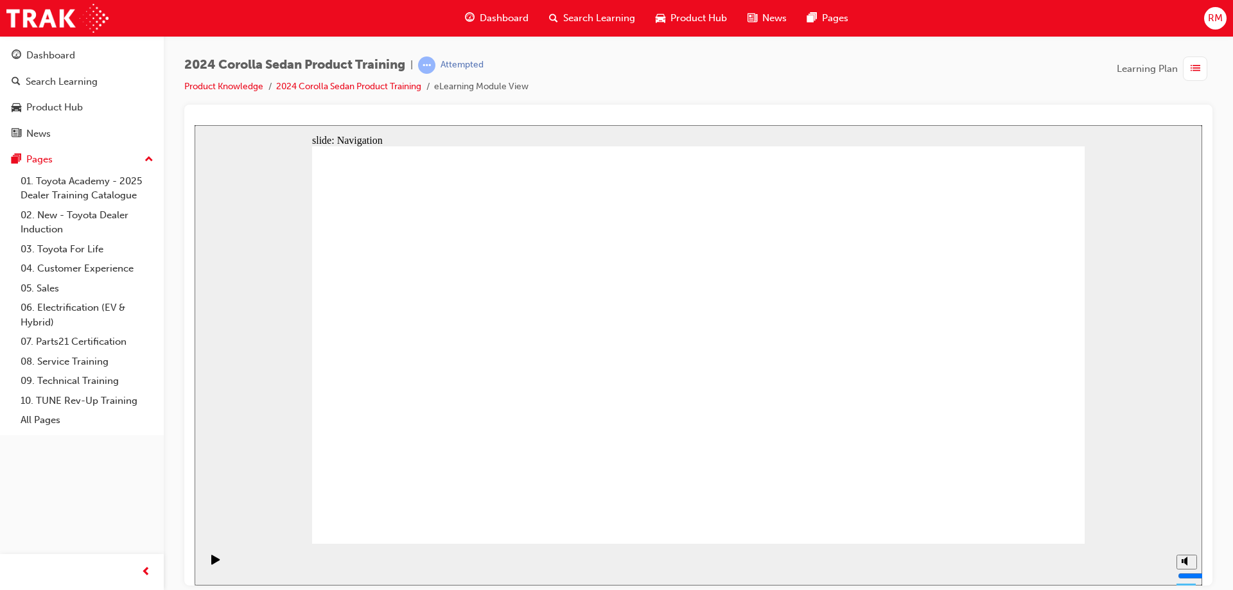
drag, startPoint x: 945, startPoint y: 577, endPoint x: 680, endPoint y: 467, distance: 287.3
click at [943, 125] on div at bounding box center [699, 125] width 1008 height 0
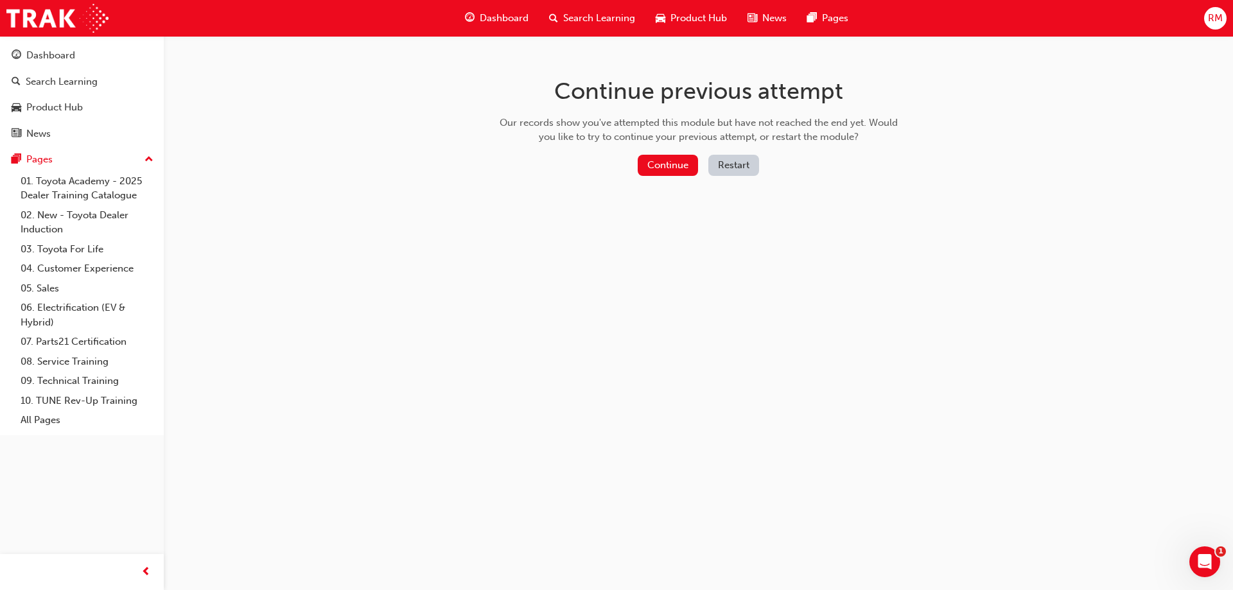
click at [745, 164] on button "Restart" at bounding box center [733, 165] width 51 height 21
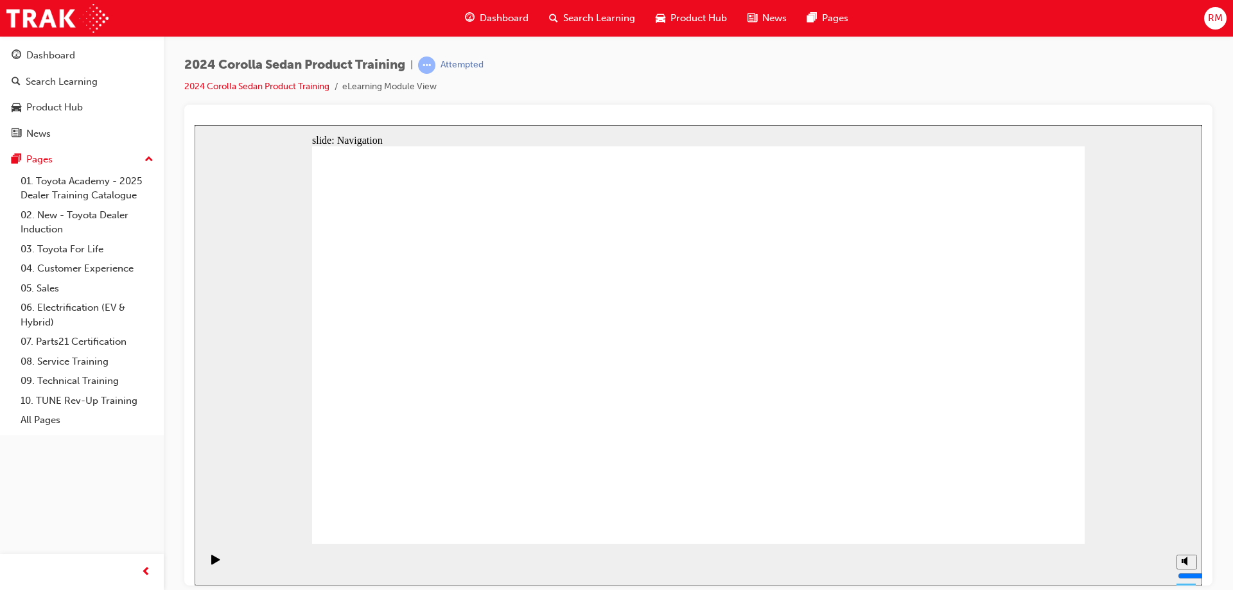
drag, startPoint x: 733, startPoint y: 358, endPoint x: 740, endPoint y: 348, distance: 11.9
drag, startPoint x: 636, startPoint y: 223, endPoint x: 658, endPoint y: 299, distance: 78.9
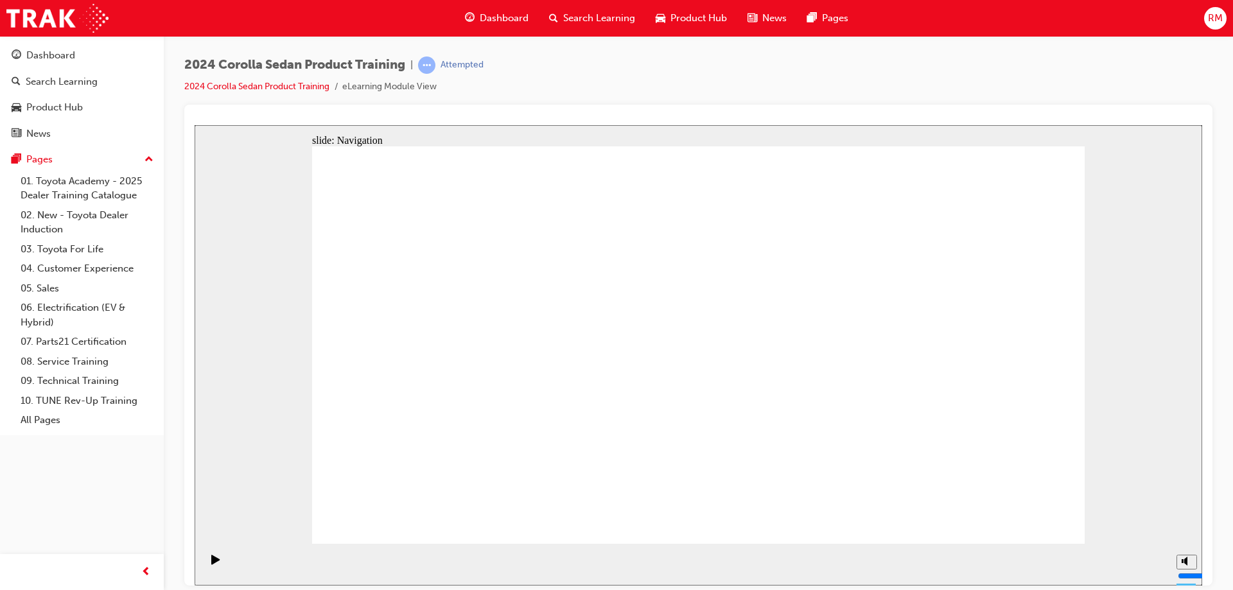
drag, startPoint x: 658, startPoint y: 300, endPoint x: 753, endPoint y: 288, distance: 96.5
drag, startPoint x: 828, startPoint y: 367, endPoint x: 660, endPoint y: 410, distance: 173.7
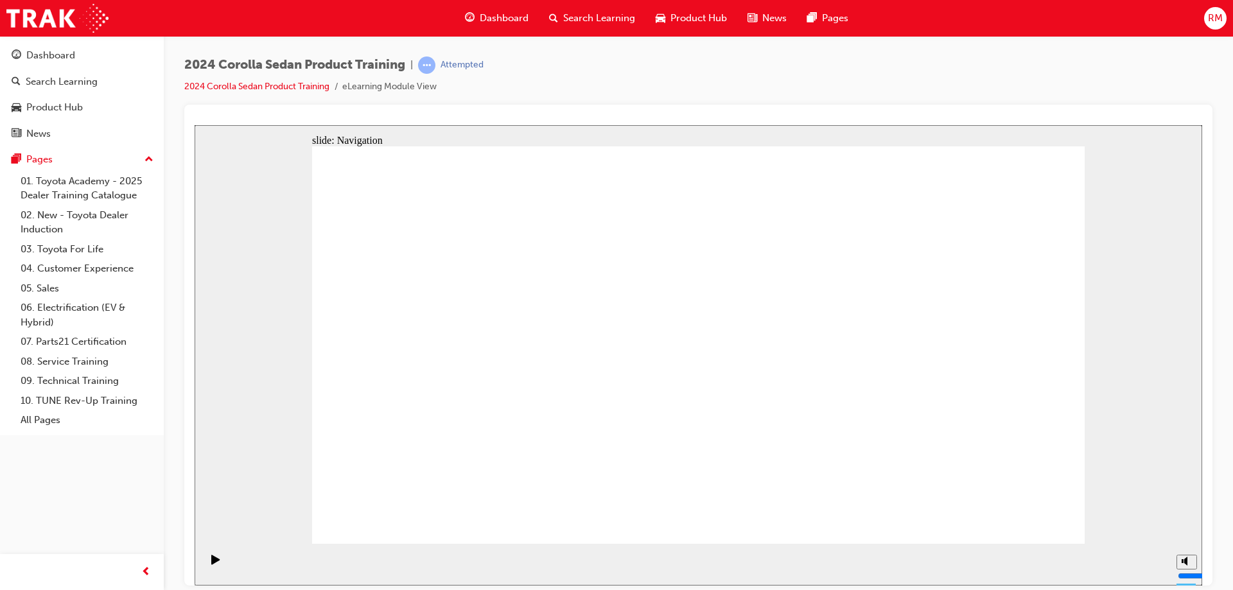
drag, startPoint x: 660, startPoint y: 407, endPoint x: 641, endPoint y: 374, distance: 37.7
drag, startPoint x: 634, startPoint y: 358, endPoint x: 762, endPoint y: 231, distance: 179.8
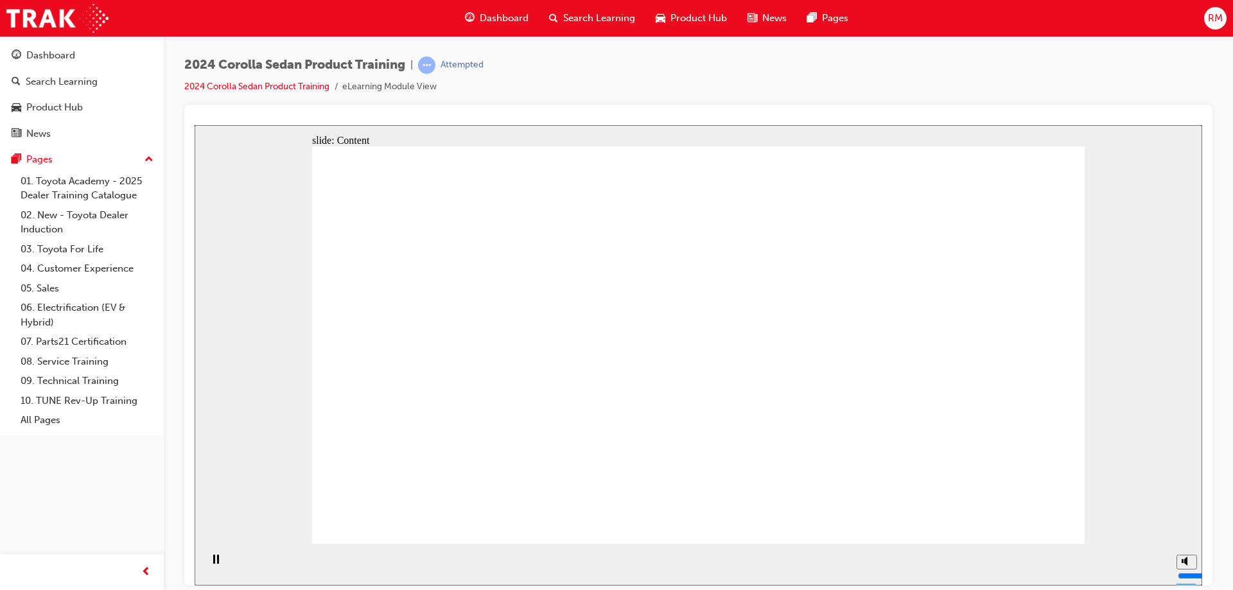
drag, startPoint x: 1022, startPoint y: 527, endPoint x: 1026, endPoint y: 507, distance: 20.4
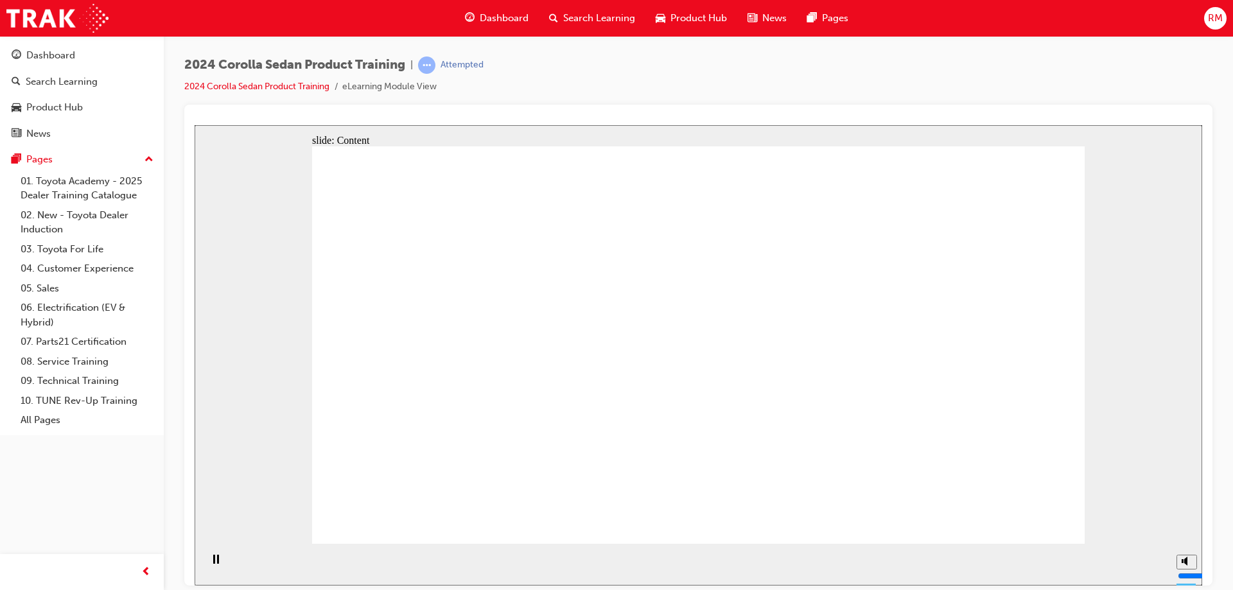
drag, startPoint x: 423, startPoint y: 329, endPoint x: 464, endPoint y: 338, distance: 41.4
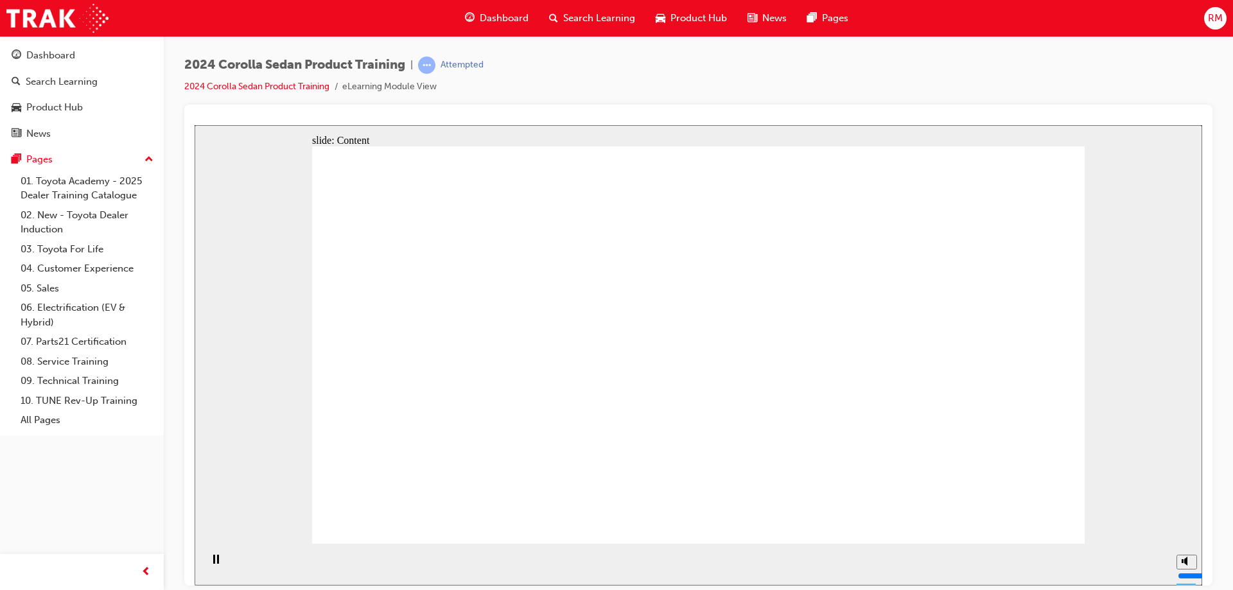
drag, startPoint x: 1019, startPoint y: 505, endPoint x: 1024, endPoint y: 513, distance: 8.9
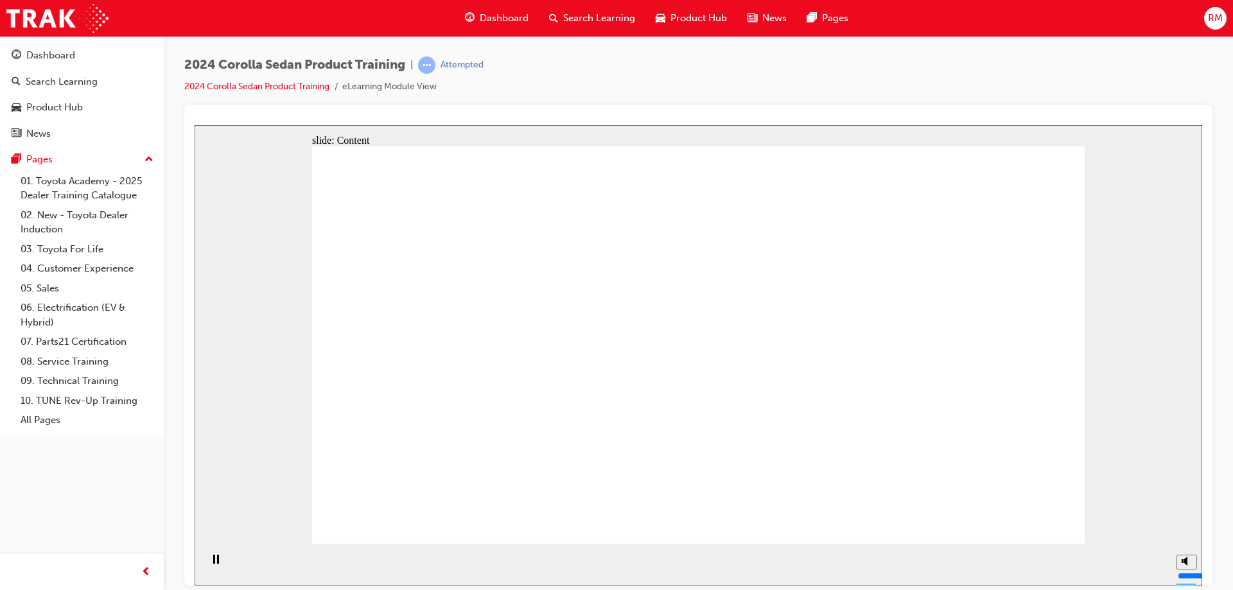
drag, startPoint x: 548, startPoint y: 377, endPoint x: 531, endPoint y: 299, distance: 80.2
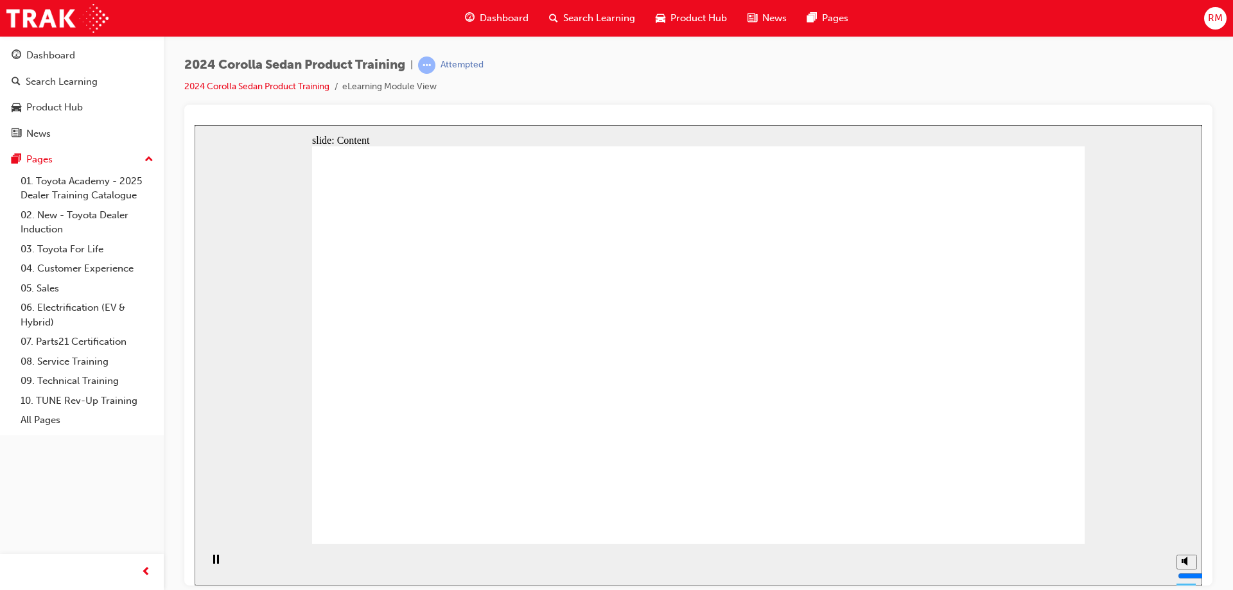
drag, startPoint x: 546, startPoint y: 264, endPoint x: 523, endPoint y: 278, distance: 26.5
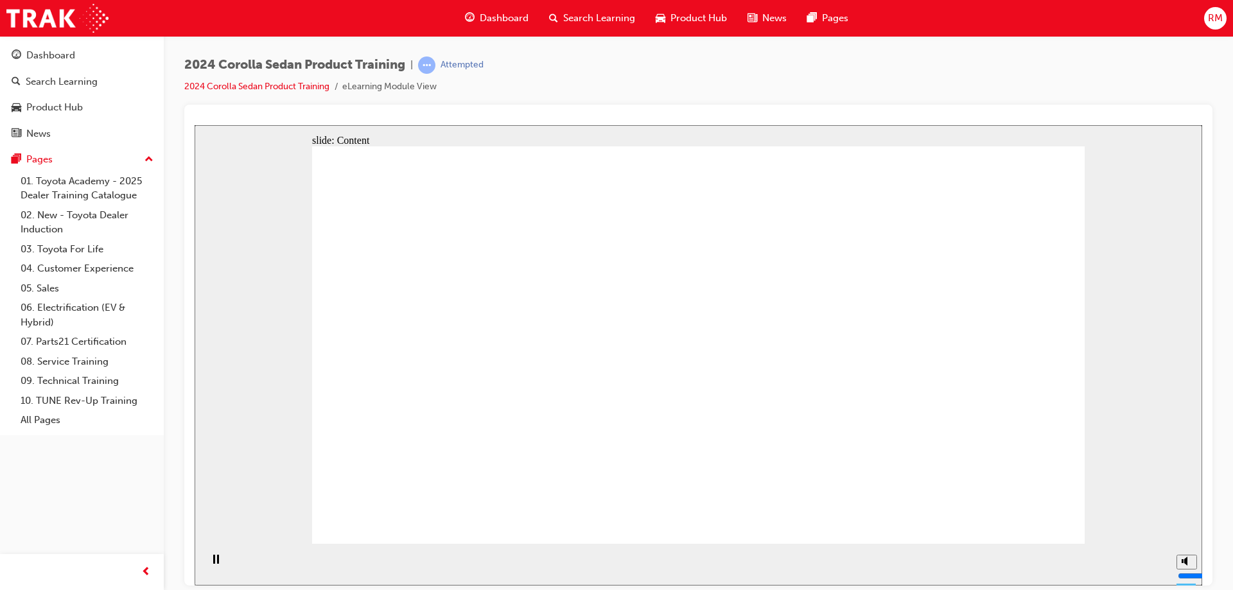
drag, startPoint x: 796, startPoint y: 353, endPoint x: 812, endPoint y: 353, distance: 16.1
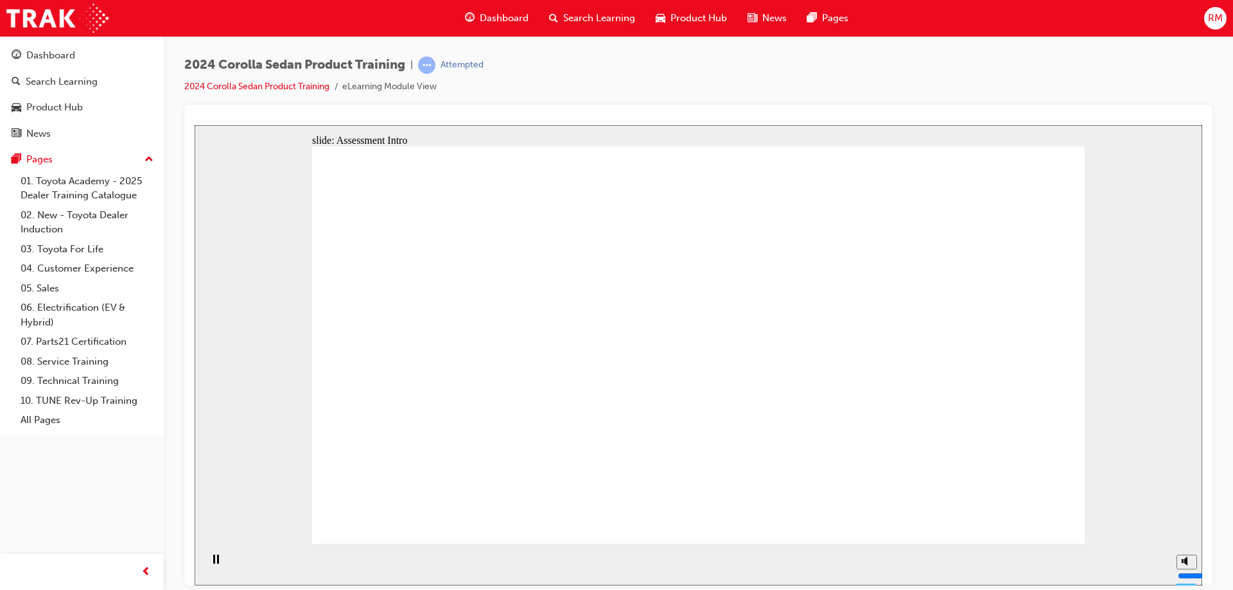
radio input "true"
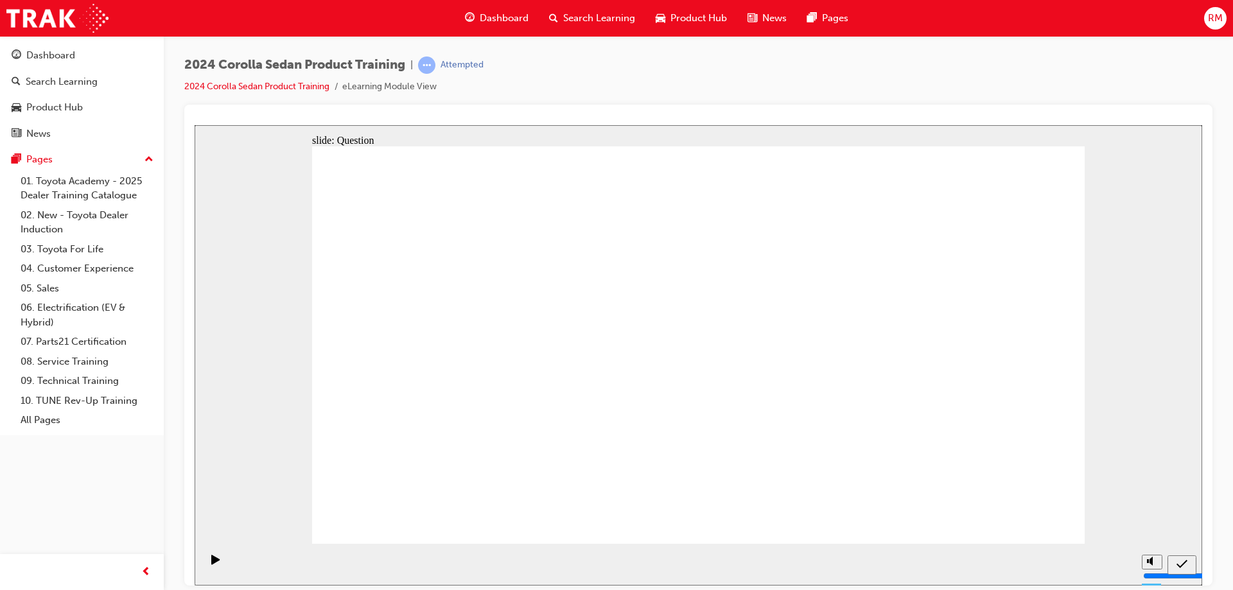
drag, startPoint x: 891, startPoint y: 361, endPoint x: 900, endPoint y: 381, distance: 22.4
radio input "true"
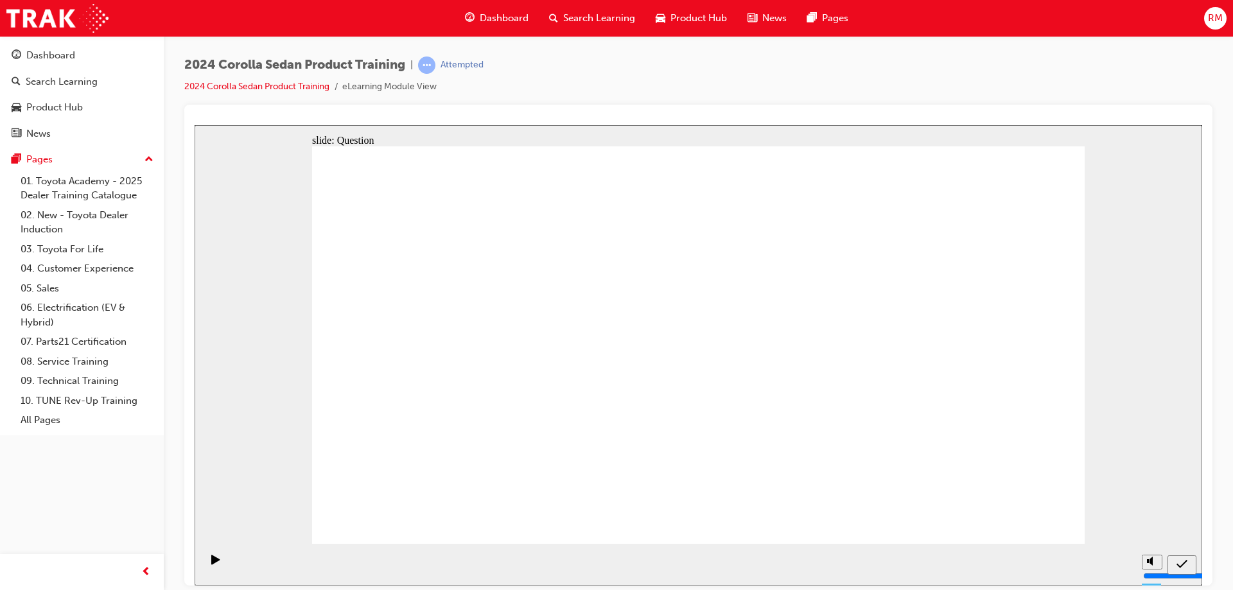
drag, startPoint x: 737, startPoint y: 410, endPoint x: 726, endPoint y: 417, distance: 13.9
radio input "true"
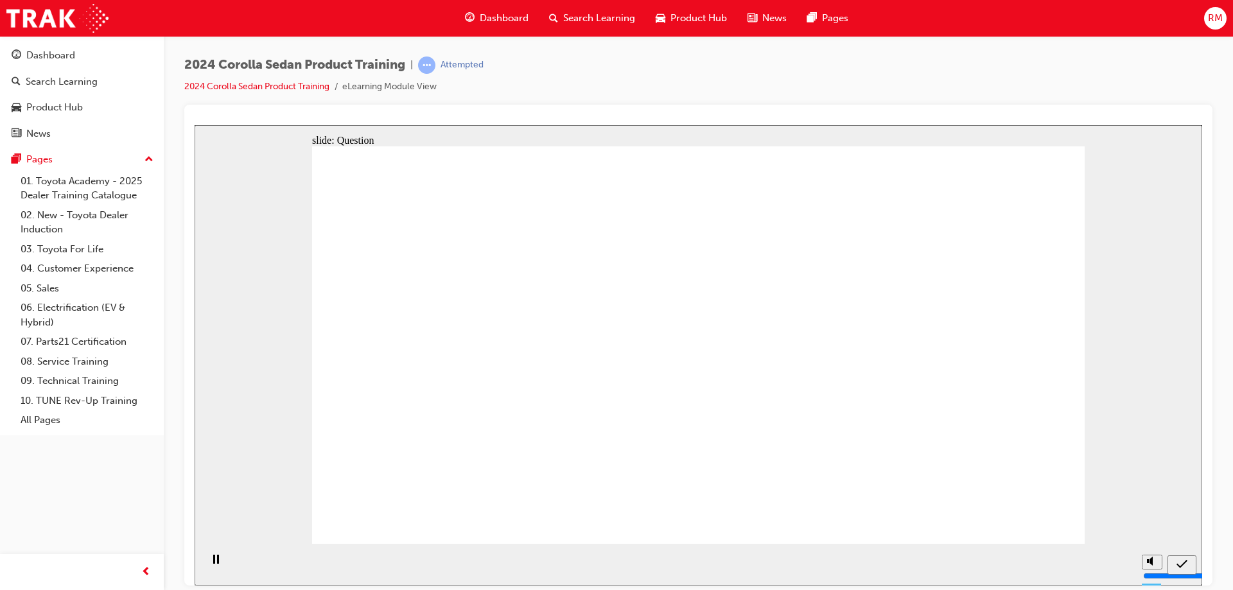
radio input "false"
radio input "true"
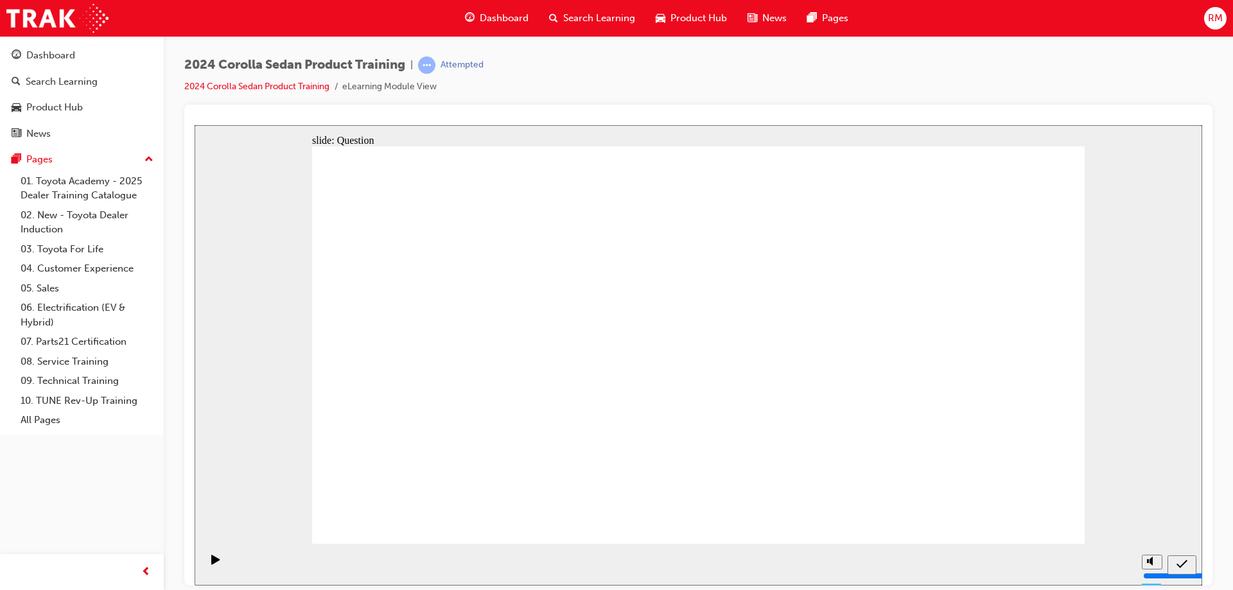
drag, startPoint x: 1028, startPoint y: 506, endPoint x: 1026, endPoint y: 514, distance: 8.6
drag, startPoint x: 523, startPoint y: 310, endPoint x: 569, endPoint y: 312, distance: 45.6
drag, startPoint x: 652, startPoint y: 326, endPoint x: 770, endPoint y: 431, distance: 158.3
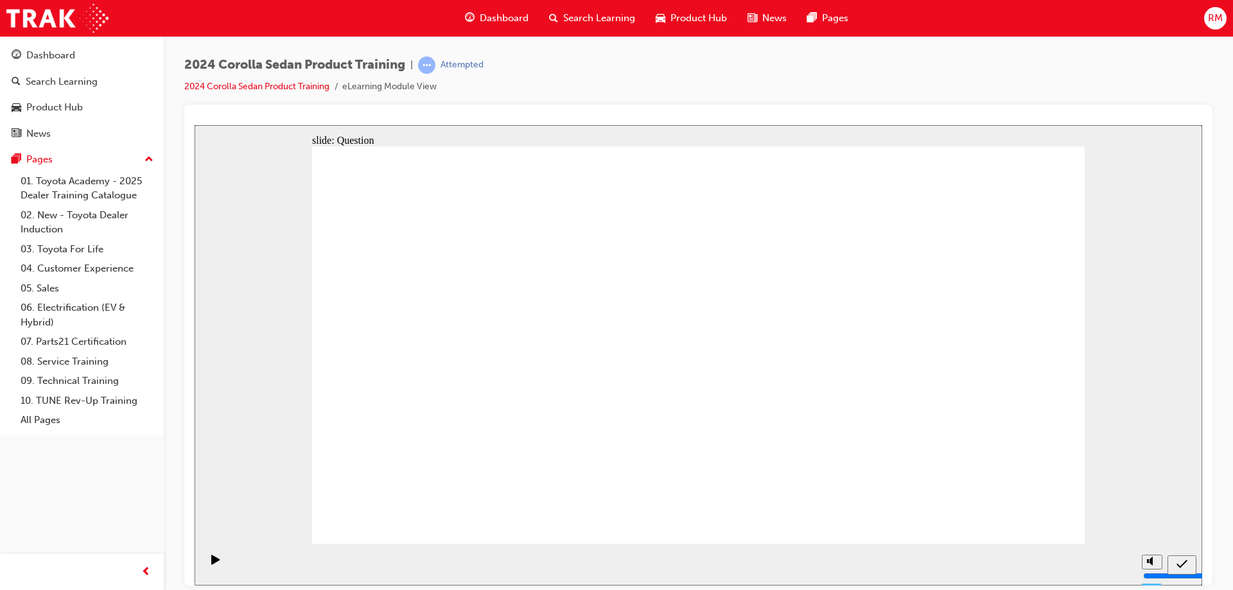
drag, startPoint x: 568, startPoint y: 324, endPoint x: 933, endPoint y: 354, distance: 366.0
drag, startPoint x: 931, startPoint y: 335, endPoint x: 690, endPoint y: 455, distance: 268.8
drag, startPoint x: 767, startPoint y: 340, endPoint x: 517, endPoint y: 464, distance: 279.4
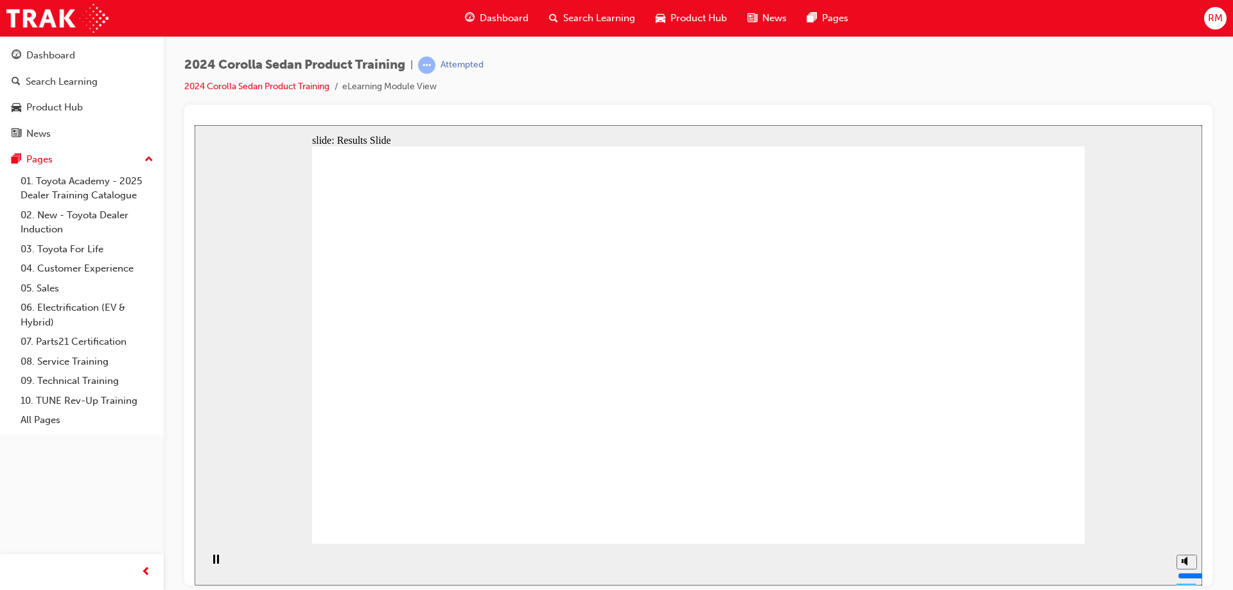
radio input "true"
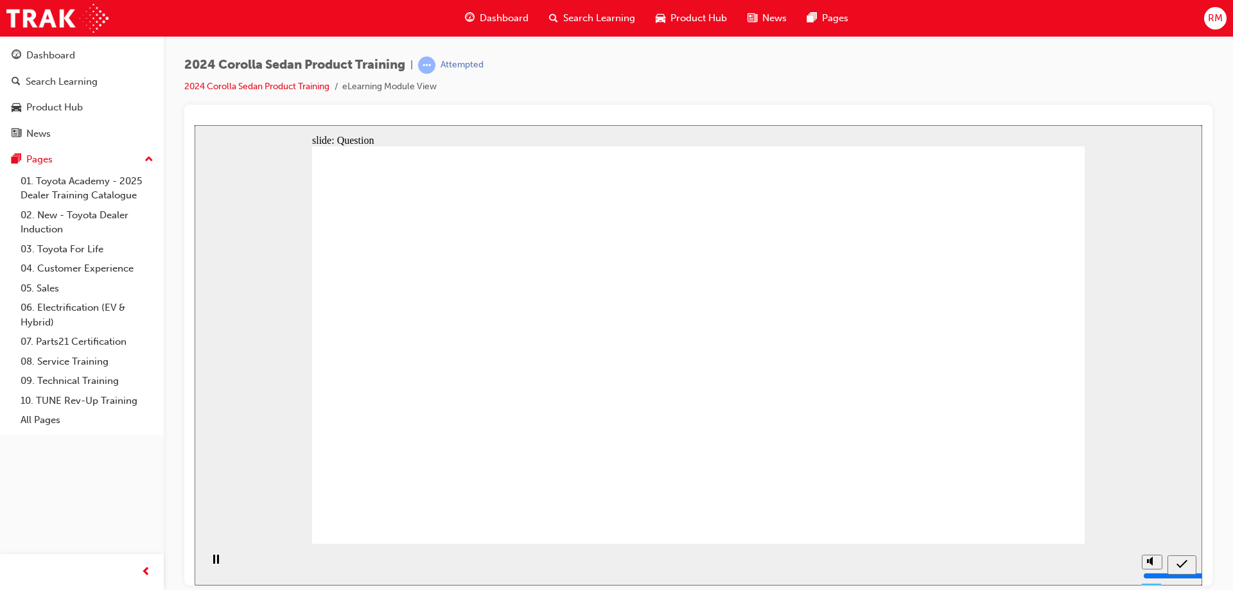
radio input "true"
drag, startPoint x: 852, startPoint y: 354, endPoint x: 880, endPoint y: 406, distance: 58.9
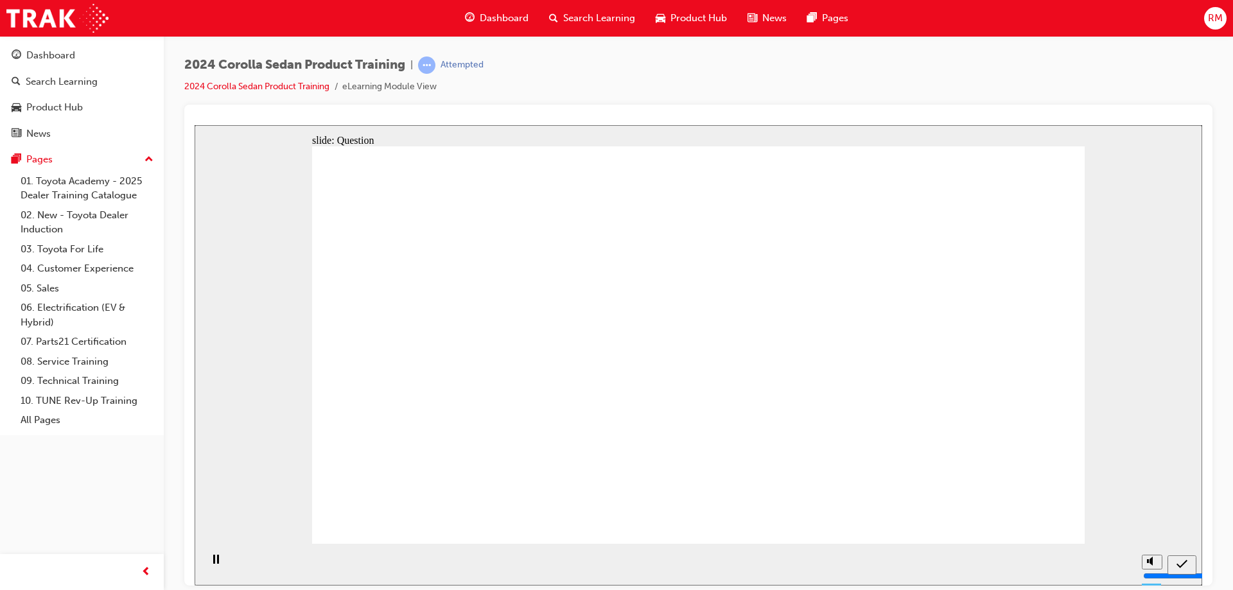
radio input "true"
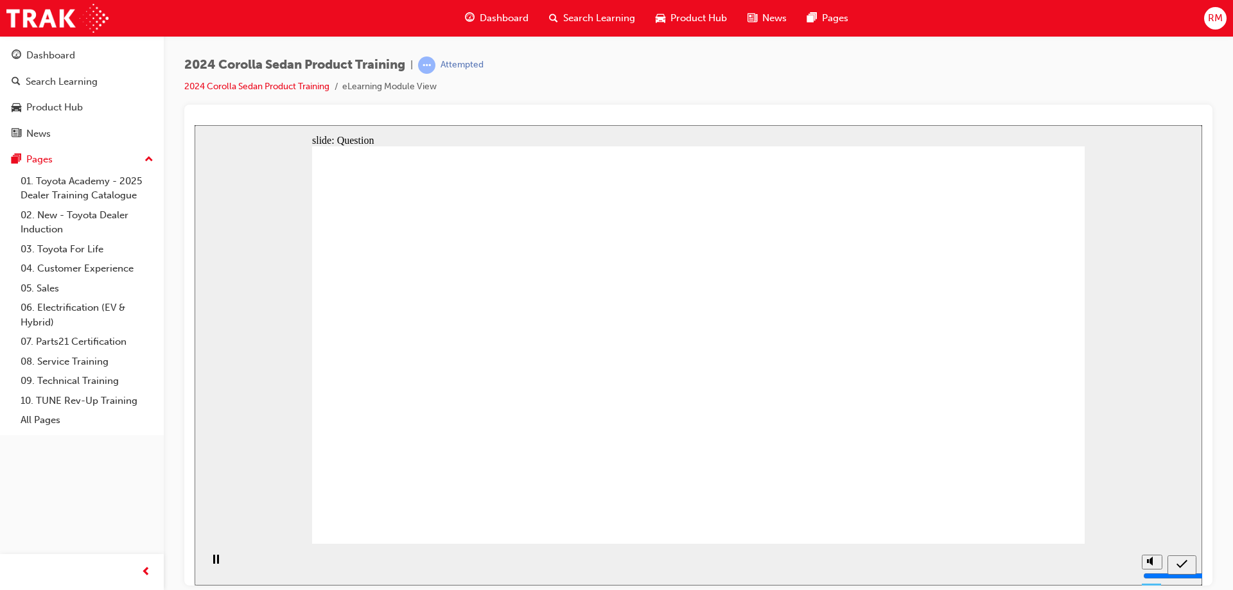
radio input "true"
drag, startPoint x: 731, startPoint y: 419, endPoint x: 726, endPoint y: 424, distance: 6.8
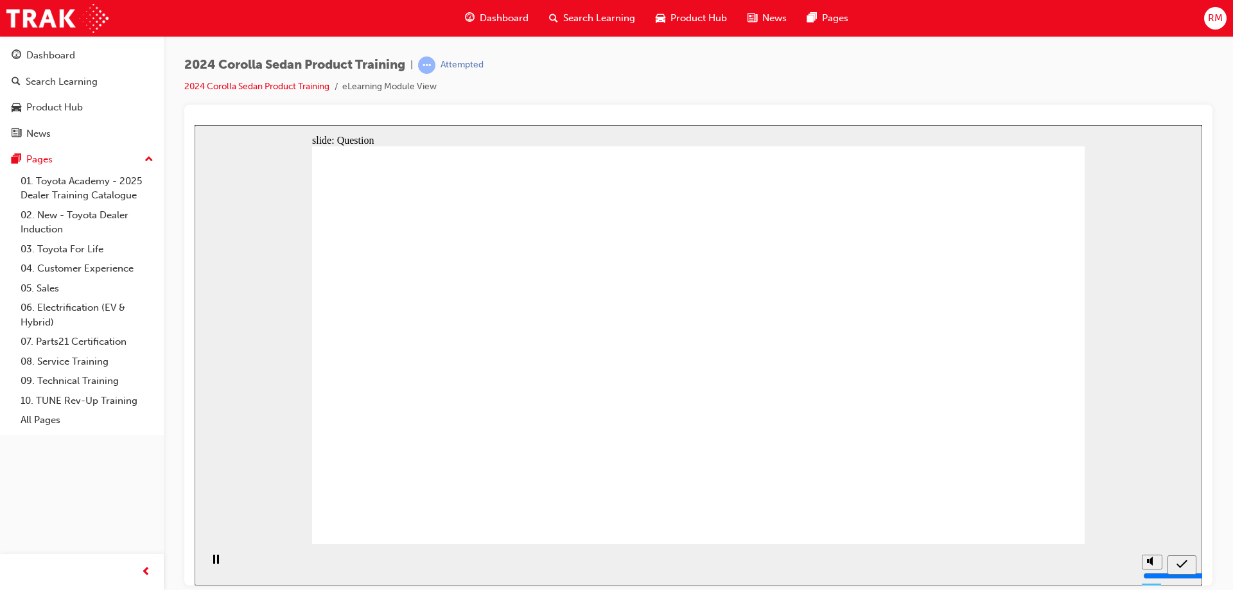
drag, startPoint x: 765, startPoint y: 319, endPoint x: 518, endPoint y: 433, distance: 272.7
drag, startPoint x: 621, startPoint y: 338, endPoint x: 782, endPoint y: 448, distance: 195.0
drag, startPoint x: 883, startPoint y: 344, endPoint x: 870, endPoint y: 447, distance: 103.6
drag, startPoint x: 485, startPoint y: 343, endPoint x: 643, endPoint y: 331, distance: 158.4
drag, startPoint x: 822, startPoint y: 444, endPoint x: 666, endPoint y: 441, distance: 156.1
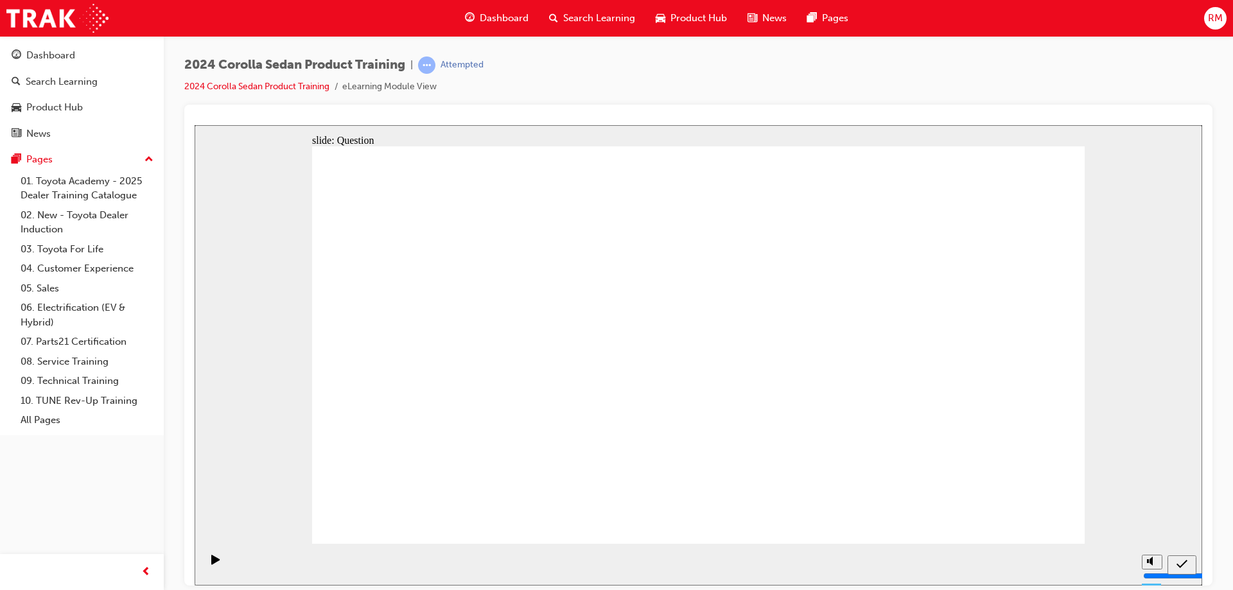
drag, startPoint x: 645, startPoint y: 310, endPoint x: 888, endPoint y: 459, distance: 285.7
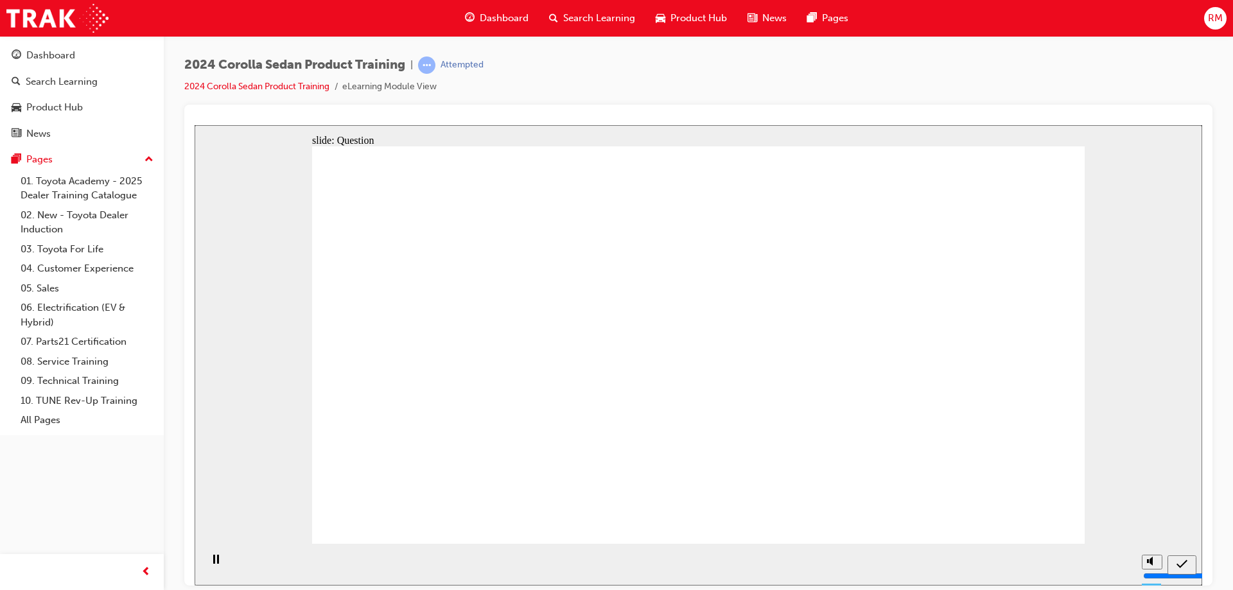
radio input "true"
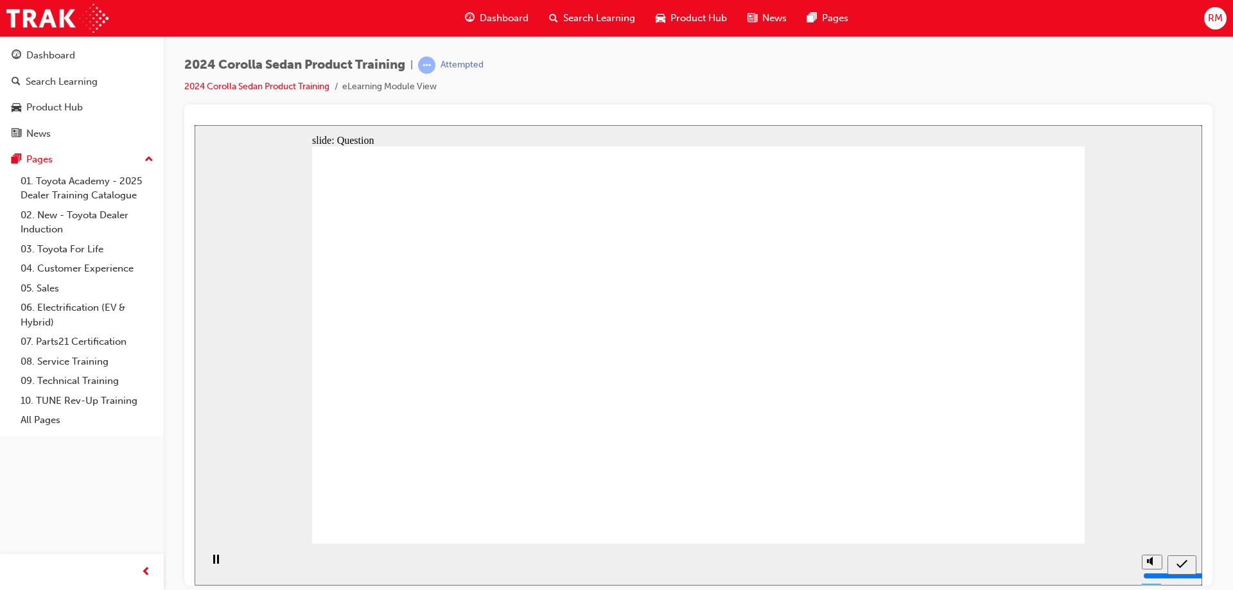
radio input "true"
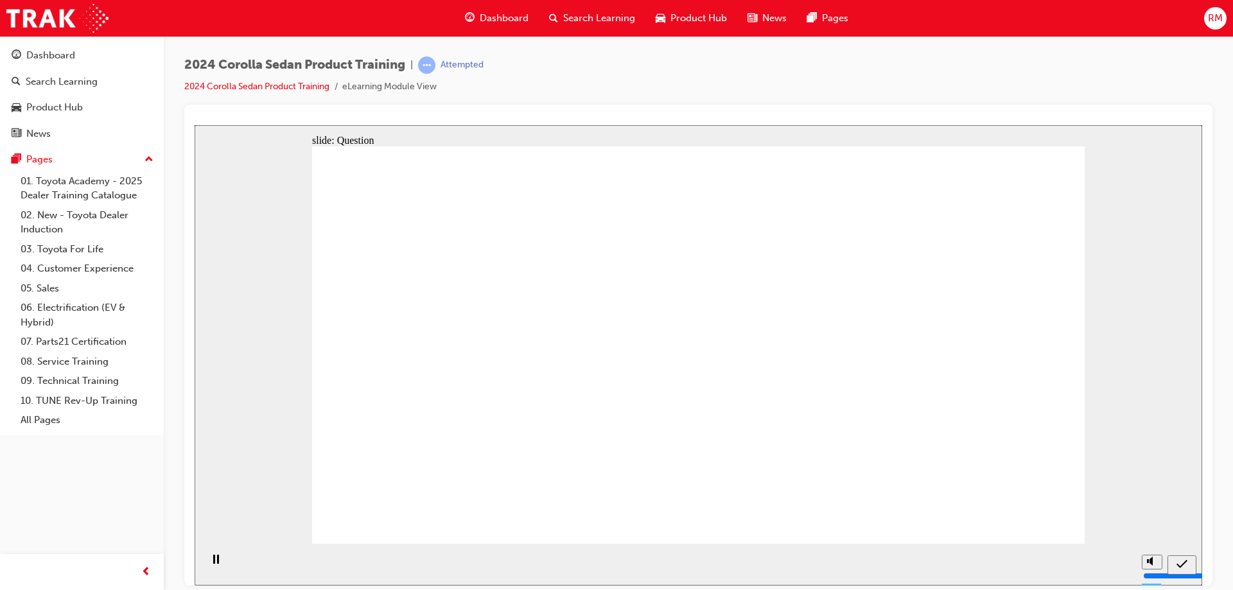
radio input "true"
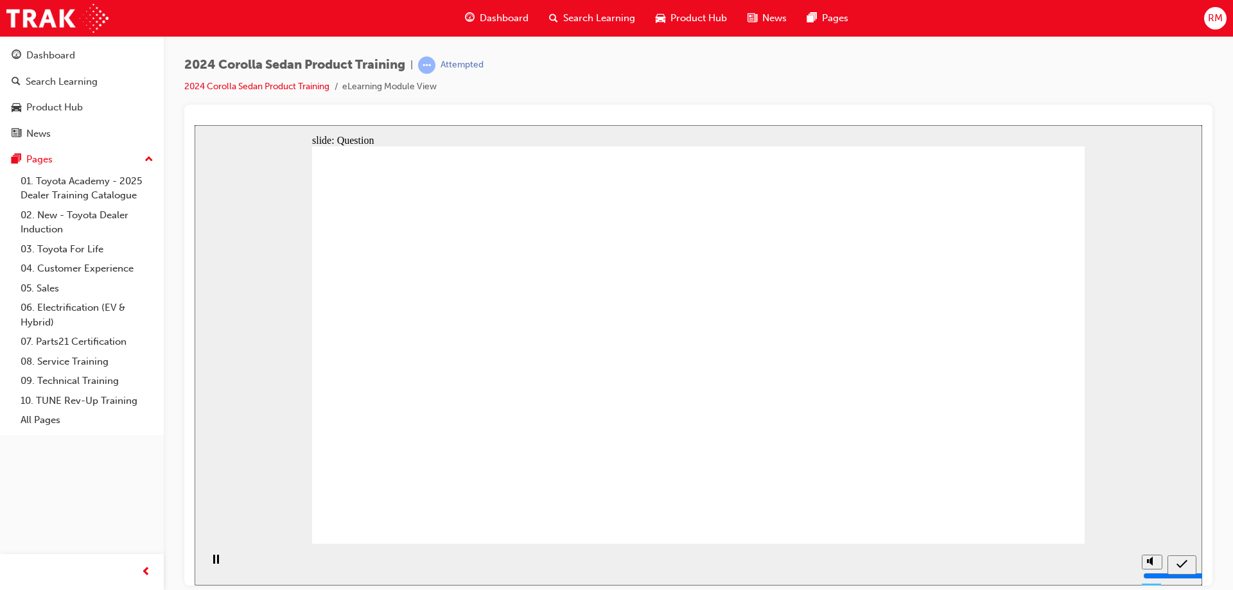
drag, startPoint x: 626, startPoint y: 328, endPoint x: 764, endPoint y: 447, distance: 182.6
drag, startPoint x: 802, startPoint y: 348, endPoint x: 545, endPoint y: 425, distance: 268.2
drag, startPoint x: 536, startPoint y: 359, endPoint x: 960, endPoint y: 397, distance: 425.5
drag, startPoint x: 958, startPoint y: 331, endPoint x: 885, endPoint y: 302, distance: 78.1
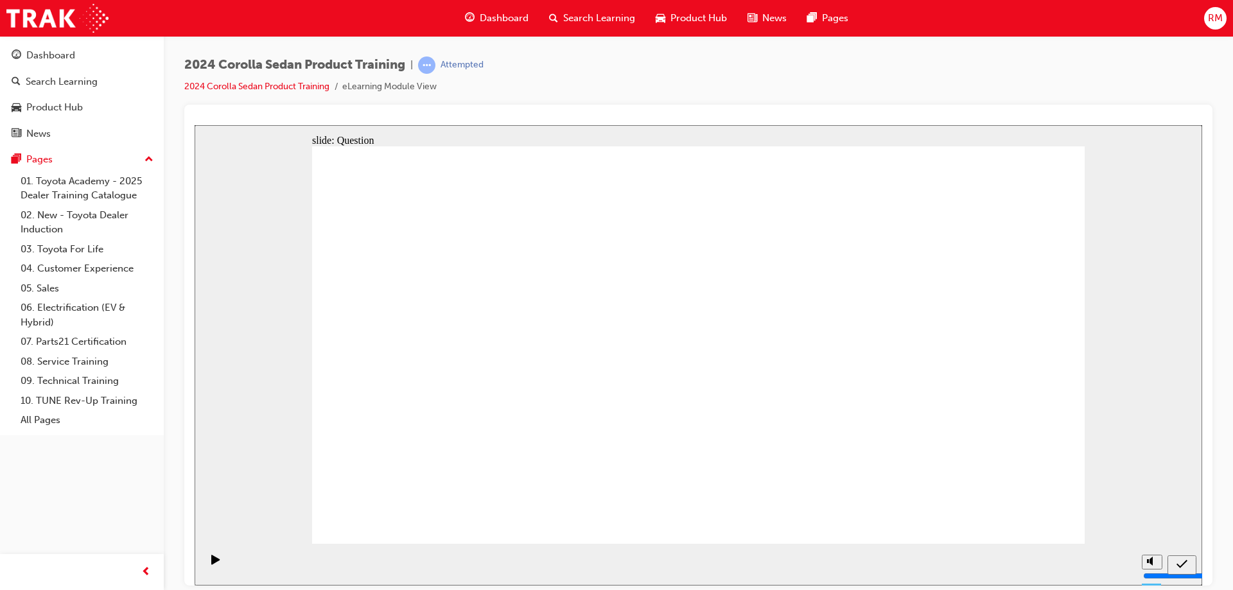
drag, startPoint x: 888, startPoint y: 308, endPoint x: 647, endPoint y: 415, distance: 263.4
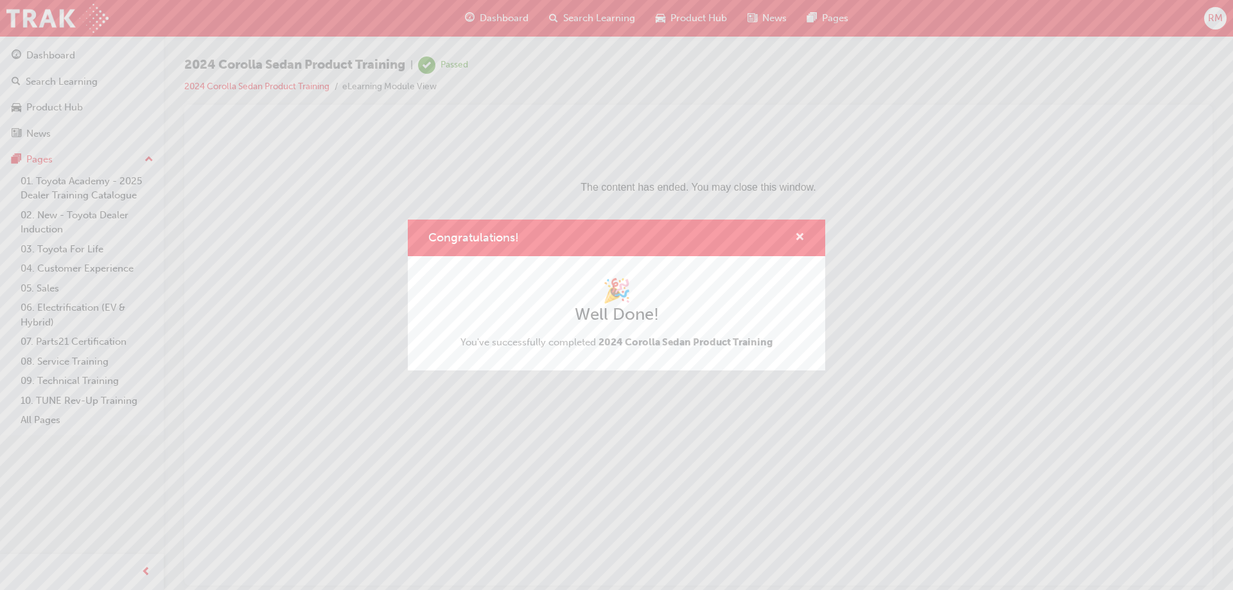
click at [797, 243] on span "cross-icon" at bounding box center [800, 238] width 10 height 12
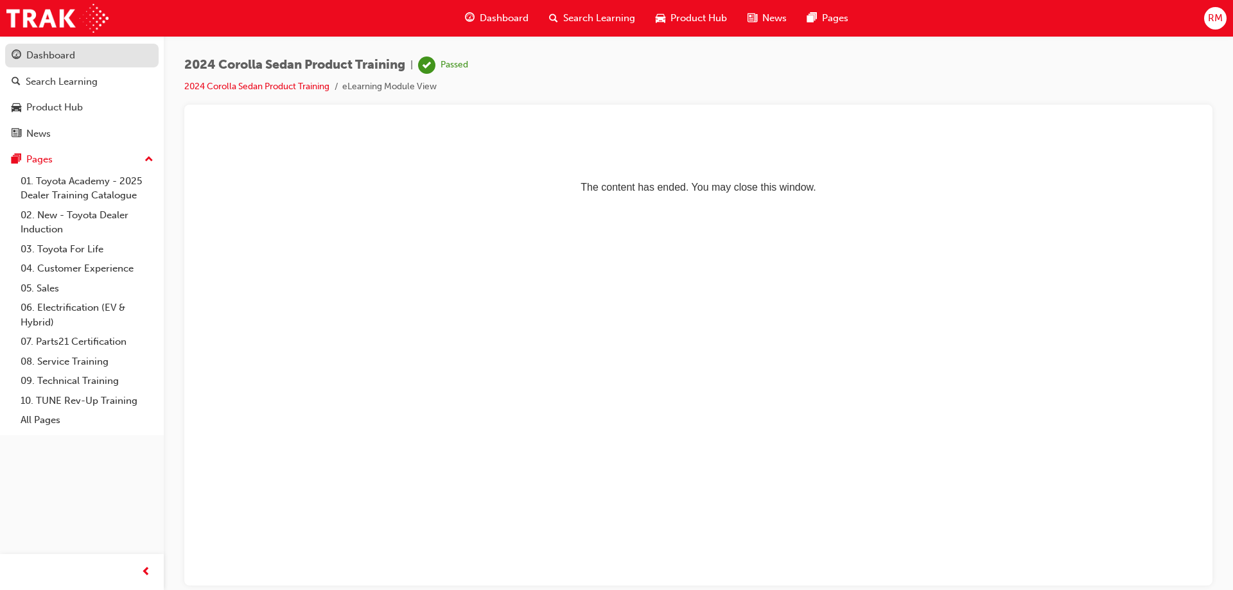
click at [39, 55] on div "Dashboard" at bounding box center [50, 55] width 49 height 15
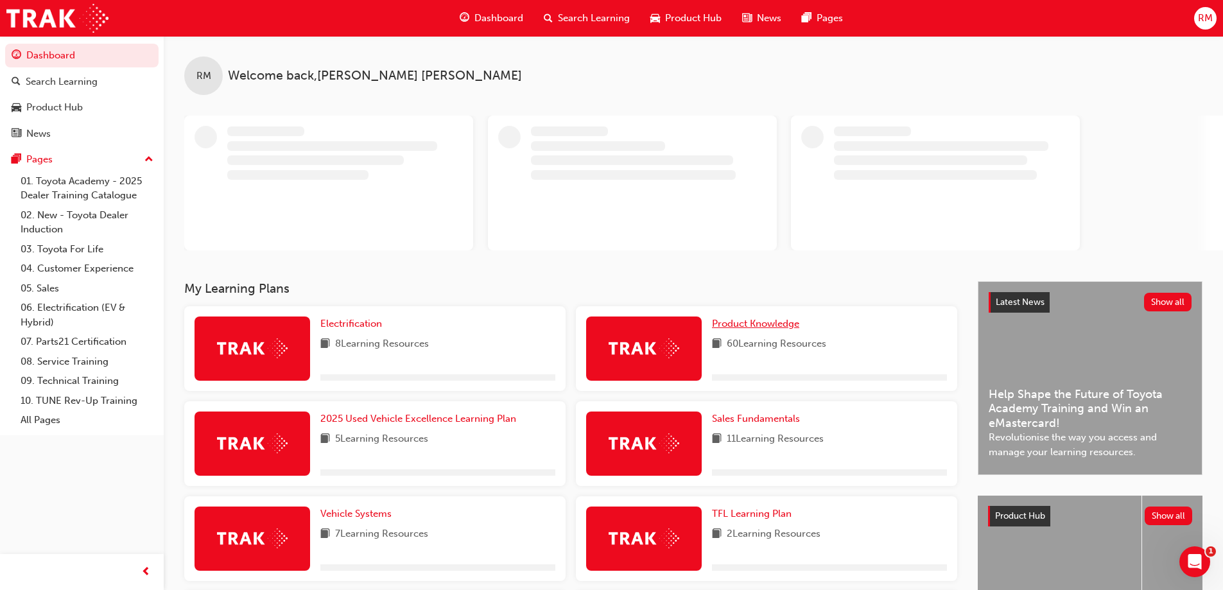
click at [757, 316] on div "Product Knowledge 60 Learning Resources" at bounding box center [766, 348] width 381 height 85
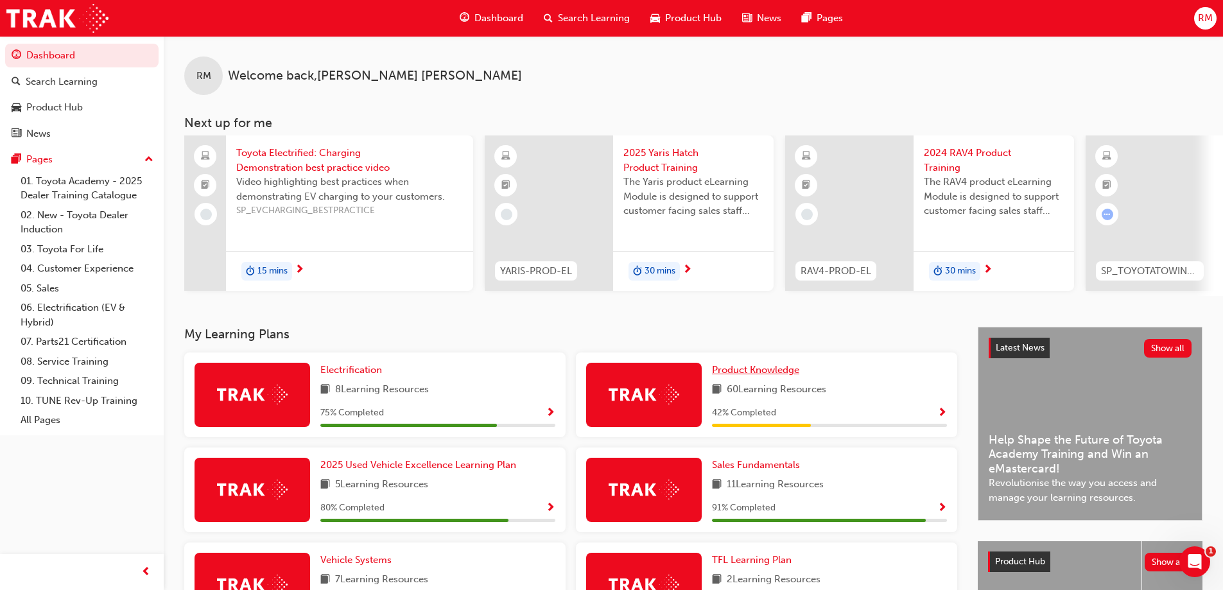
click at [748, 376] on span "Product Knowledge" at bounding box center [755, 370] width 87 height 12
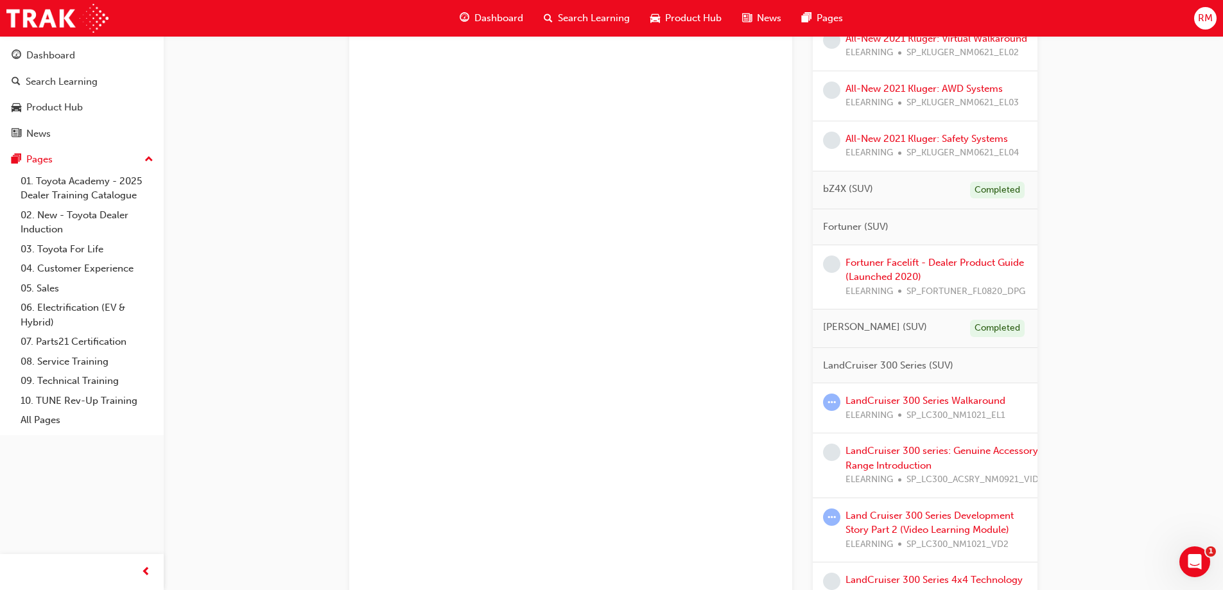
scroll to position [1038, 0]
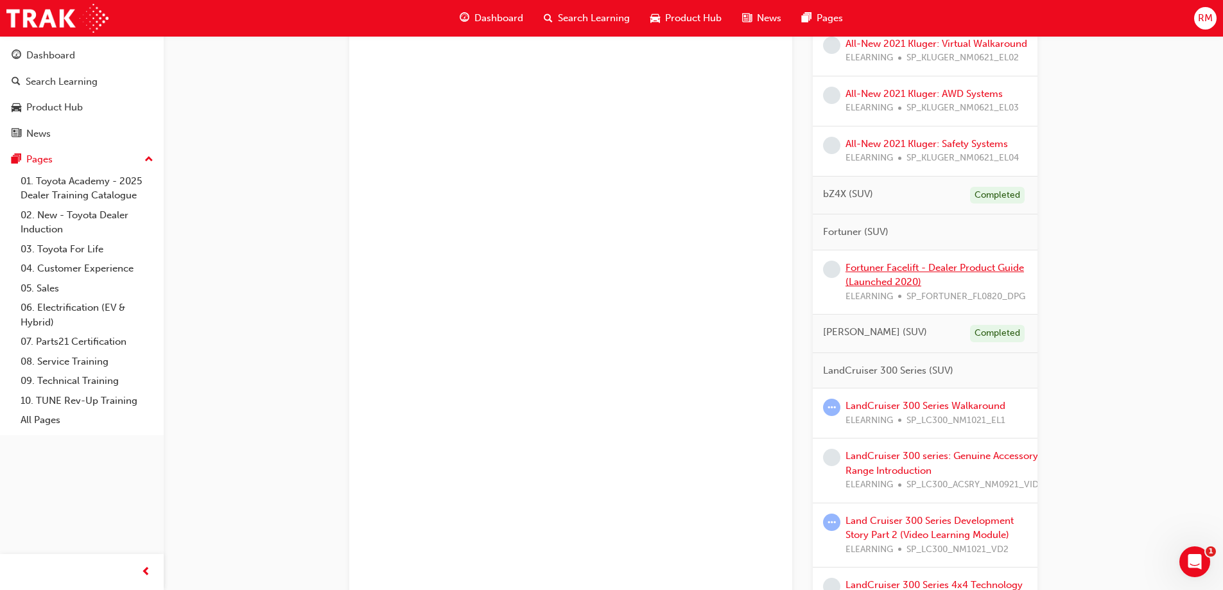
click at [910, 283] on link "Fortuner Facelift - Dealer Product Guide (Launched 2020)" at bounding box center [935, 275] width 179 height 26
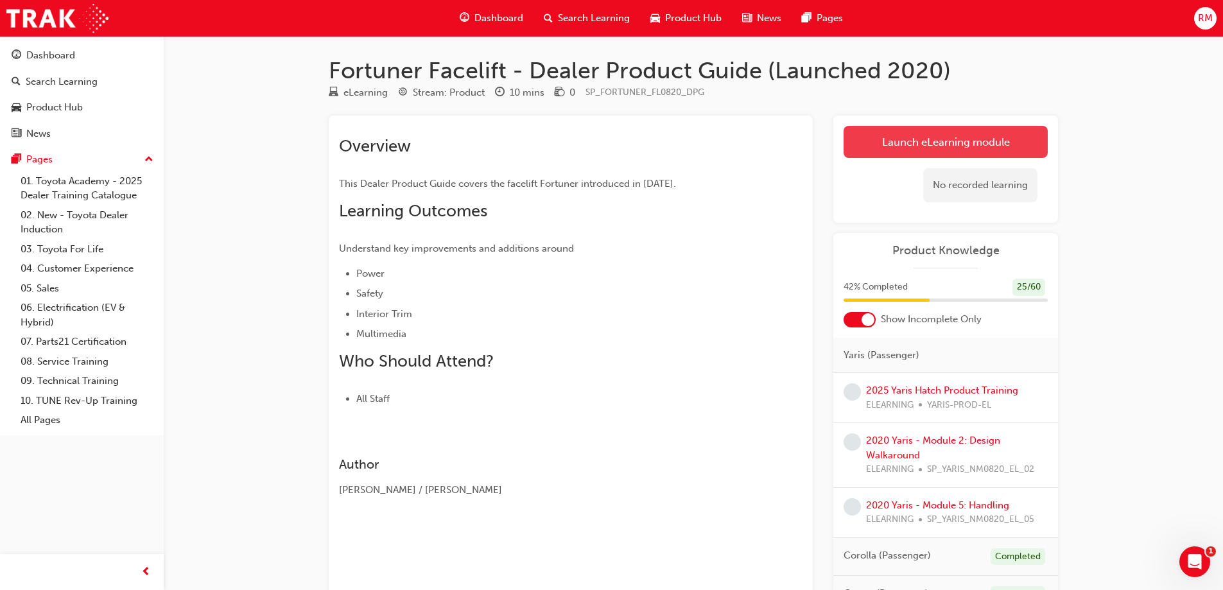
click at [949, 143] on link "Launch eLearning module" at bounding box center [946, 142] width 204 height 32
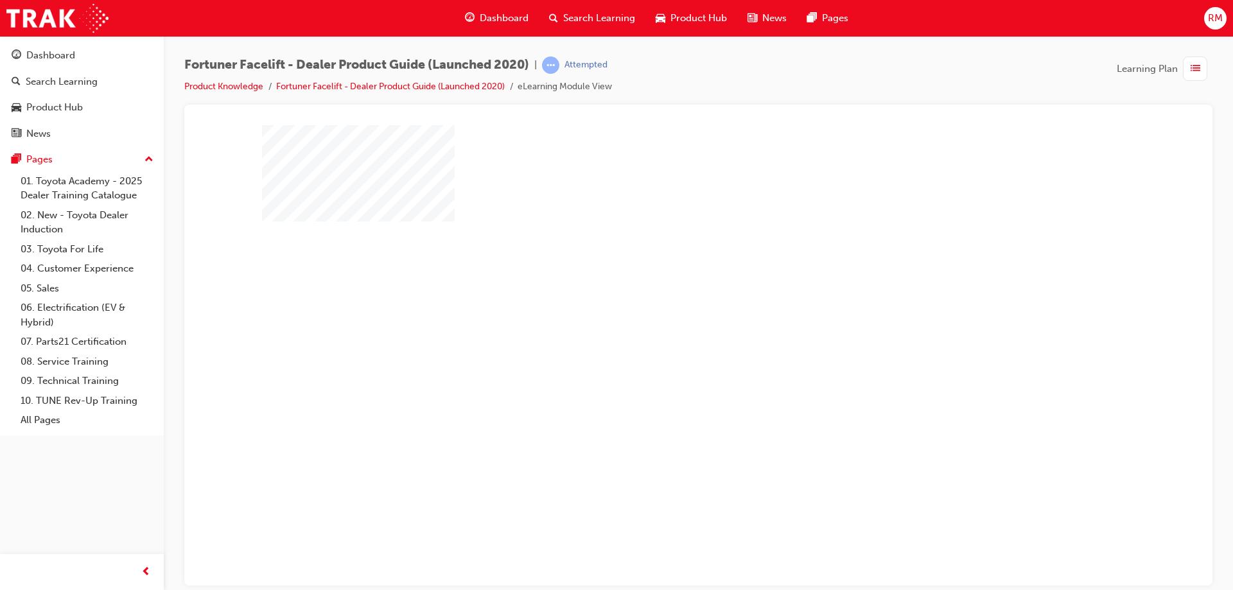
click at [661, 318] on div "play" at bounding box center [661, 318] width 0 height 0
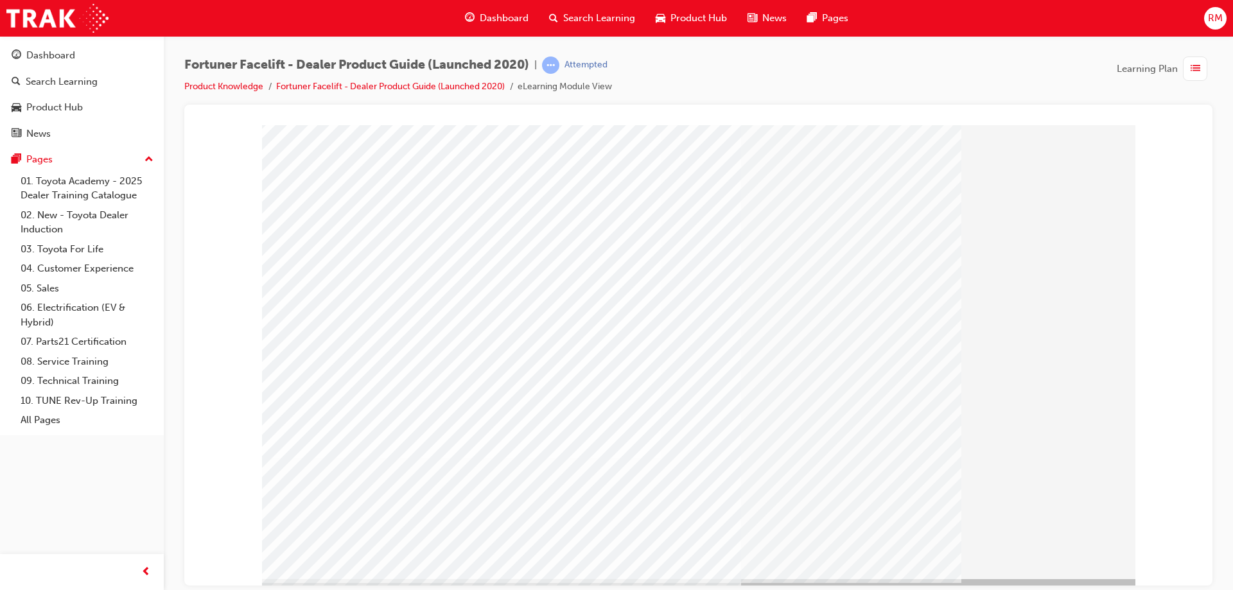
scroll to position [21, 0]
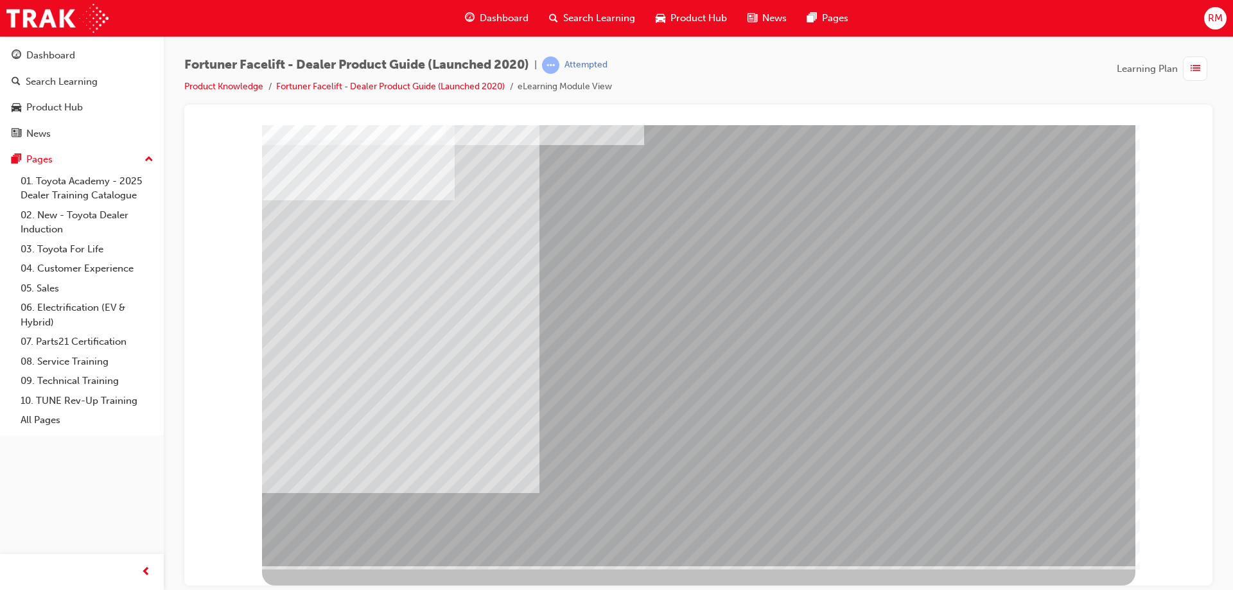
scroll to position [0, 0]
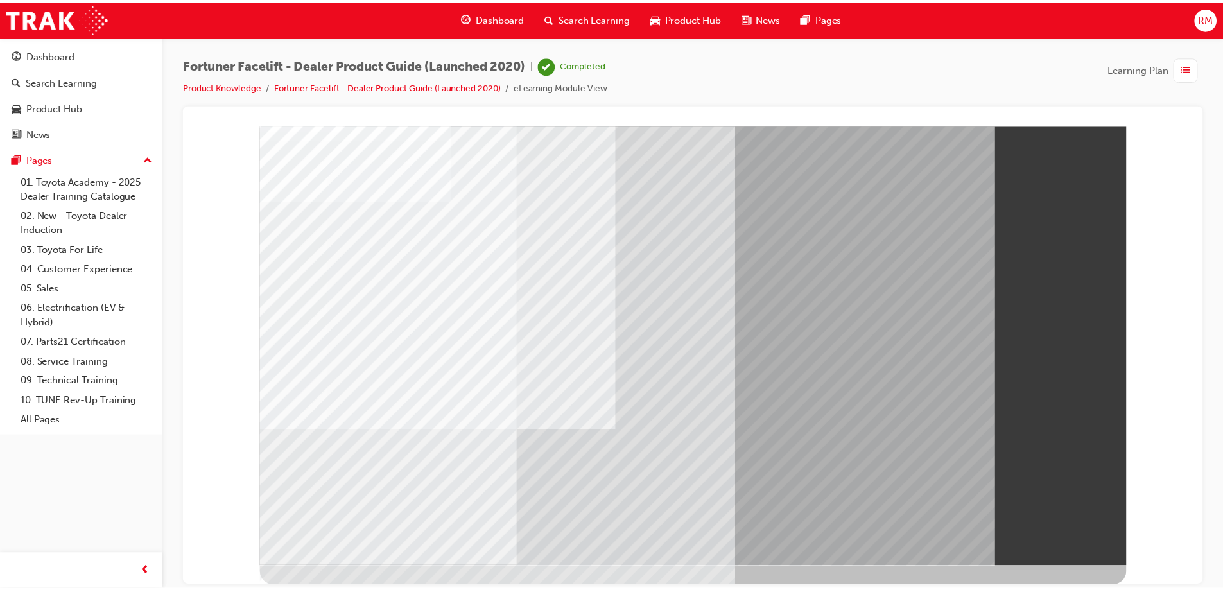
scroll to position [21, 0]
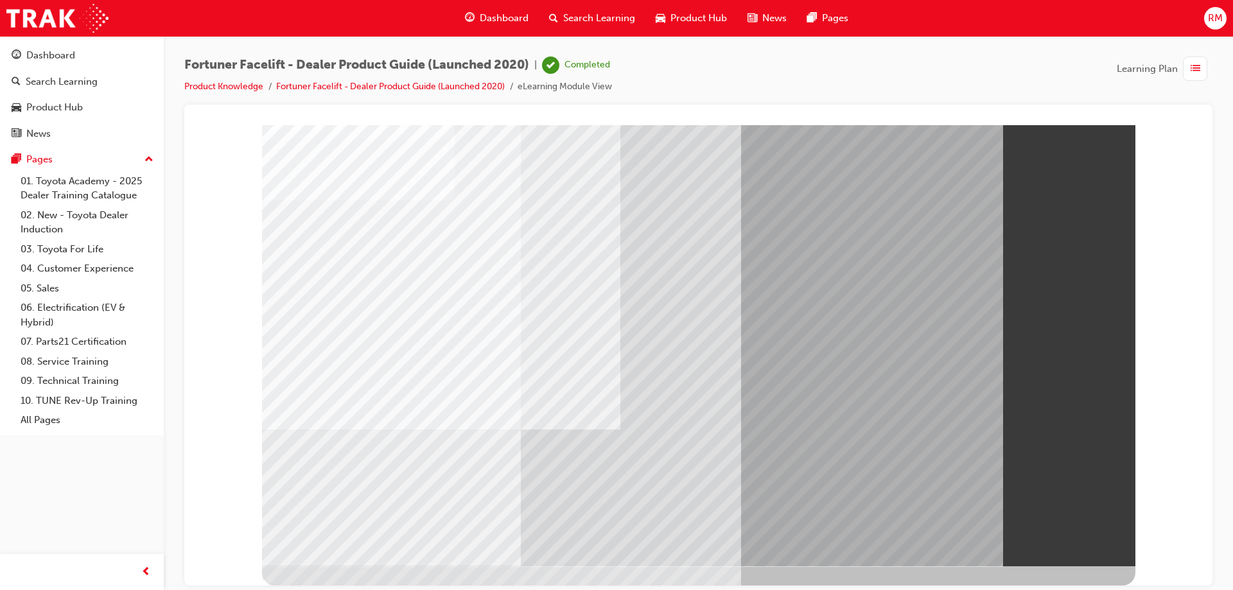
click at [214, 83] on link "Product Knowledge" at bounding box center [223, 86] width 79 height 11
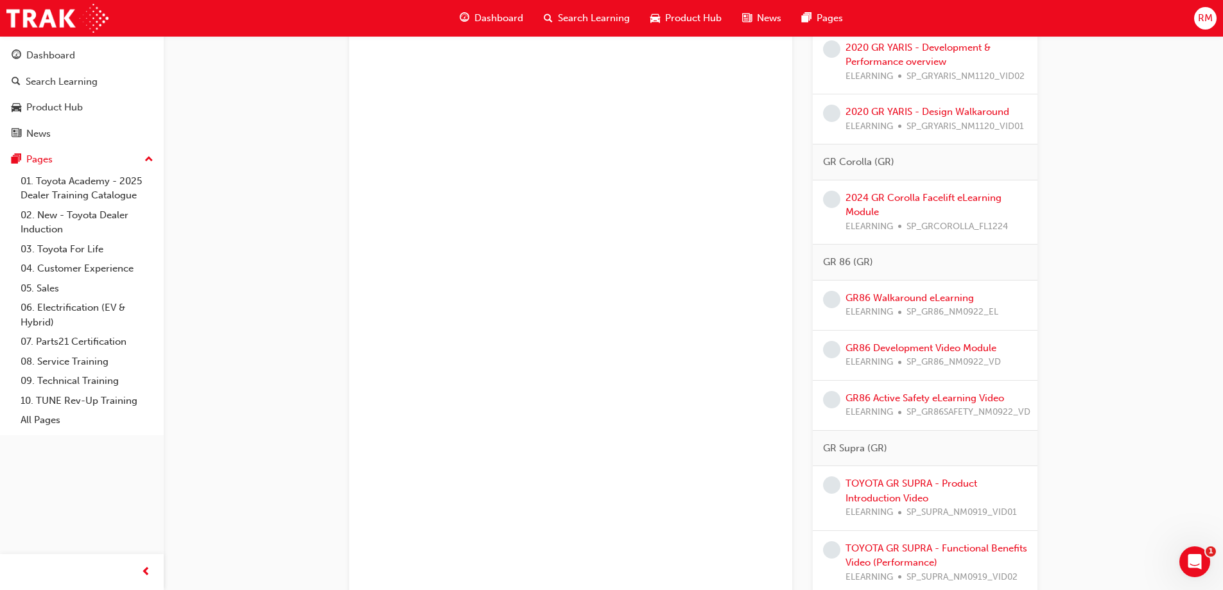
scroll to position [2055, 0]
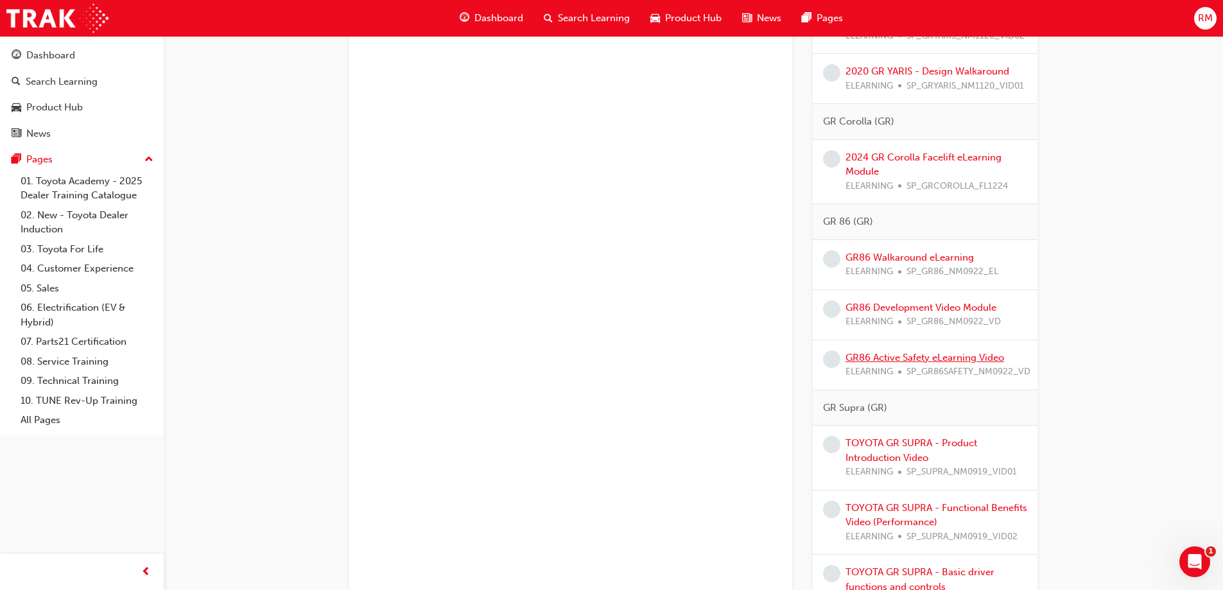
click at [952, 363] on link "GR86 Active Safety eLearning Video" at bounding box center [925, 358] width 159 height 12
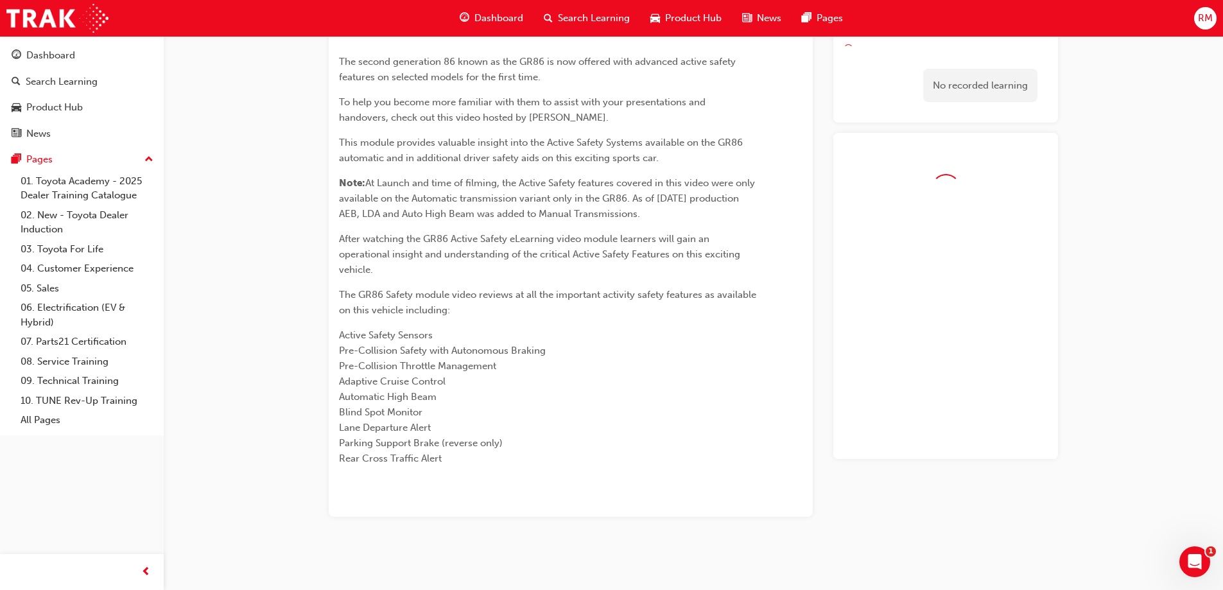
scroll to position [82, 0]
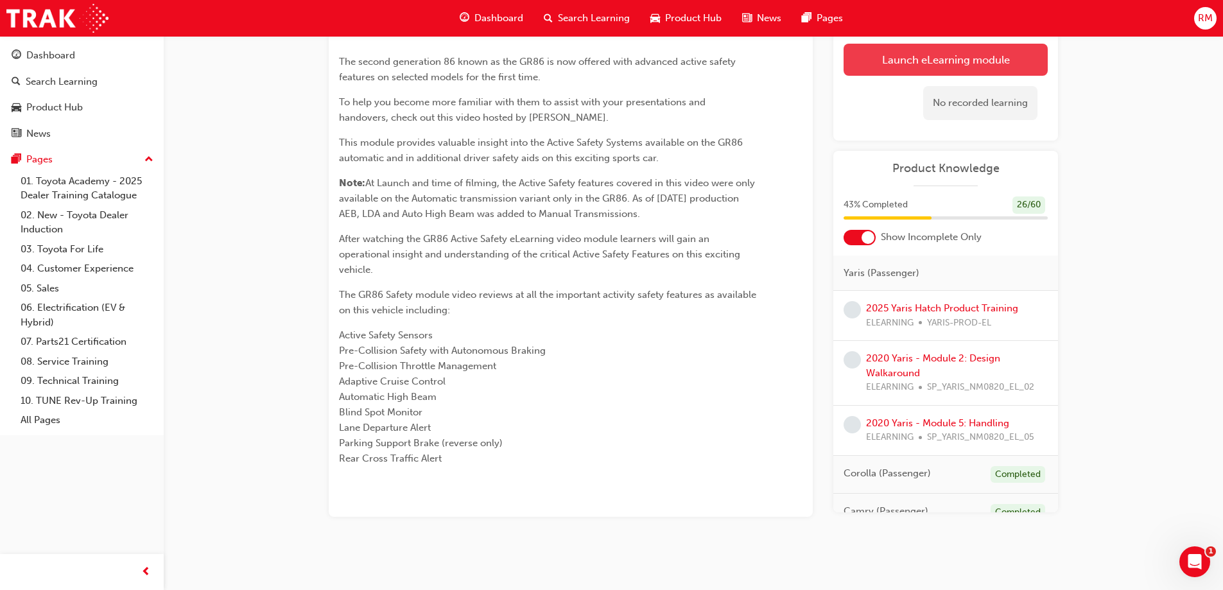
click at [909, 66] on link "Launch eLearning module" at bounding box center [946, 60] width 204 height 32
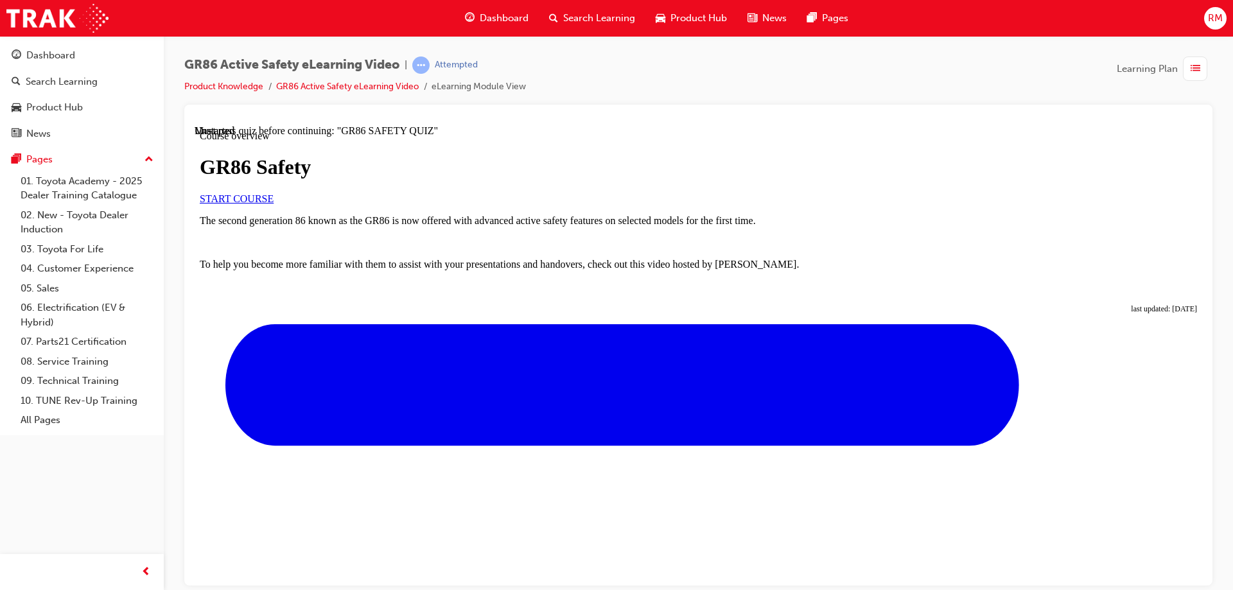
click at [274, 204] on span "START COURSE" at bounding box center [237, 198] width 74 height 11
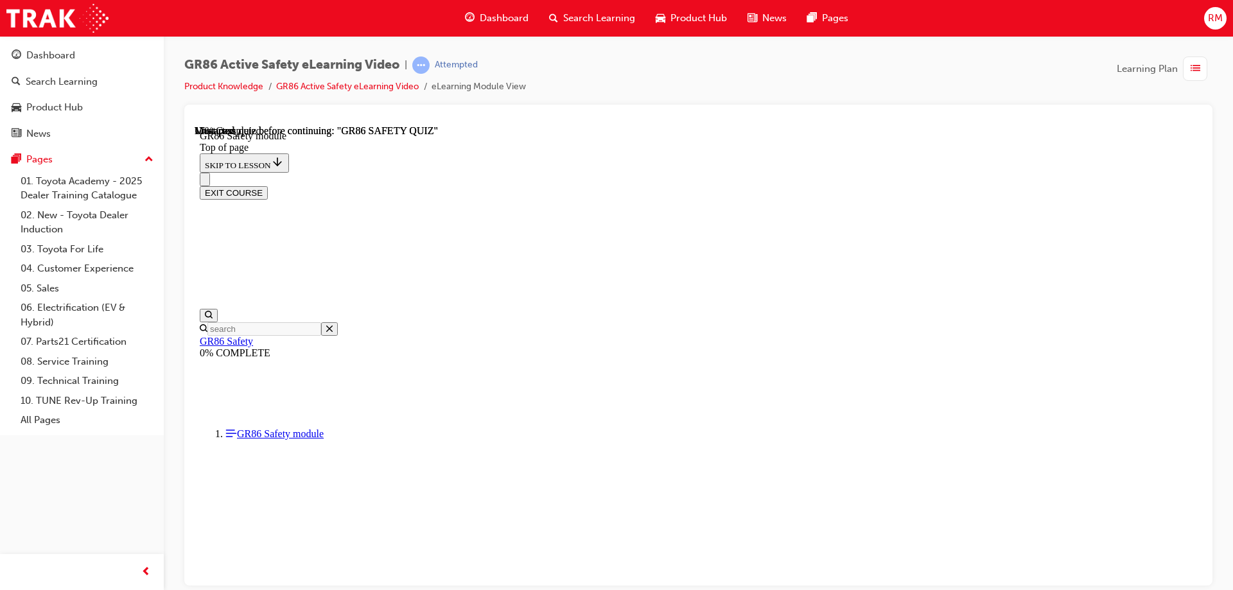
scroll to position [40, 0]
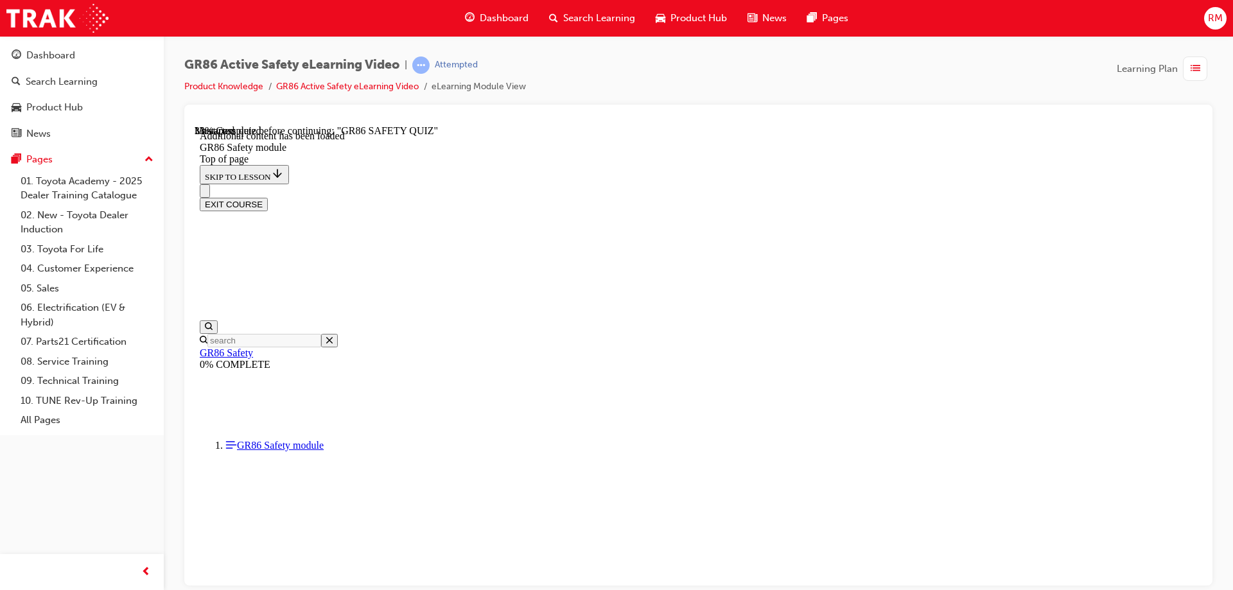
scroll to position [389, 0]
drag, startPoint x: 788, startPoint y: 380, endPoint x: 1078, endPoint y: 218, distance: 332.3
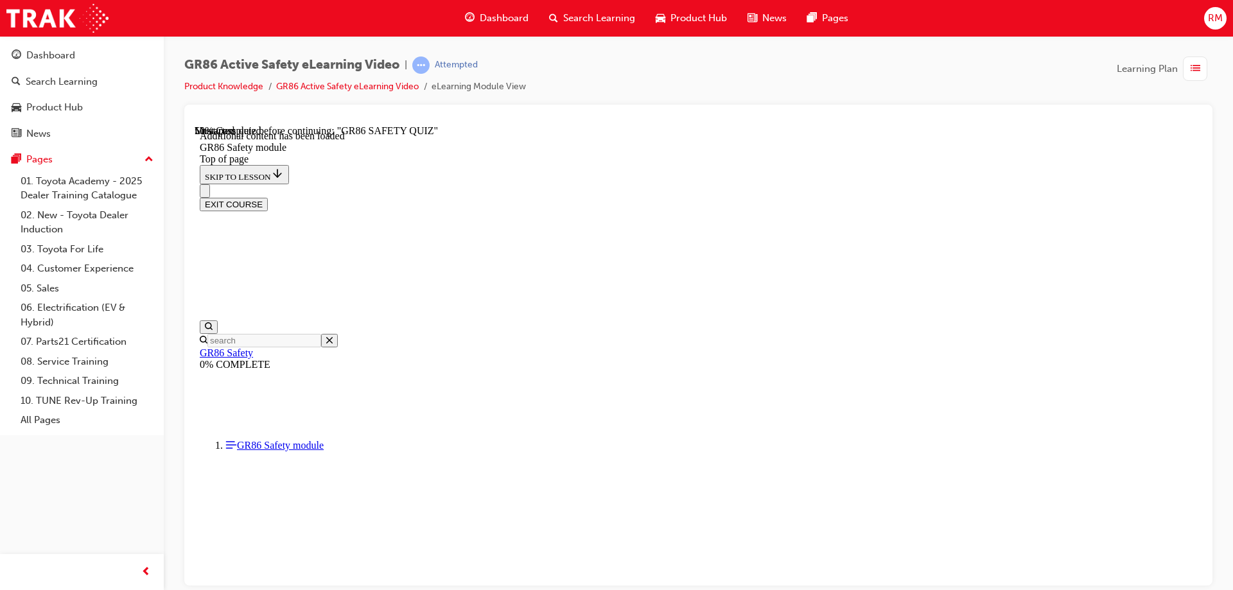
scroll to position [473, 0]
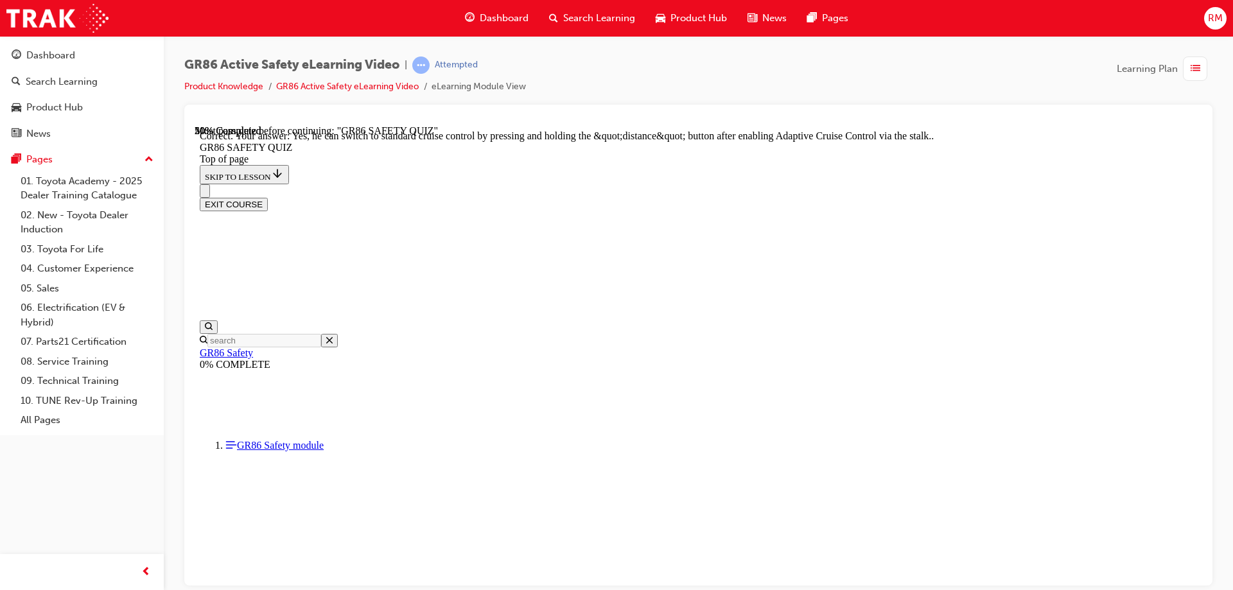
scroll to position [360, 0]
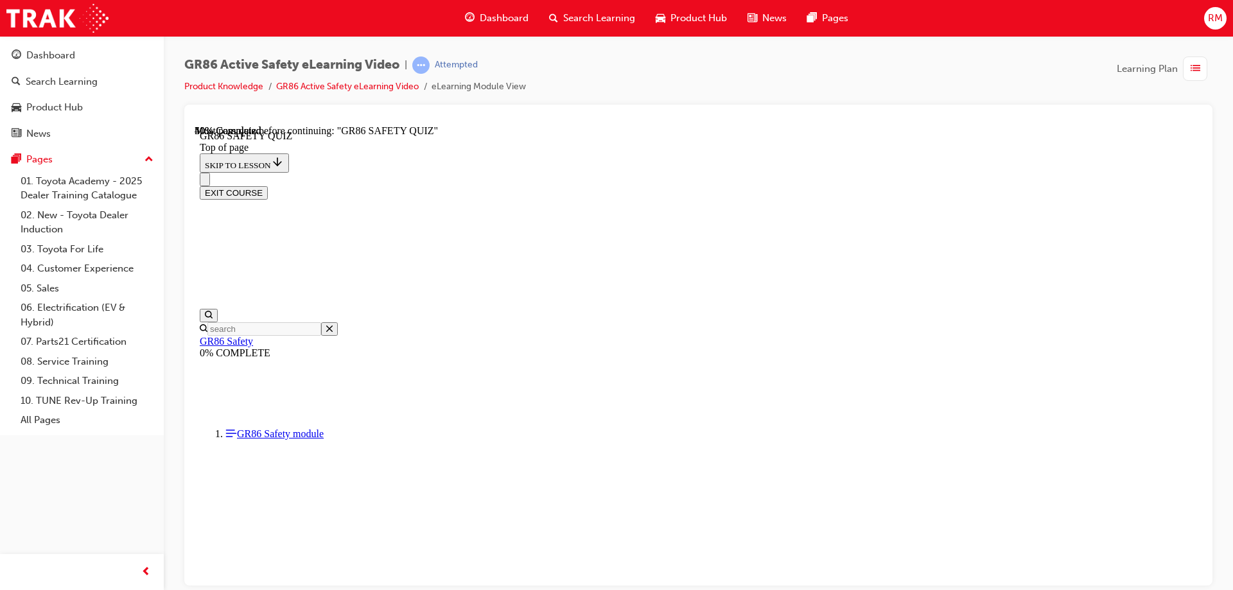
scroll to position [360, 0]
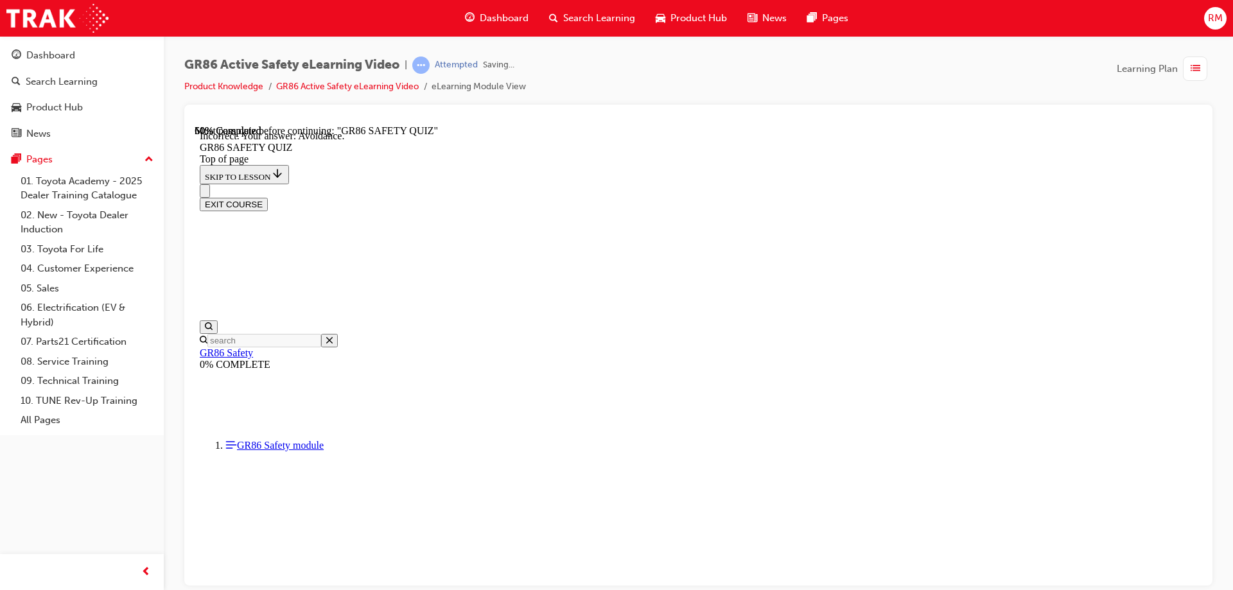
scroll to position [478, 0]
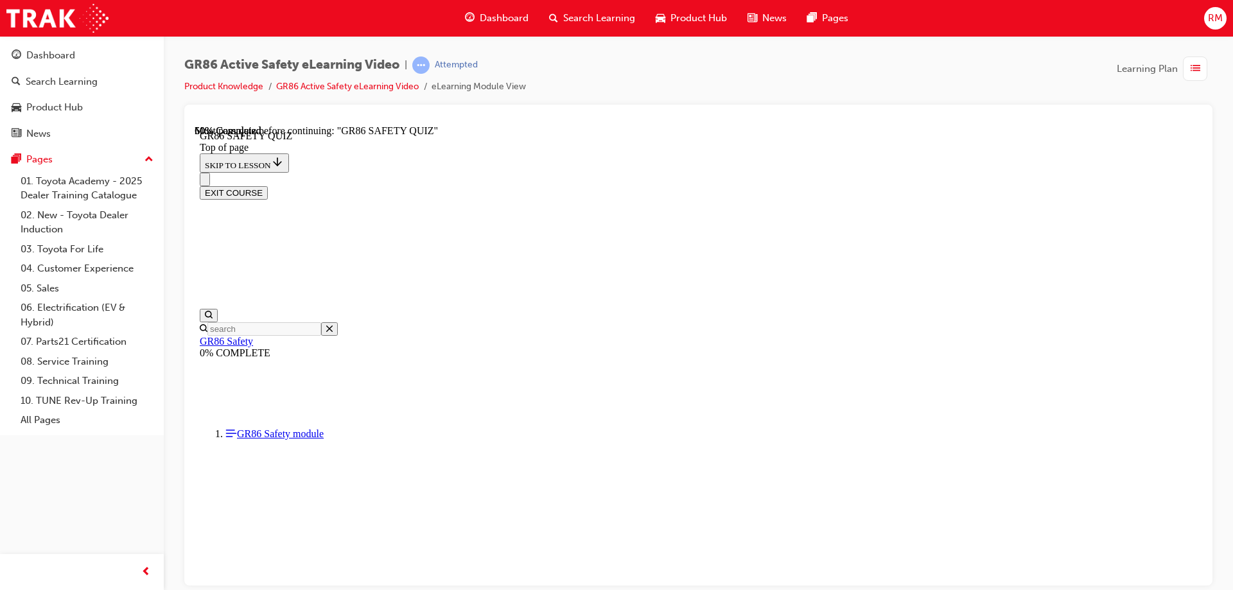
scroll to position [188, 0]
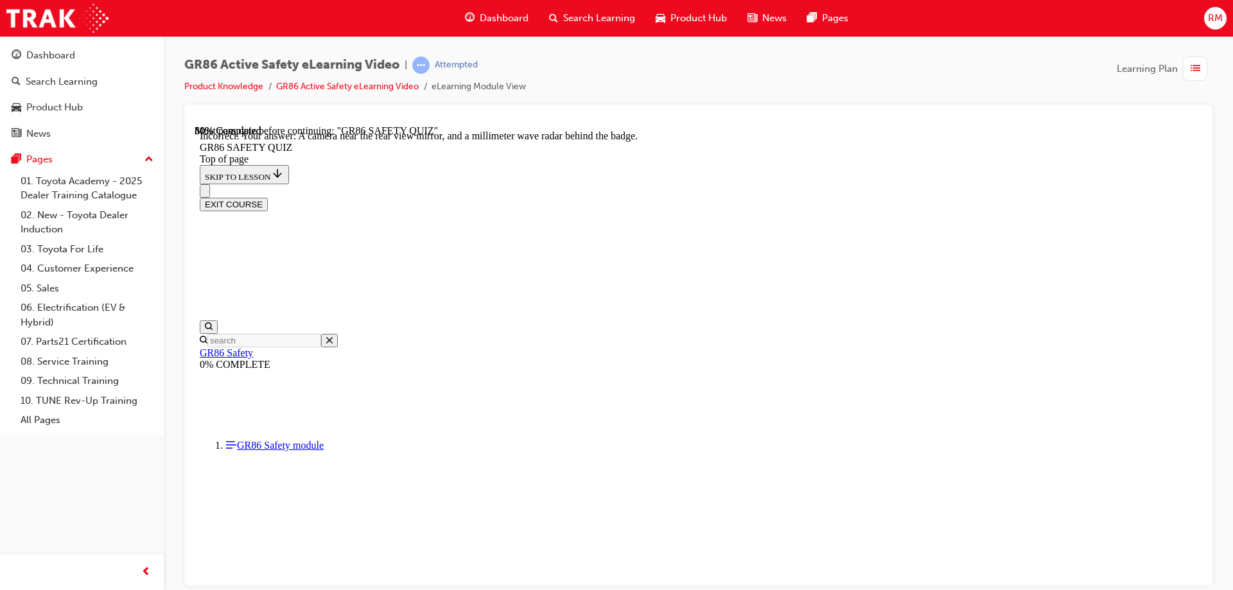
scroll to position [228, 0]
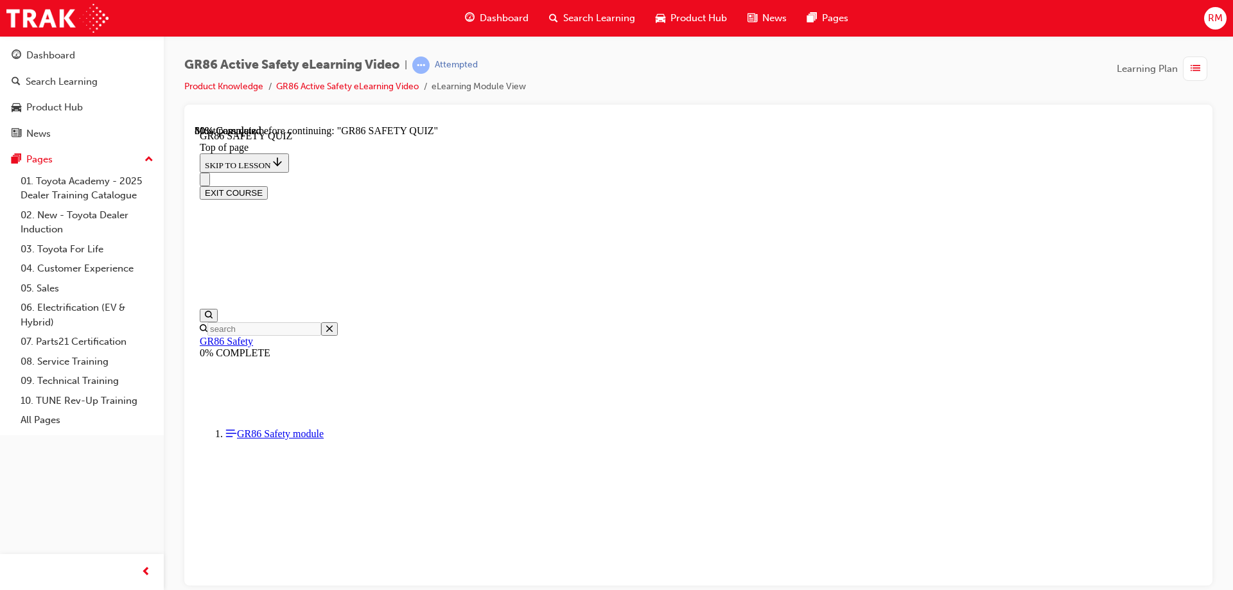
scroll to position [375, 0]
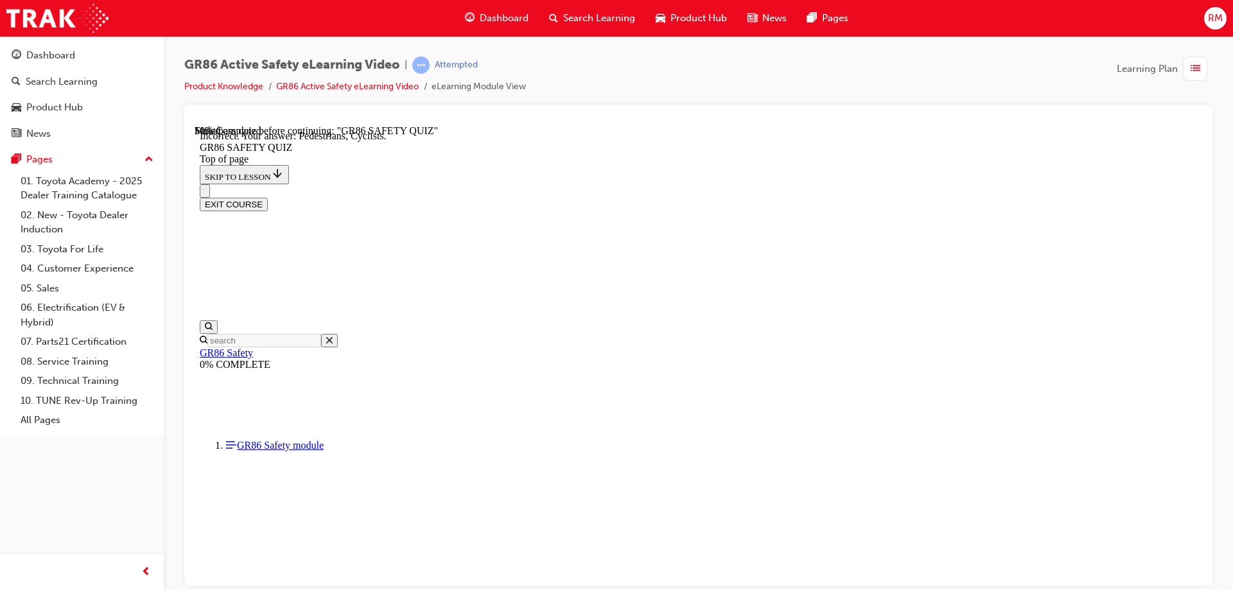
scroll to position [0, 0]
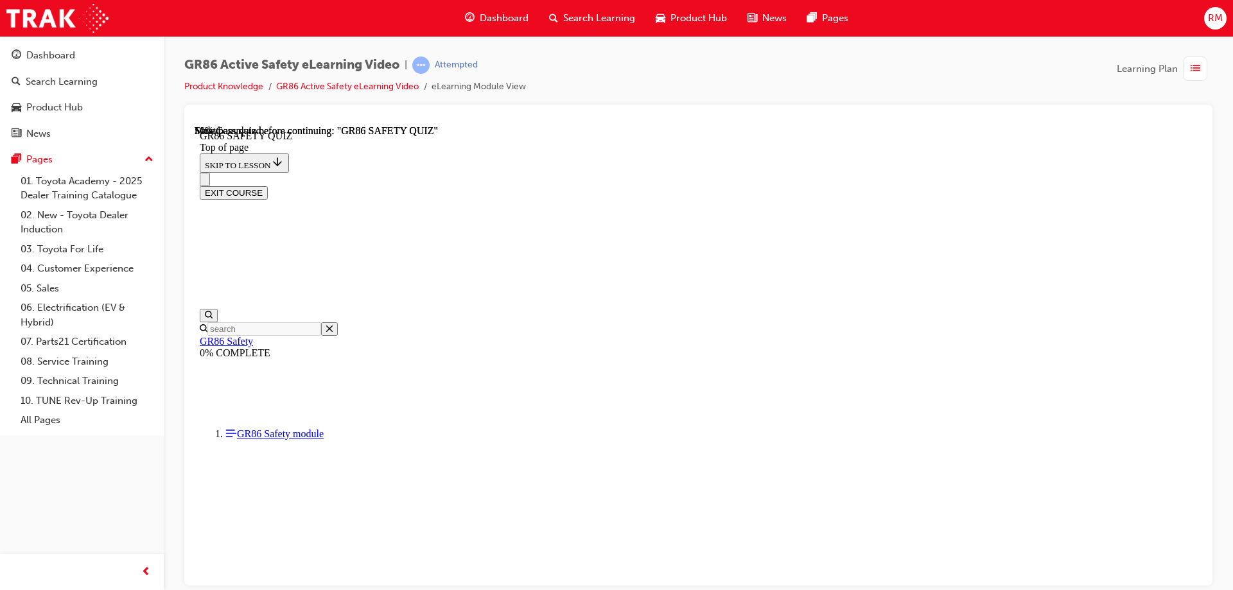
scroll to position [237, 0]
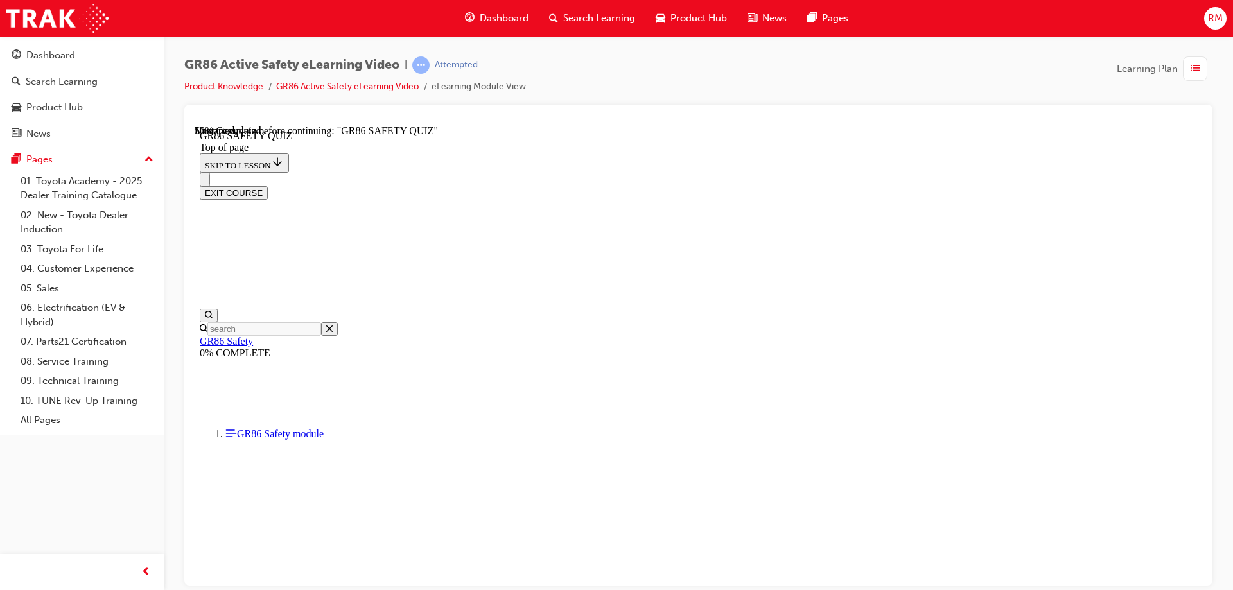
scroll to position [232, 0]
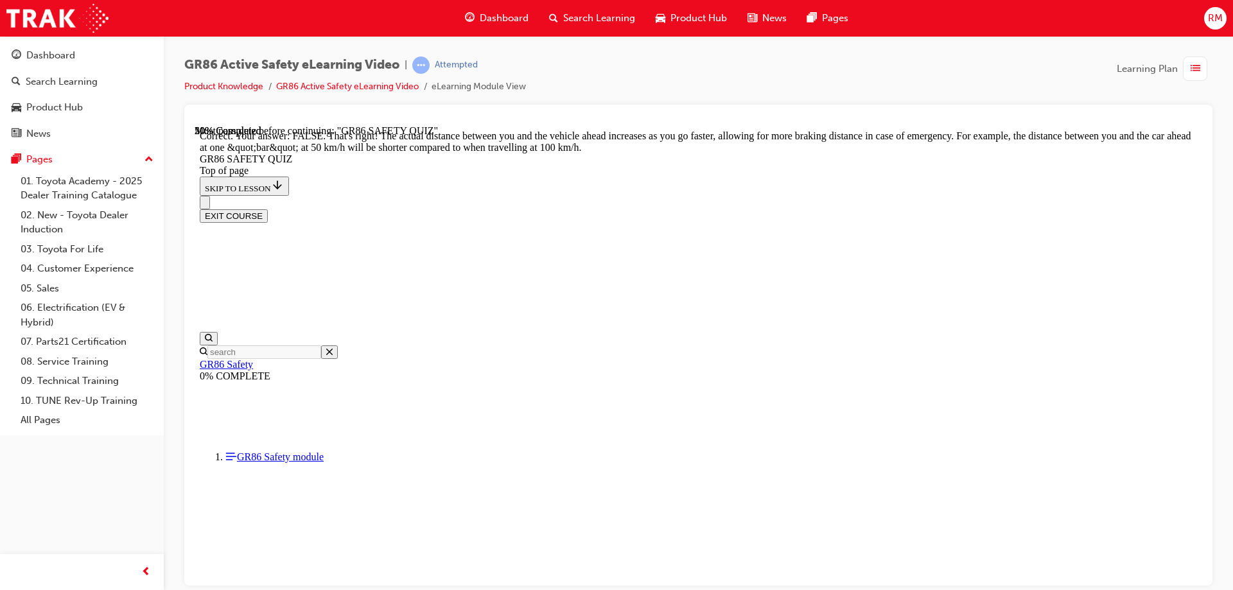
scroll to position [529, 0]
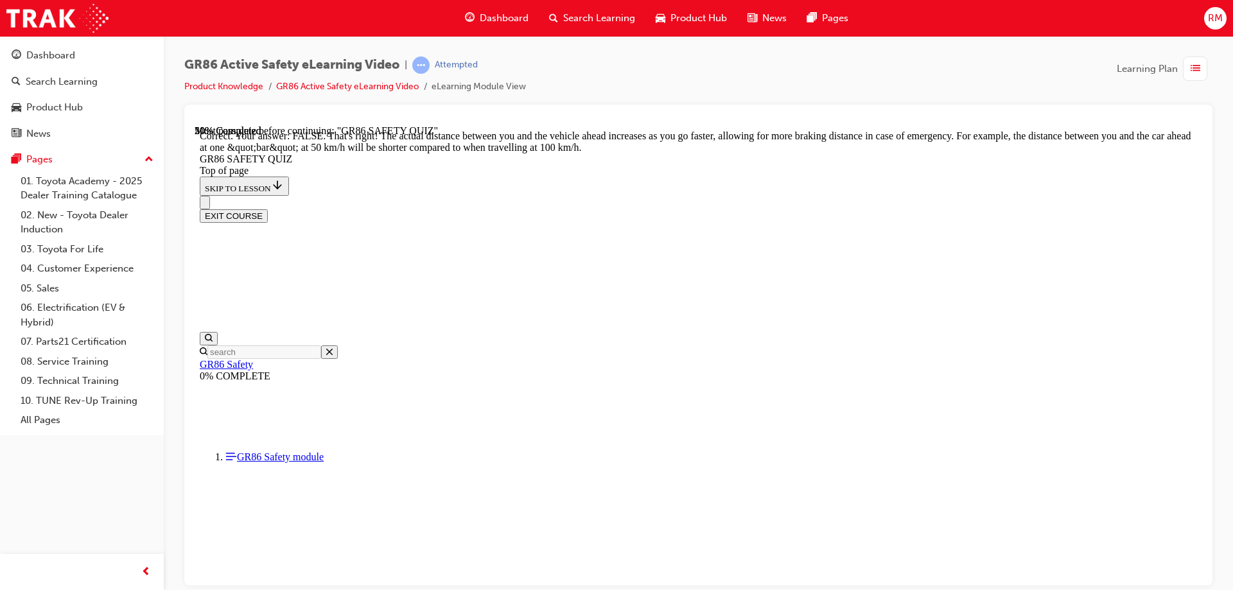
scroll to position [296, 0]
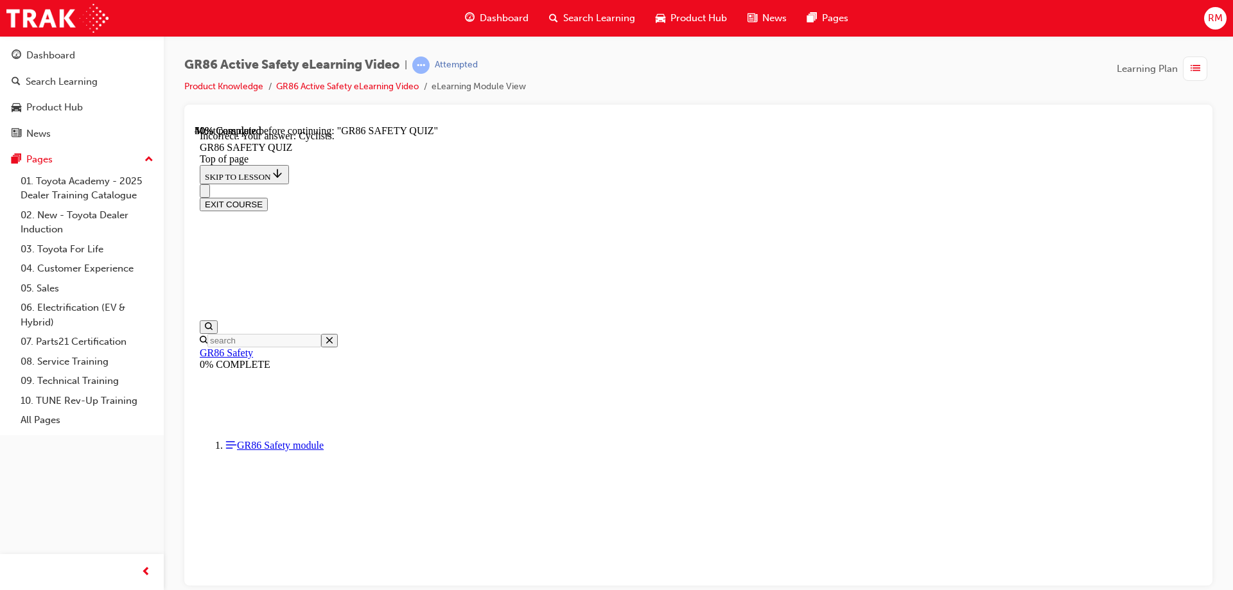
scroll to position [507, 0]
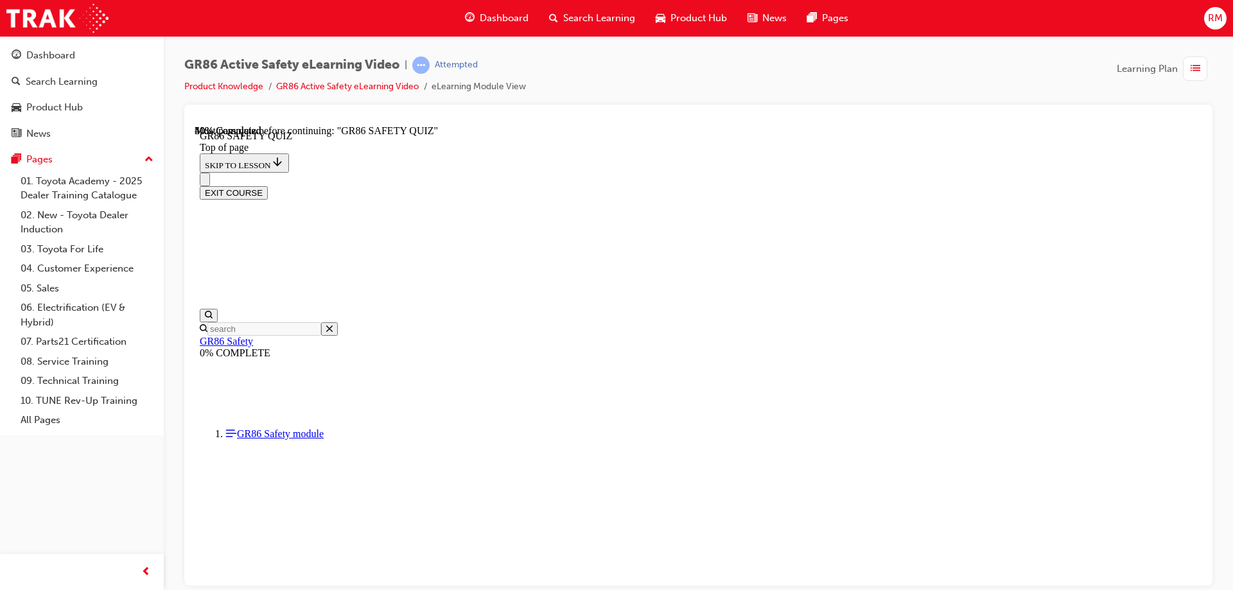
scroll to position [360, 0]
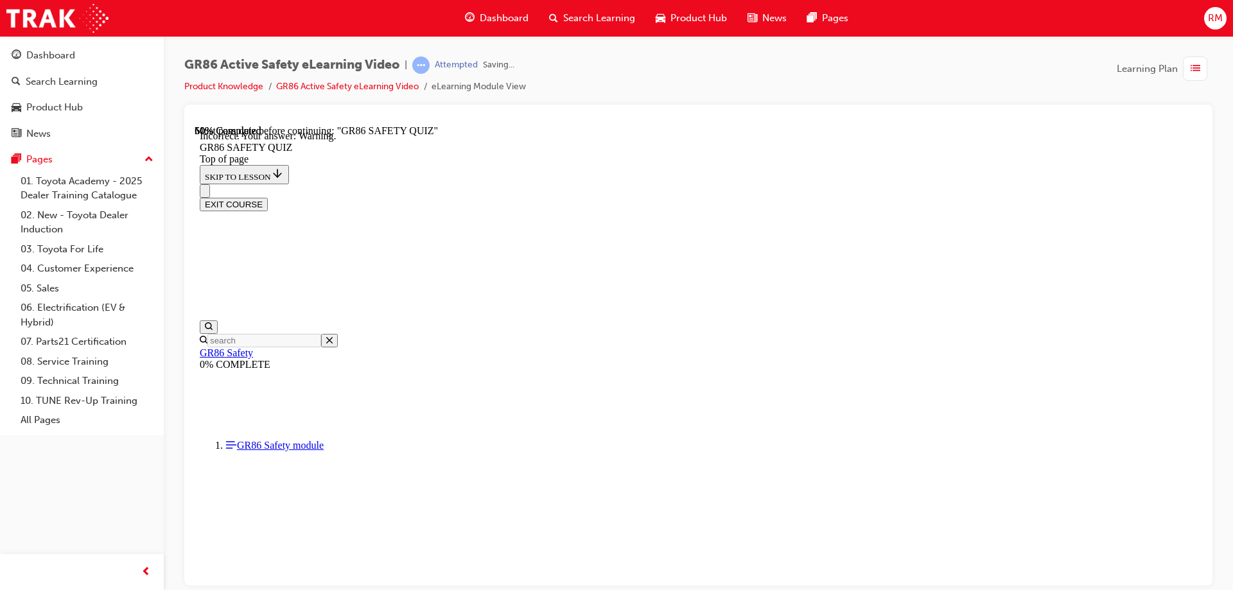
scroll to position [478, 0]
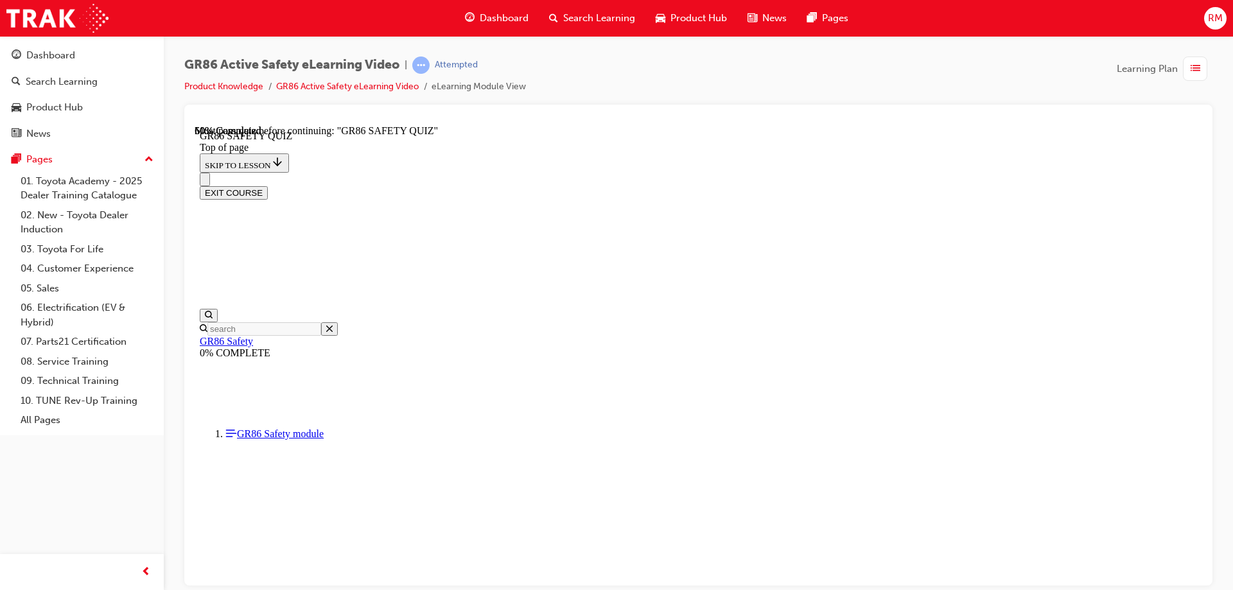
scroll to position [441, 0]
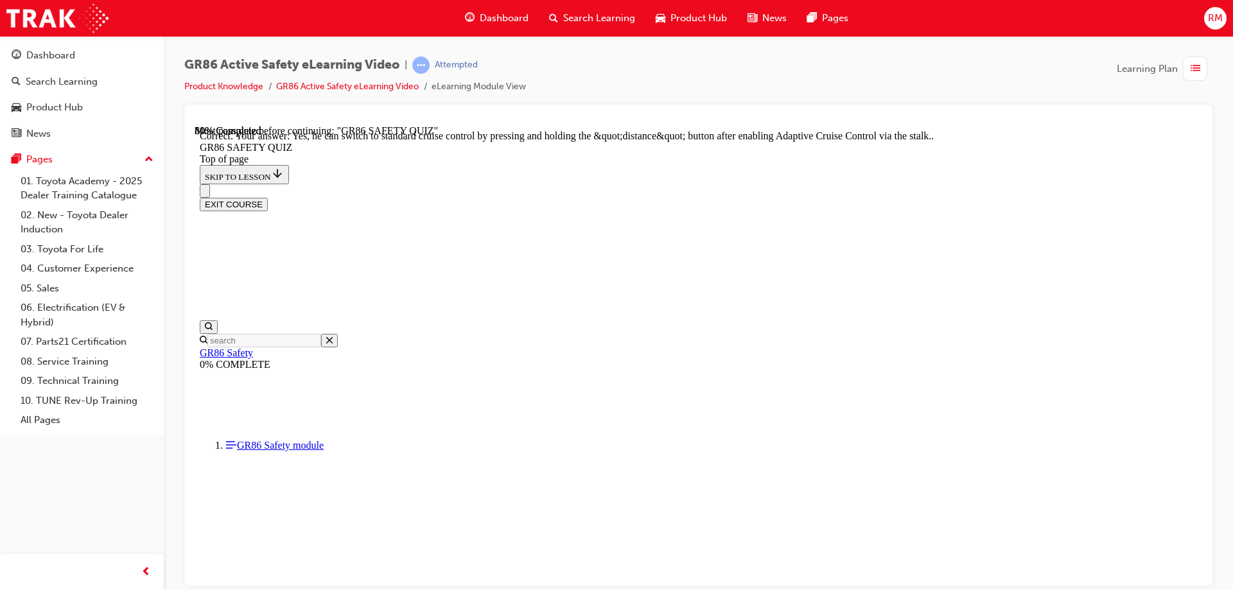
scroll to position [494, 0]
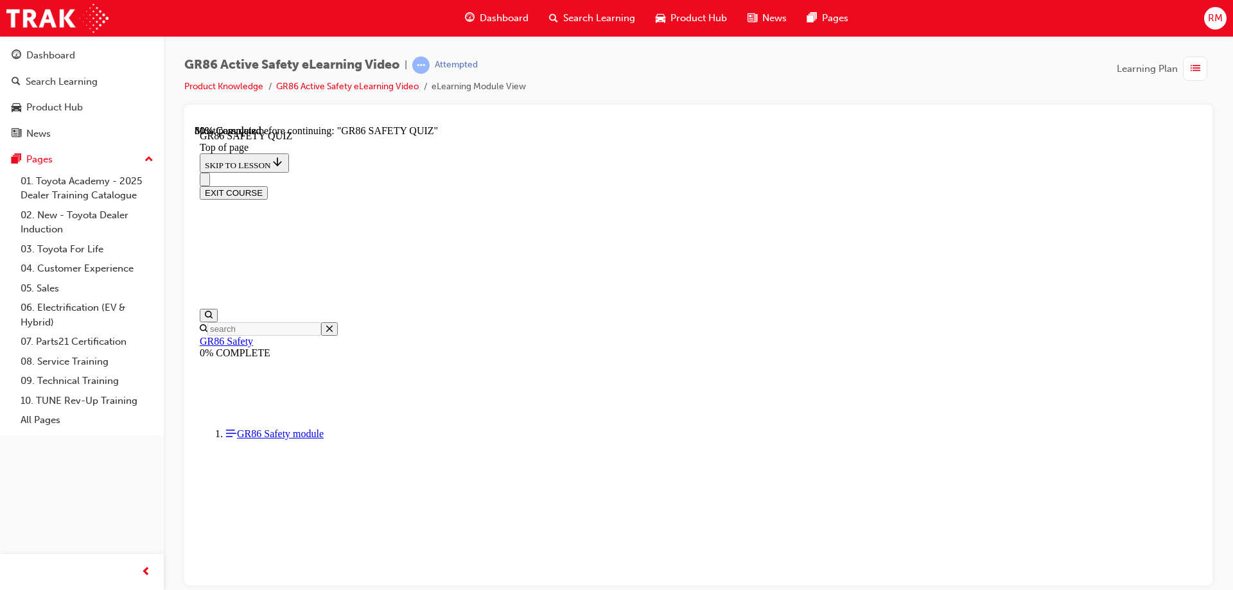
scroll to position [188, 0]
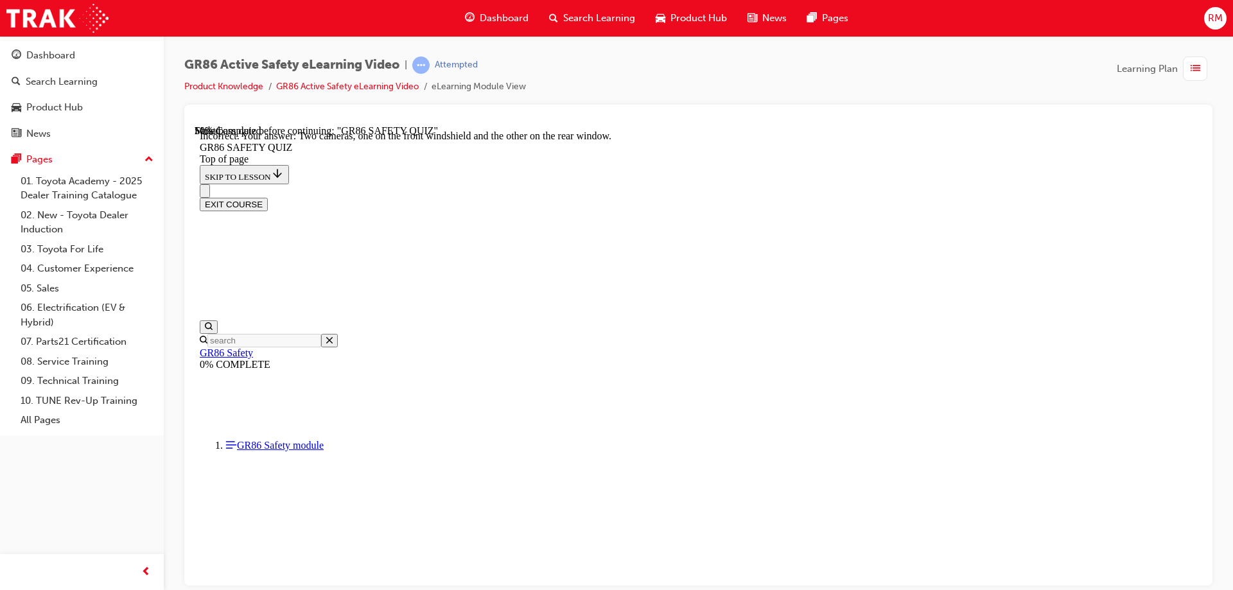
scroll to position [228, 0]
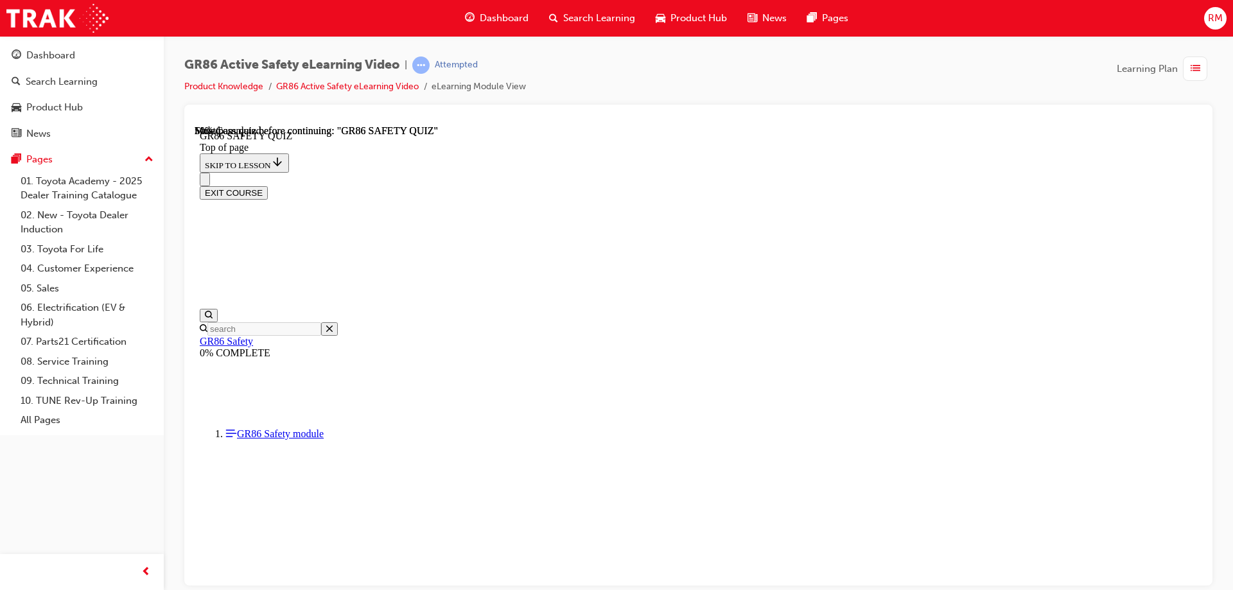
scroll to position [237, 0]
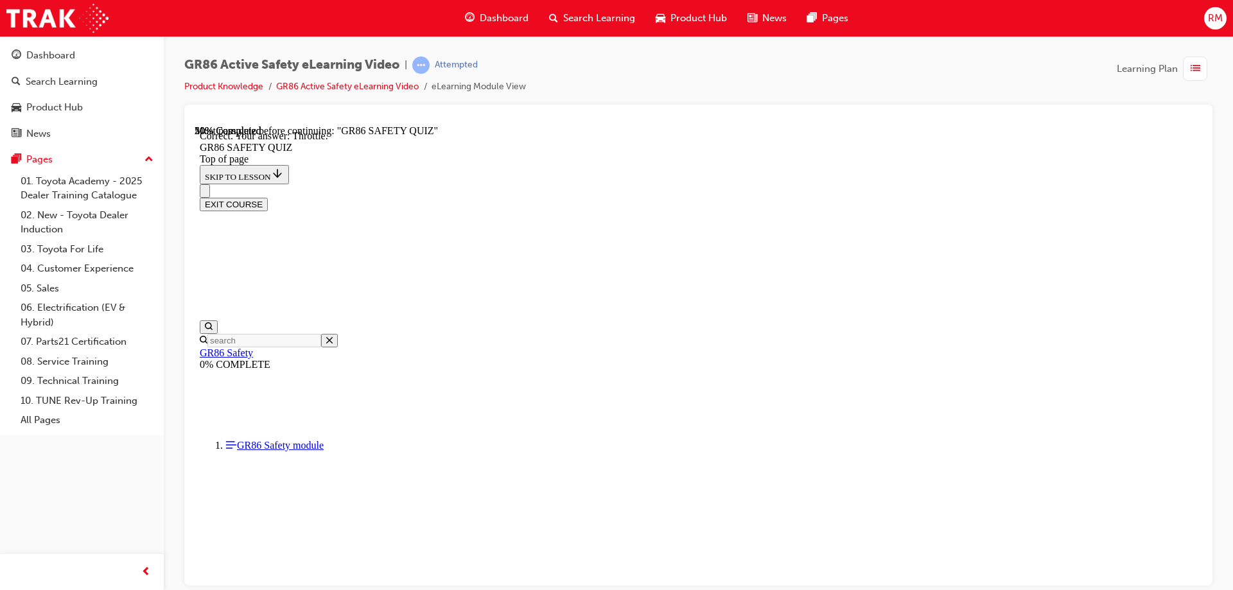
scroll to position [478, 0]
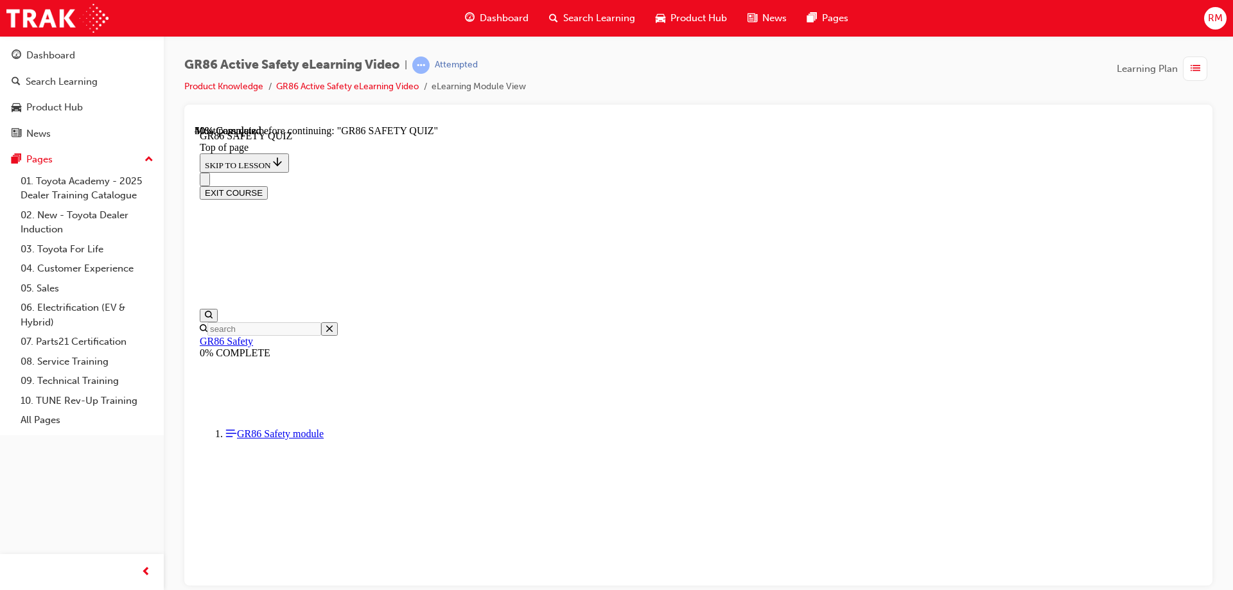
scroll to position [364, 0]
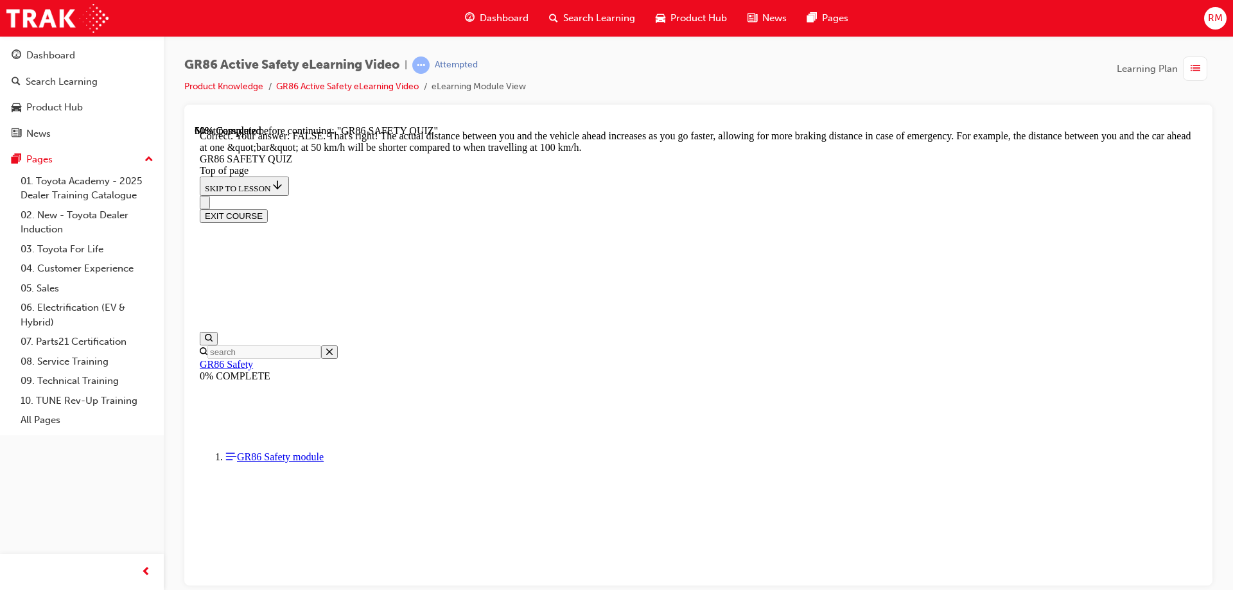
scroll to position [529, 0]
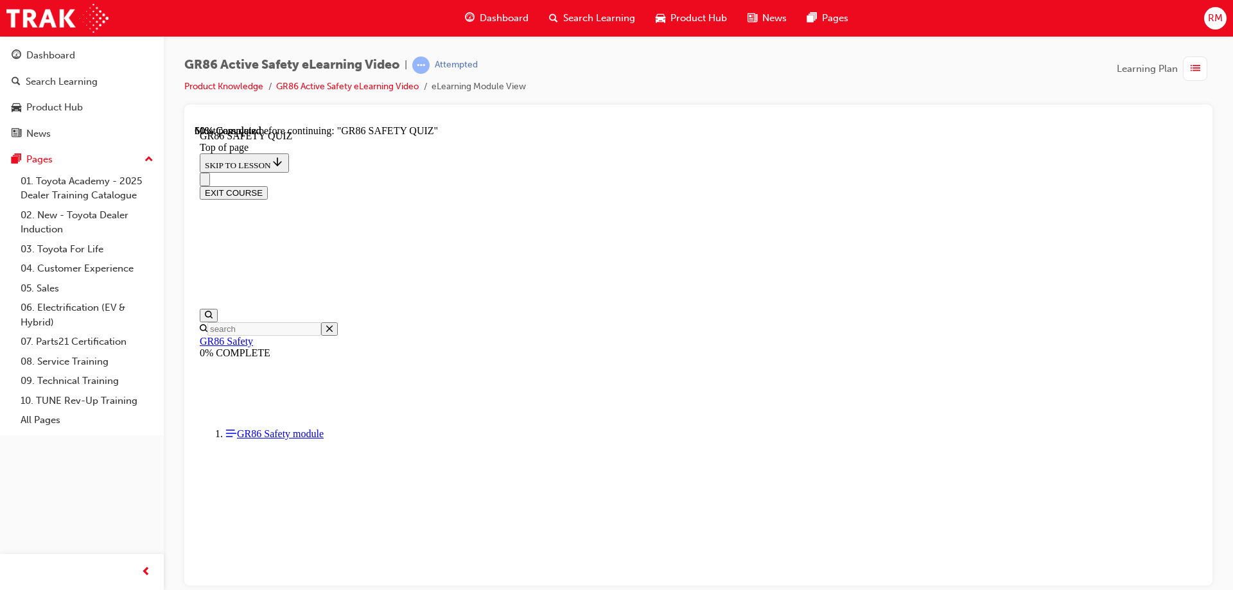
scroll to position [401, 0]
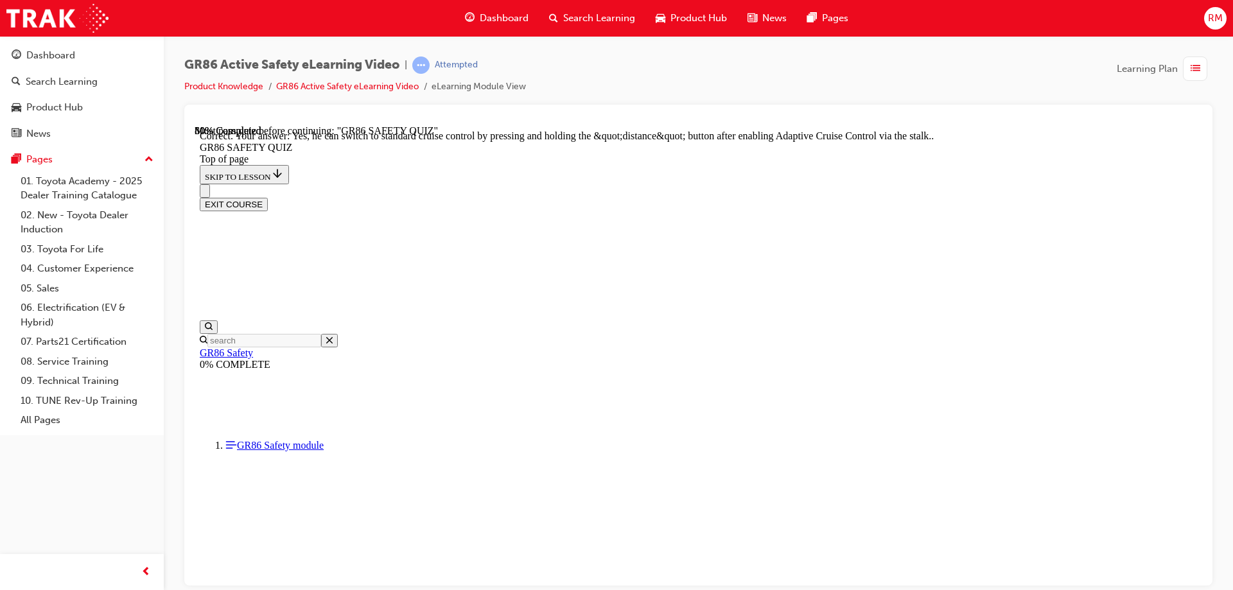
scroll to position [494, 0]
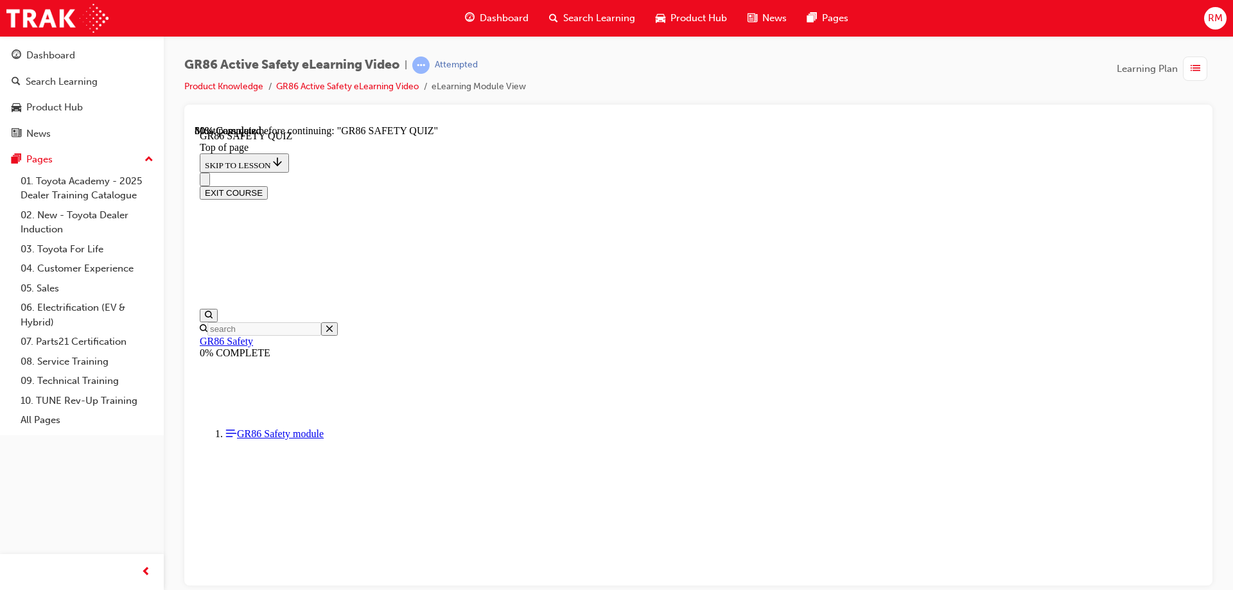
scroll to position [188, 0]
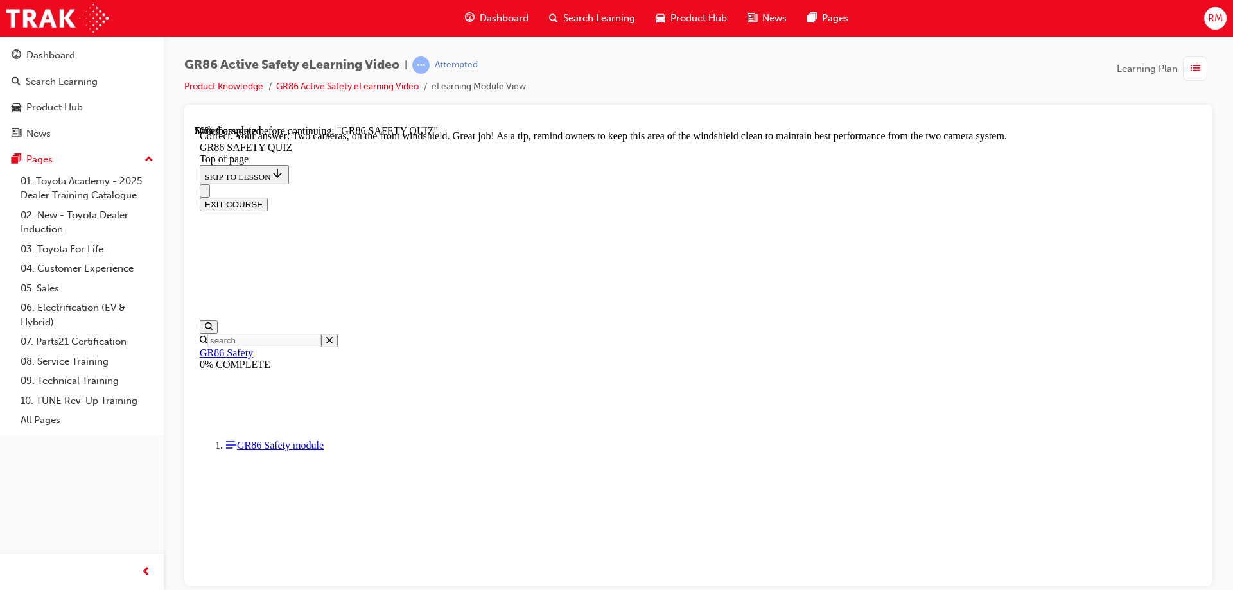
scroll to position [307, 0]
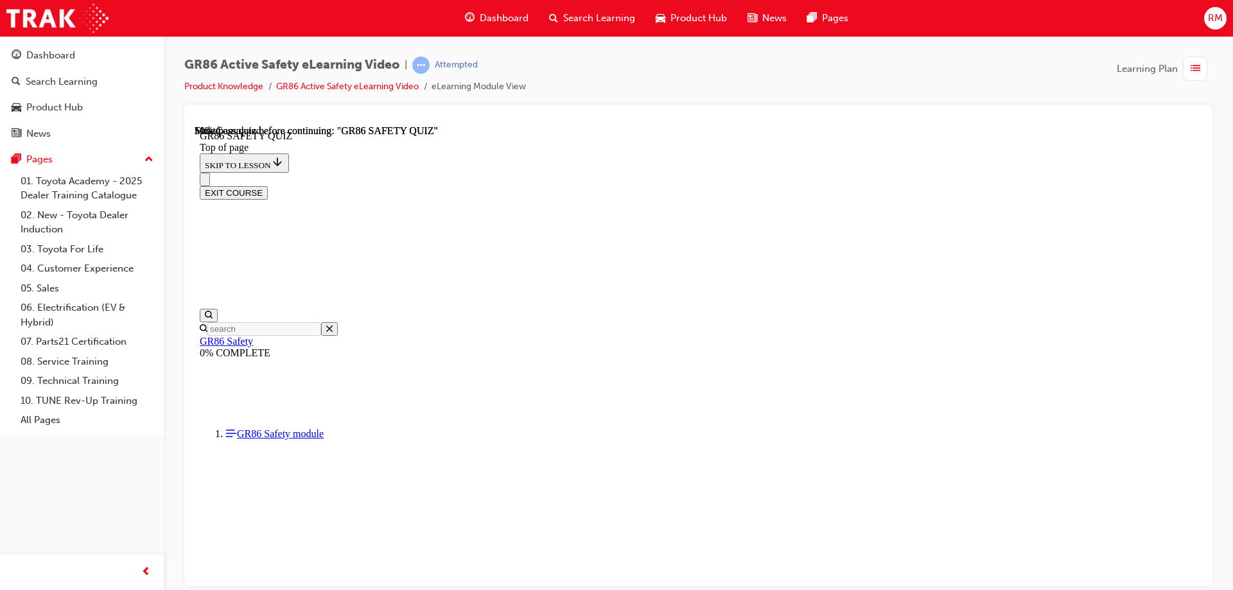
scroll to position [237, 0]
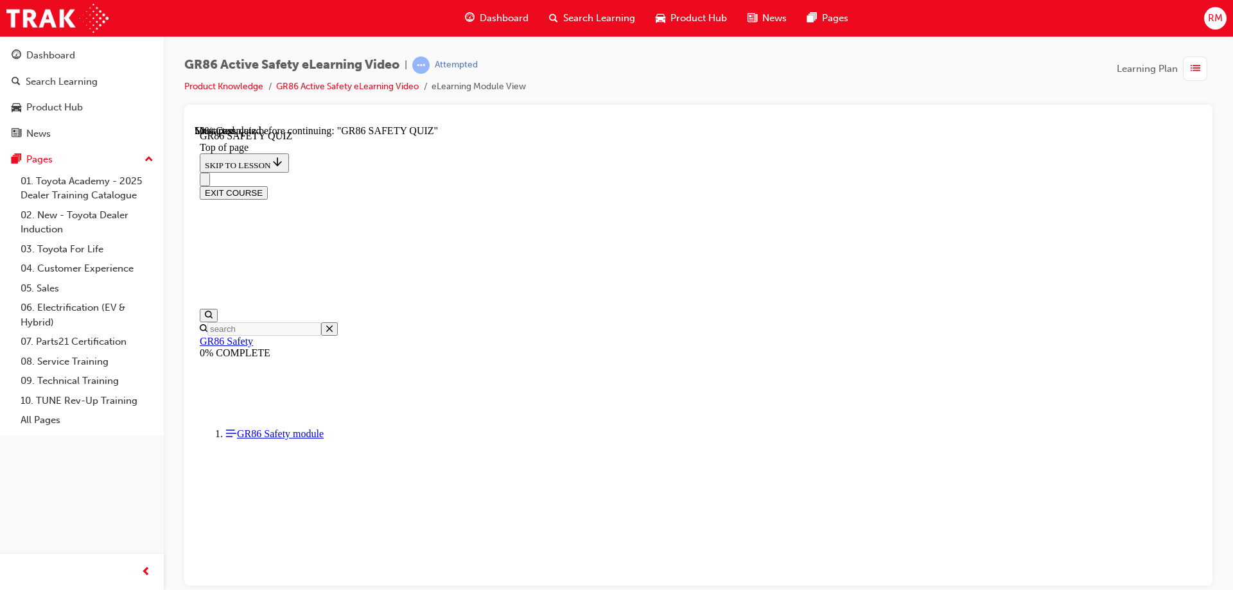
drag, startPoint x: 647, startPoint y: 347, endPoint x: 811, endPoint y: 564, distance: 271.9
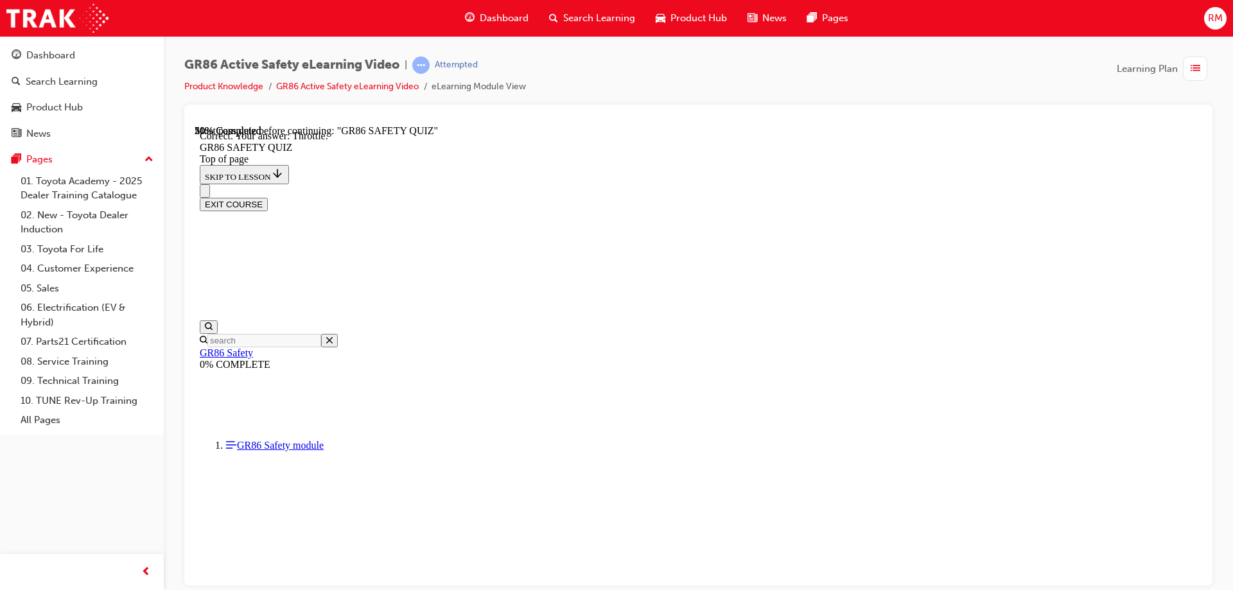
scroll to position [478, 0]
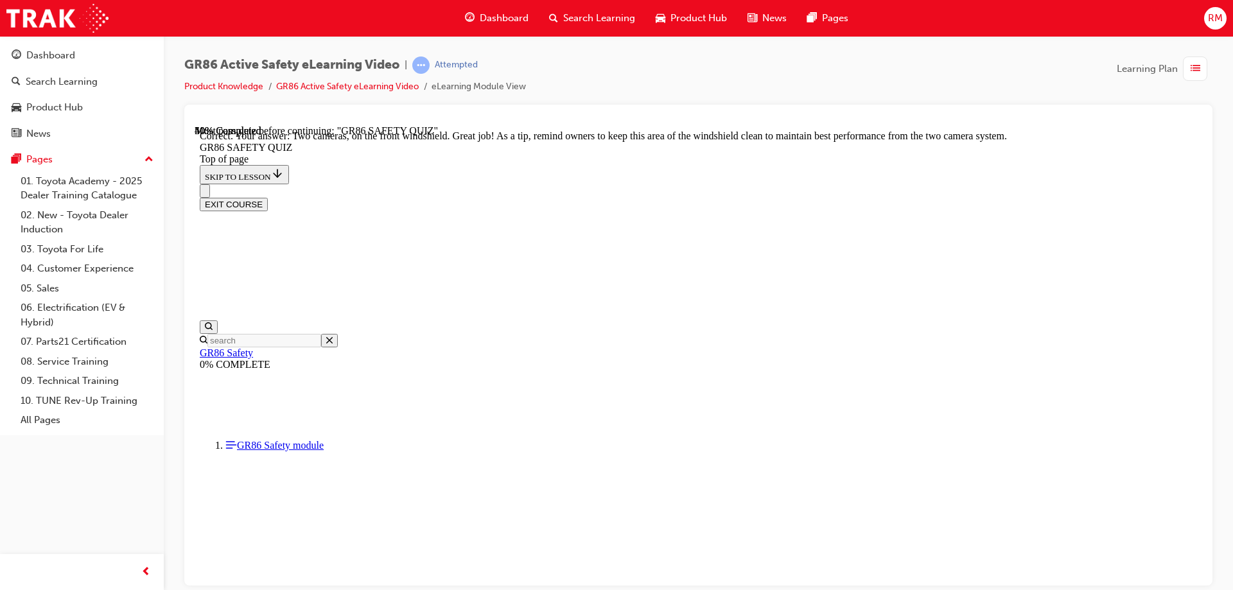
scroll to position [307, 0]
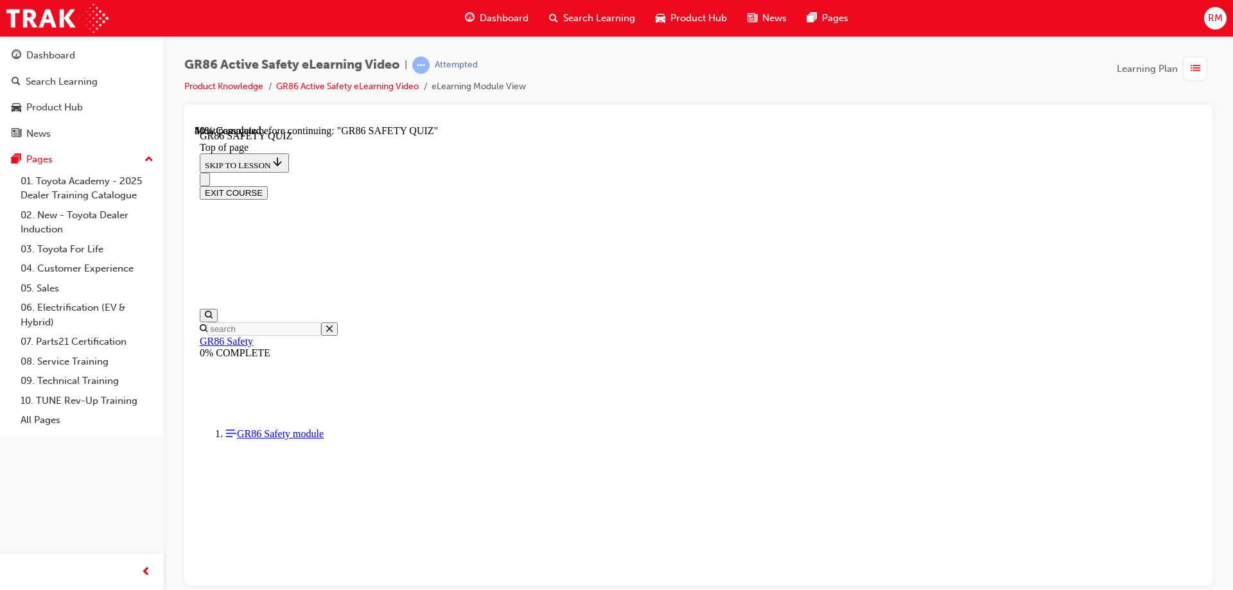
scroll to position [345, 0]
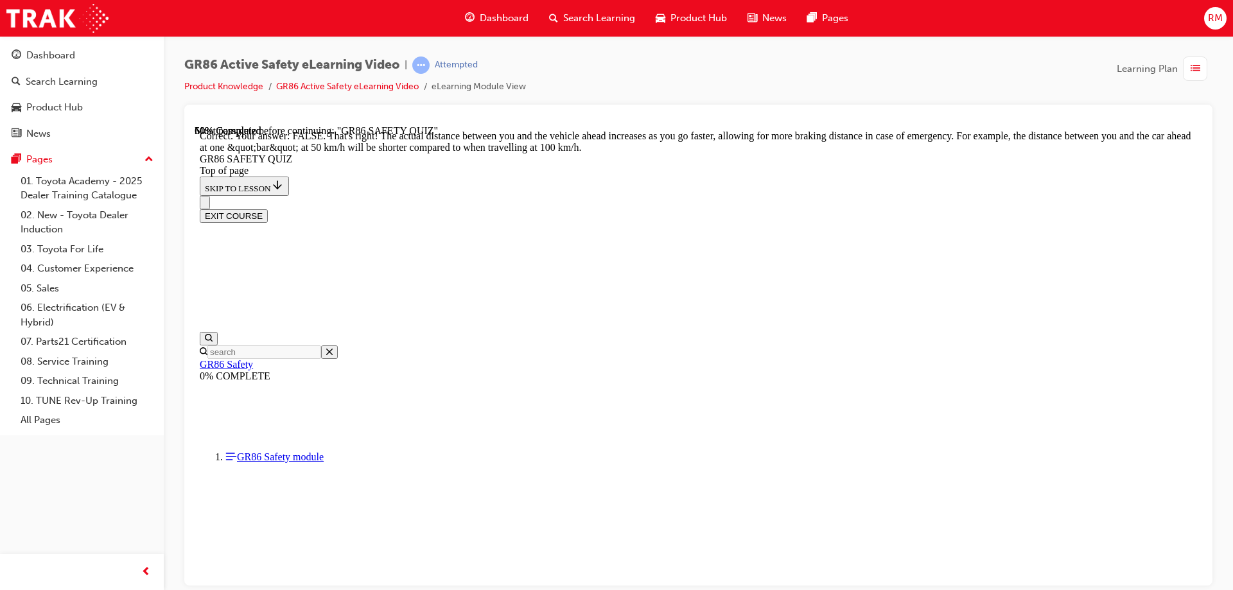
scroll to position [529, 0]
